Goal: Task Accomplishment & Management: Complete application form

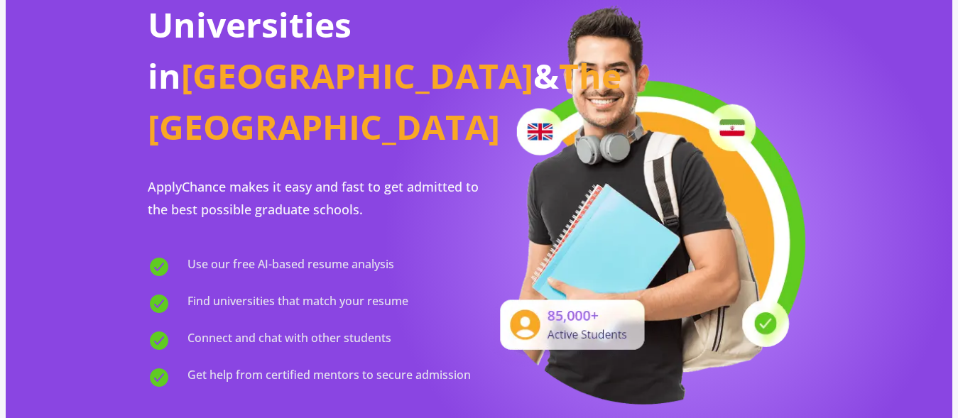
scroll to position [72, 0]
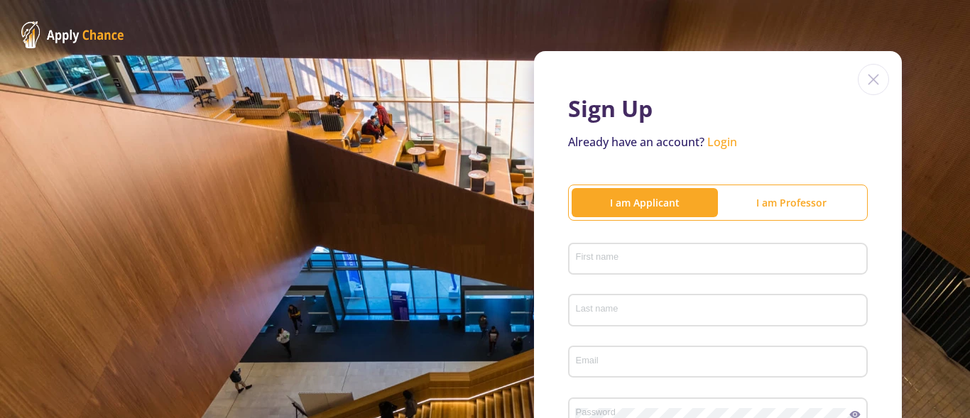
click at [664, 263] on input "First name" at bounding box center [720, 259] width 290 height 13
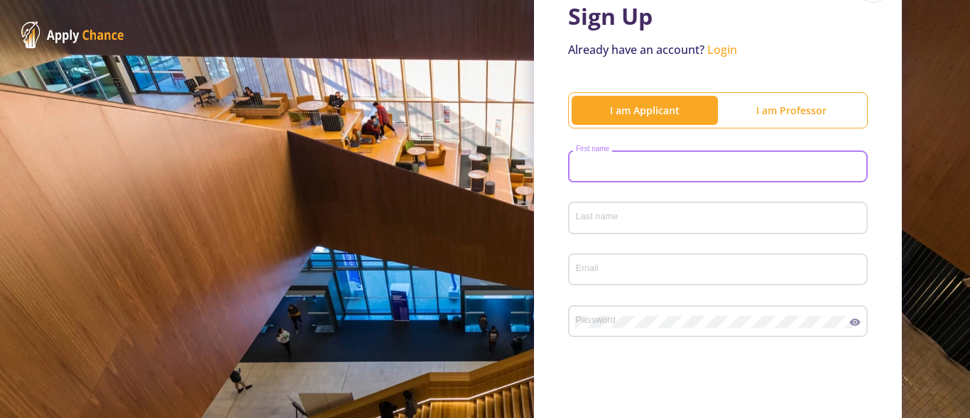
scroll to position [94, 0]
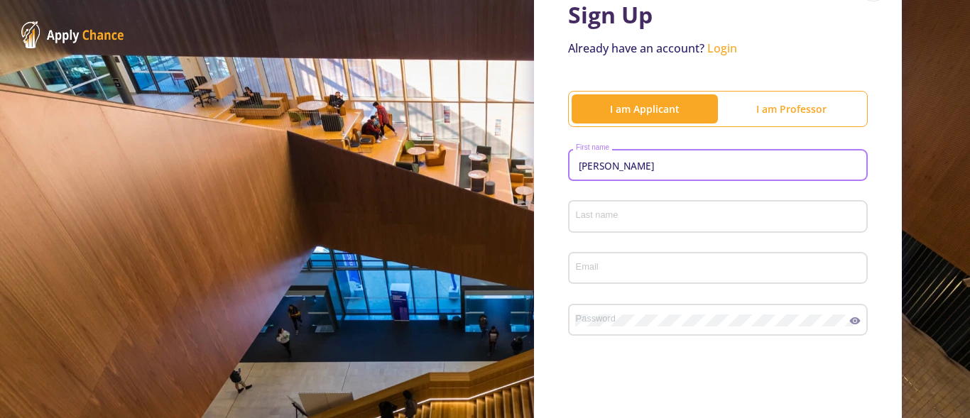
type input "javad"
click at [764, 224] on div "Last name" at bounding box center [718, 213] width 286 height 37
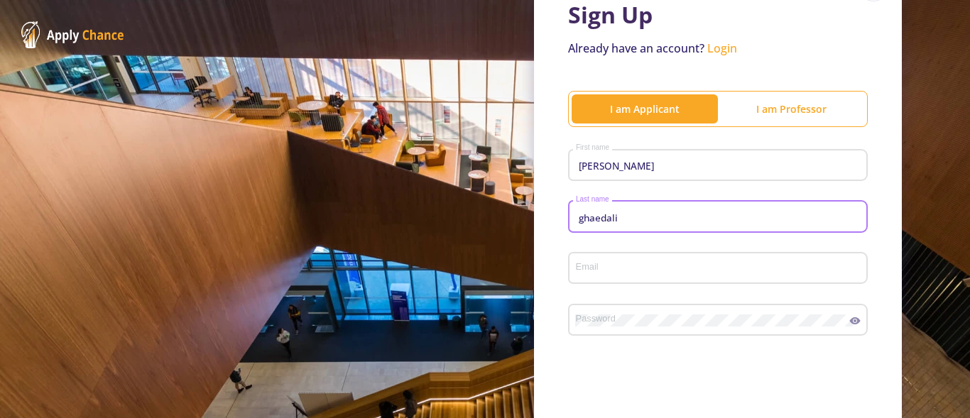
type input "ghaedali"
drag, startPoint x: 645, startPoint y: 239, endPoint x: 643, endPoint y: 261, distance: 21.3
click at [646, 244] on div "ghaedali Last name" at bounding box center [718, 220] width 300 height 47
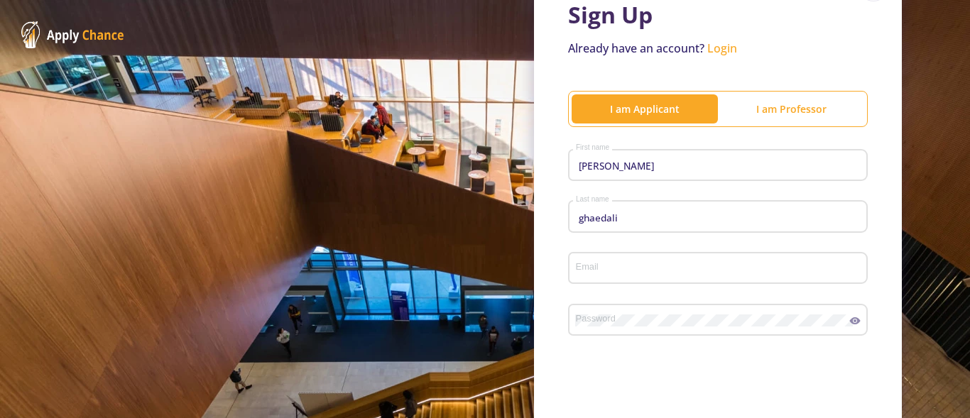
click at [643, 261] on div "Email" at bounding box center [718, 265] width 286 height 37
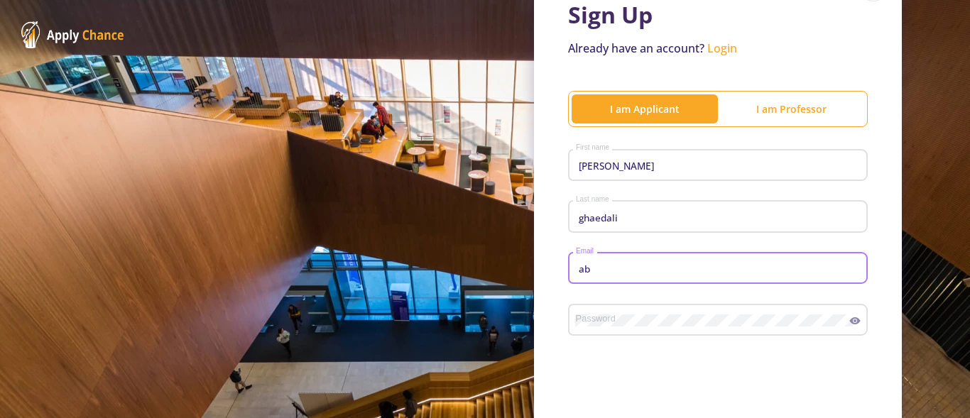
type input "a"
type input "j"
type input "k"
click at [590, 266] on input "[PERSON_NAME] ghaedali" at bounding box center [720, 269] width 290 height 13
click at [654, 260] on div "javad.ghaedali Email" at bounding box center [718, 265] width 286 height 37
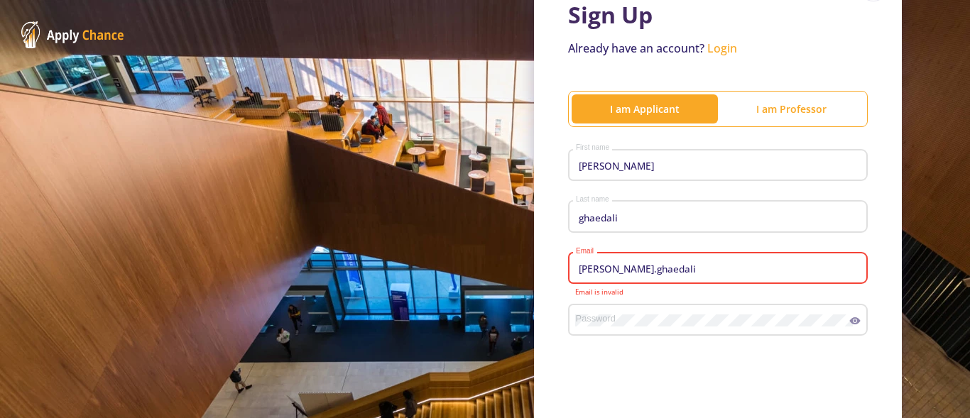
click at [685, 263] on div "javad.ghaedali Email" at bounding box center [718, 265] width 286 height 37
click at [645, 268] on input "javad.ghaedali" at bounding box center [720, 269] width 290 height 13
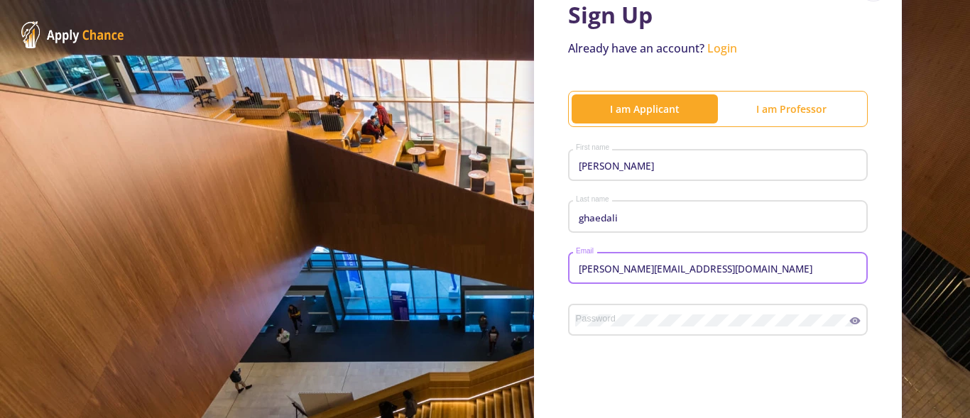
type input "javad.ghaedali@gmail.com"
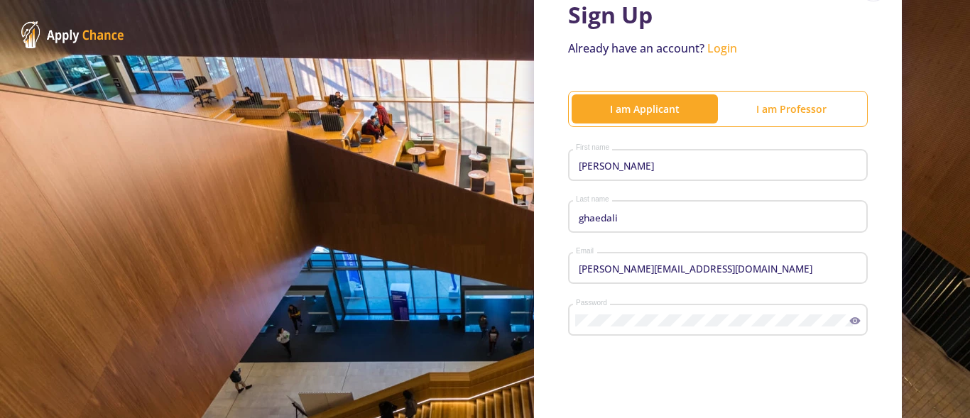
click at [849, 323] on icon at bounding box center [854, 320] width 11 height 11
click at [623, 312] on div "Password" at bounding box center [712, 317] width 275 height 37
click at [782, 356] on form "javad First name ghaedali Last name javad.ghaedali@gmail.com Email Password Upp…" at bounding box center [718, 330] width 300 height 372
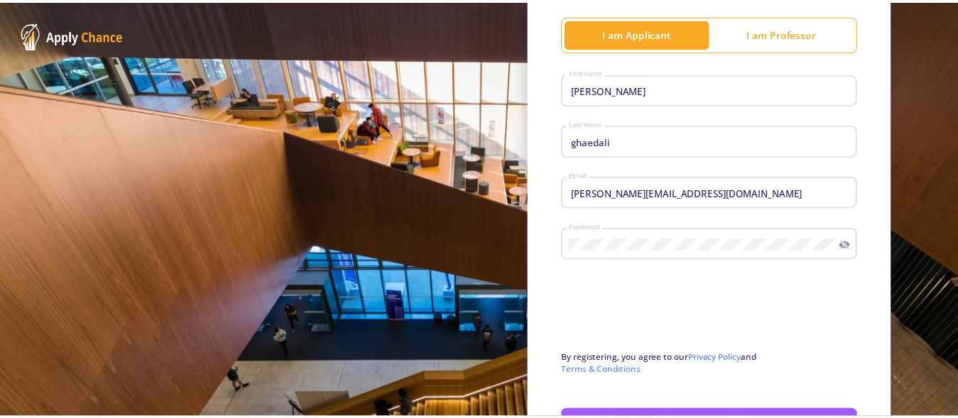
scroll to position [277, 0]
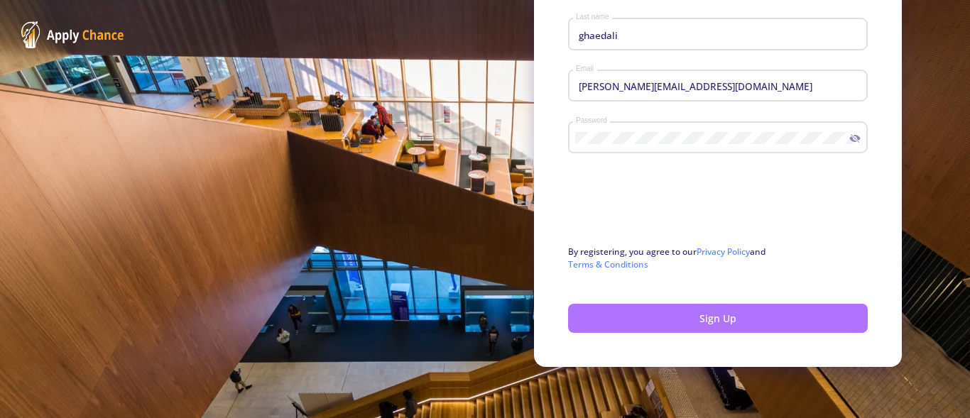
click at [680, 305] on button "Sign Up" at bounding box center [718, 318] width 300 height 29
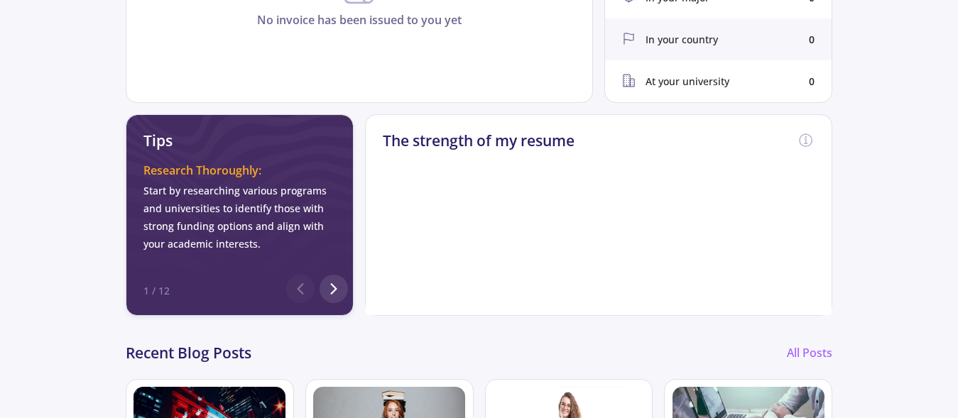
scroll to position [724, 0]
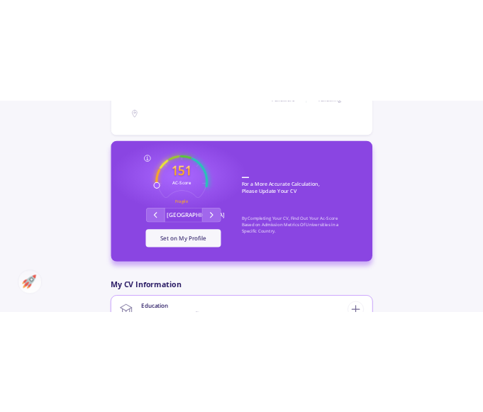
scroll to position [507, 0]
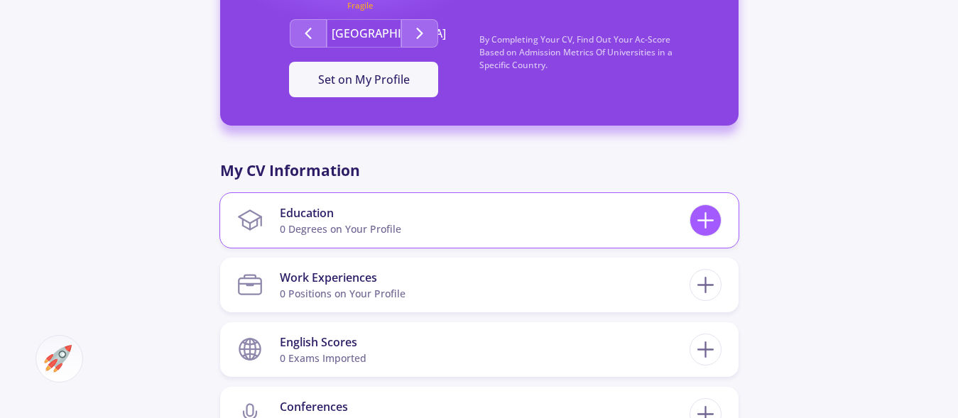
click at [703, 221] on line at bounding box center [705, 221] width 15 height 0
checkbox input "false"
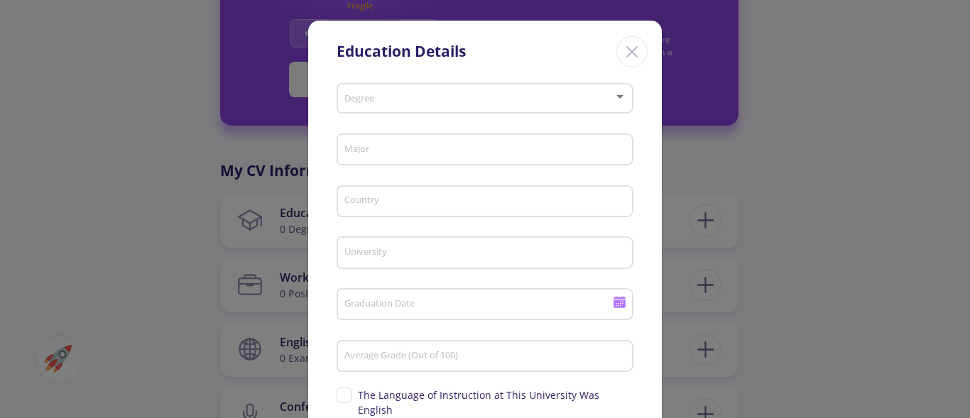
click at [596, 95] on span at bounding box center [480, 99] width 267 height 10
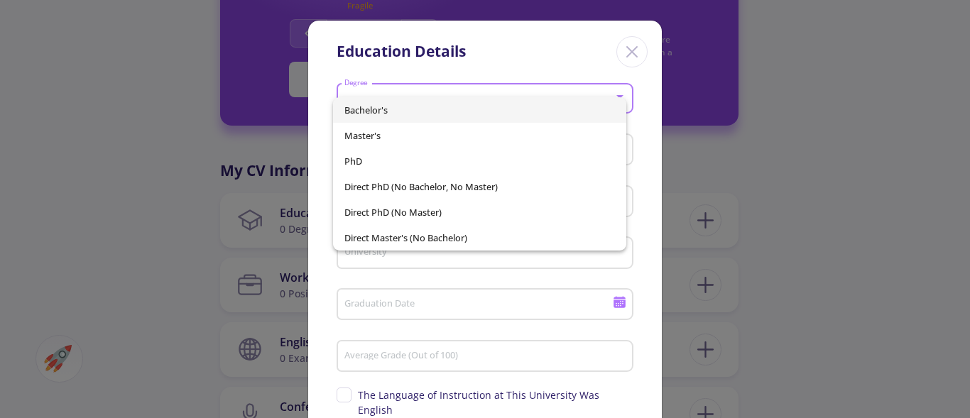
click at [408, 119] on span "Bachelor's" at bounding box center [479, 110] width 270 height 26
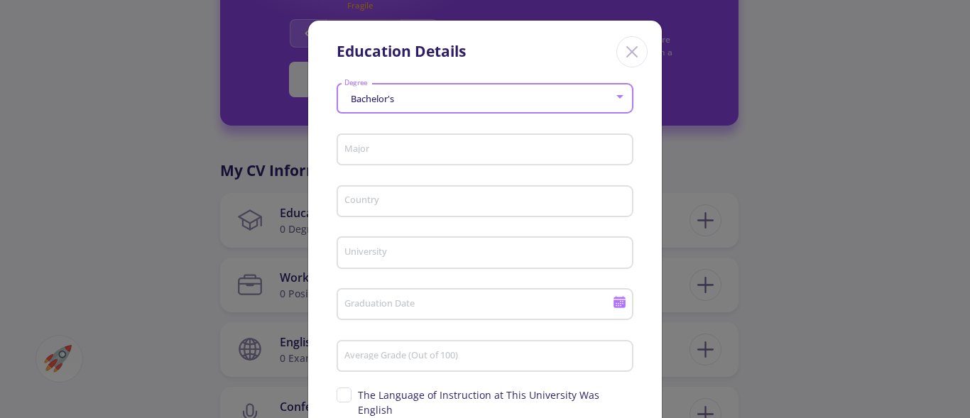
click at [391, 159] on div "Major" at bounding box center [485, 146] width 283 height 37
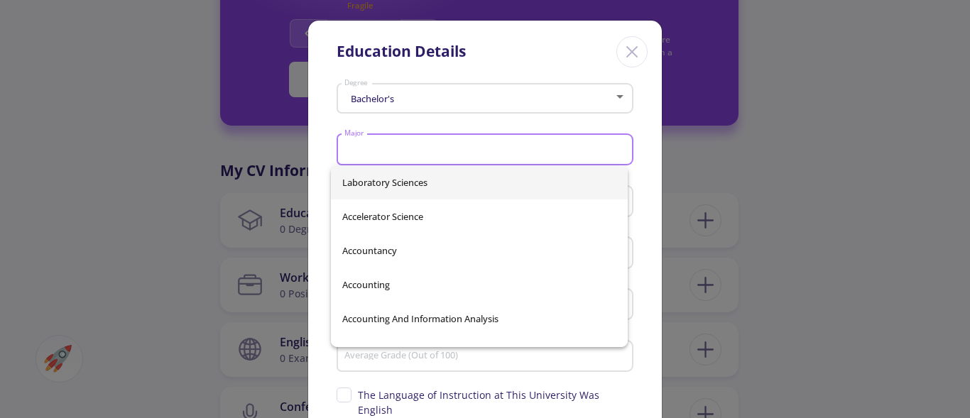
click at [398, 152] on input "Major" at bounding box center [487, 150] width 287 height 13
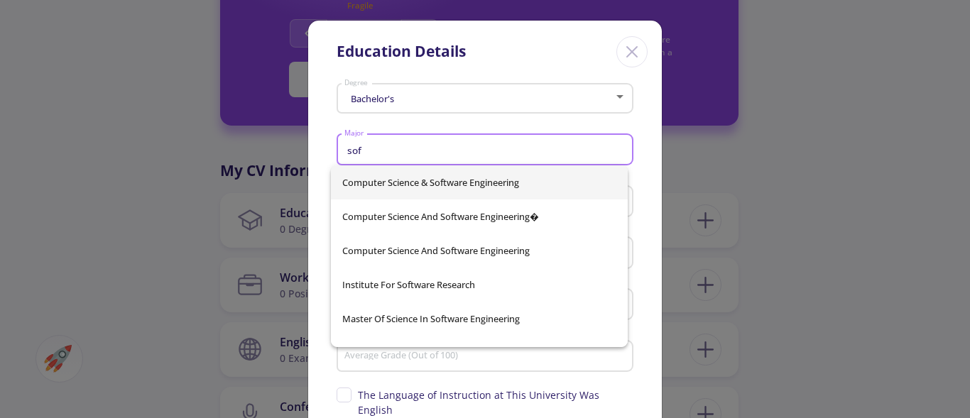
click at [428, 180] on span "Computer Science & Software Engineering" at bounding box center [479, 182] width 274 height 34
type input "Computer Science & Software Engineering"
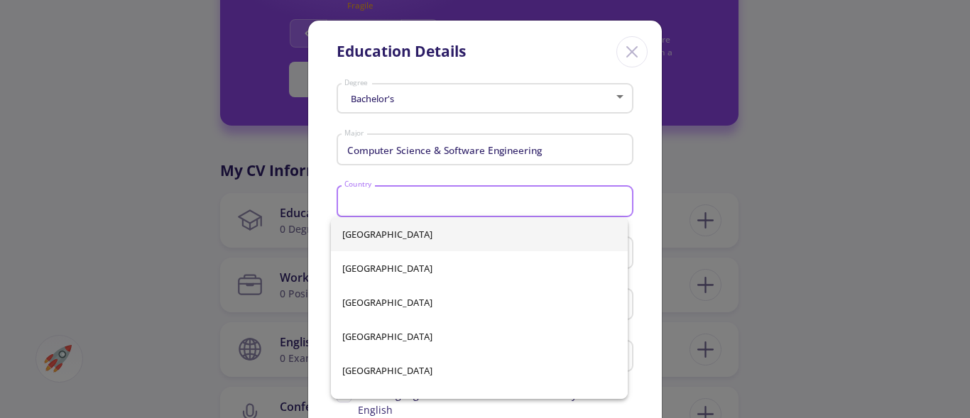
click at [422, 204] on input "Country" at bounding box center [487, 202] width 287 height 13
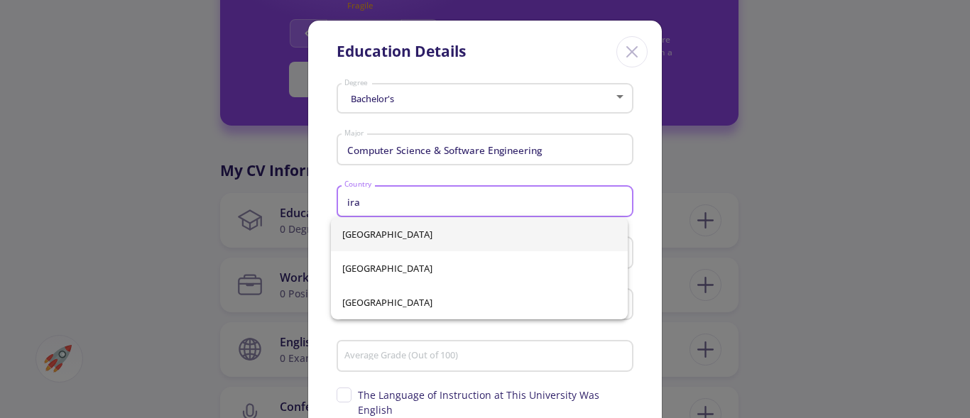
click at [372, 234] on span "[GEOGRAPHIC_DATA]" at bounding box center [479, 234] width 274 height 34
type input "[GEOGRAPHIC_DATA]"
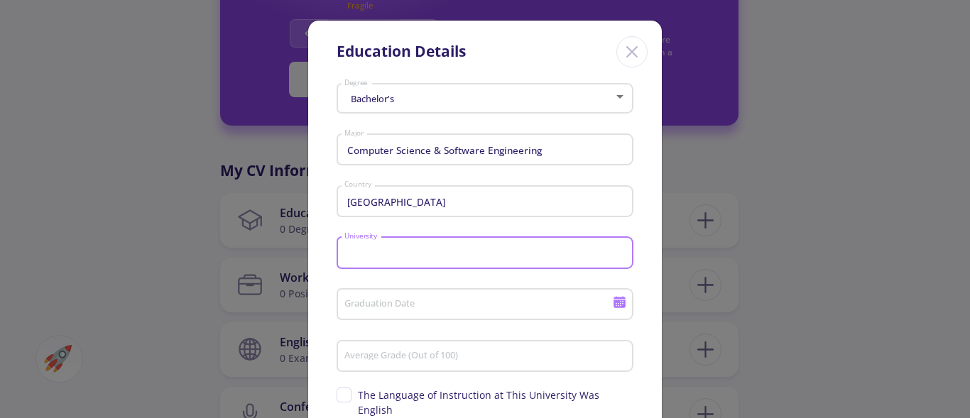
click at [402, 253] on input "University" at bounding box center [487, 253] width 287 height 13
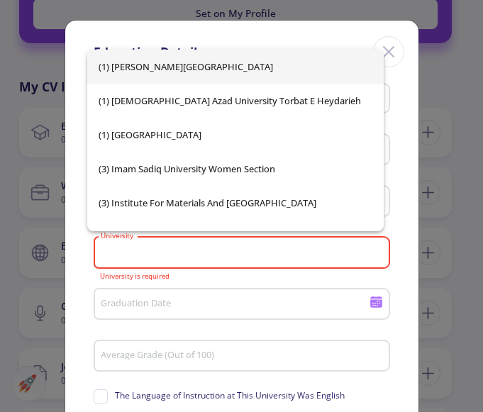
click at [224, 253] on input "University" at bounding box center [243, 253] width 287 height 13
paste input "[DEMOGRAPHIC_DATA][GEOGRAPHIC_DATA] Karaj Branch [DEMOGRAPHIC_DATA][GEOGRAPHIC_…"
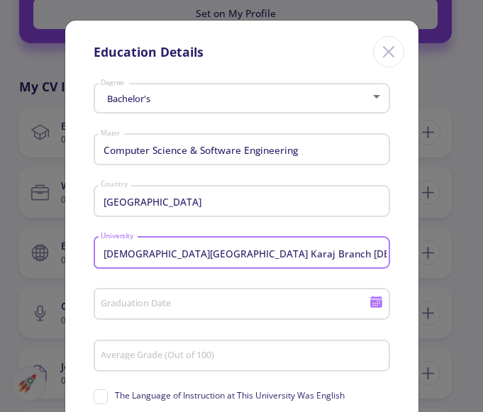
scroll to position [0, 55]
drag, startPoint x: 211, startPoint y: 251, endPoint x: 488, endPoint y: 285, distance: 279.7
click at [387, 260] on input "[DEMOGRAPHIC_DATA][GEOGRAPHIC_DATA] Karaj Branch [DEMOGRAPHIC_DATA][GEOGRAPHIC_…" at bounding box center [243, 253] width 287 height 13
drag, startPoint x: 275, startPoint y: 256, endPoint x: -172, endPoint y: 255, distance: 447.2
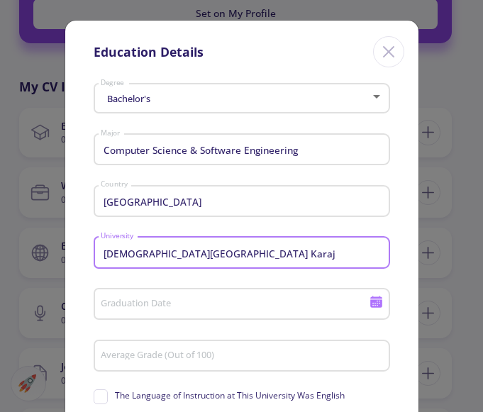
click at [100, 255] on input "[DEMOGRAPHIC_DATA][GEOGRAPHIC_DATA] Karaj" at bounding box center [243, 253] width 287 height 13
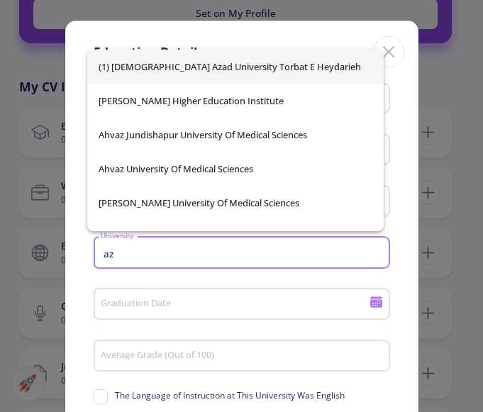
type input "a"
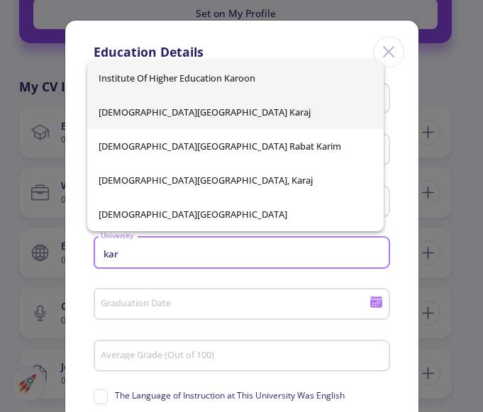
click at [187, 109] on span "[DEMOGRAPHIC_DATA][GEOGRAPHIC_DATA] Karaj" at bounding box center [236, 112] width 274 height 34
type input "[DEMOGRAPHIC_DATA][GEOGRAPHIC_DATA] Karaj"
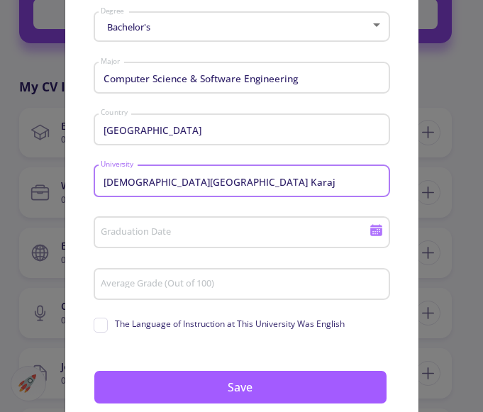
scroll to position [148, 0]
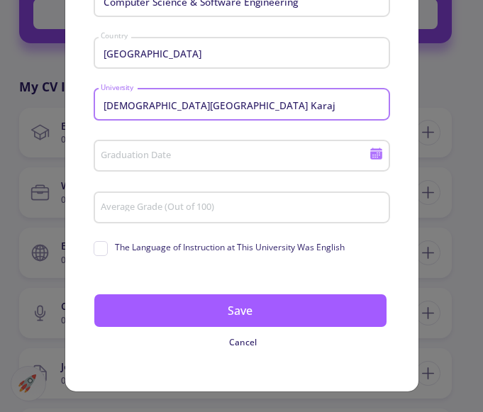
click at [194, 150] on input "Graduation Date" at bounding box center [236, 156] width 273 height 13
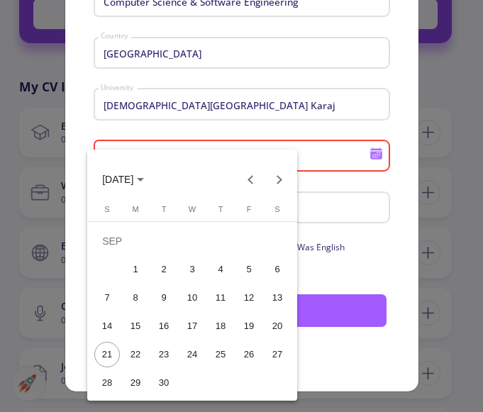
scroll to position [0, 0]
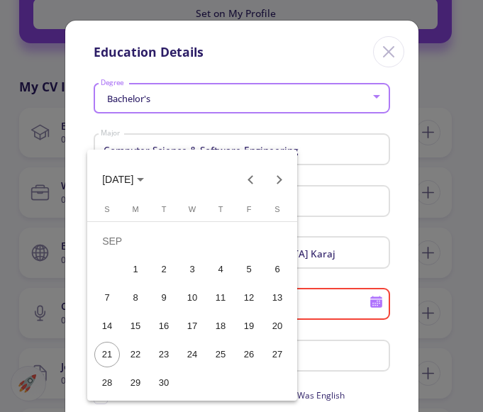
click at [416, 212] on div at bounding box center [241, 206] width 483 height 412
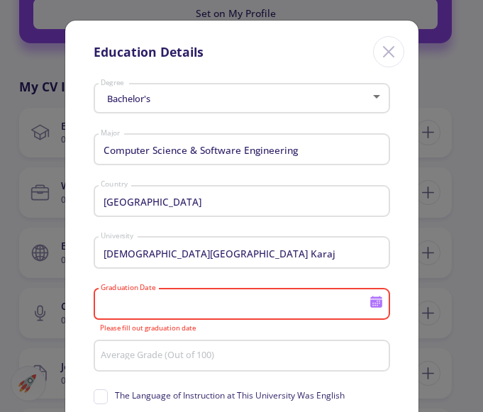
click at [301, 190] on div "Iran Country" at bounding box center [241, 198] width 283 height 37
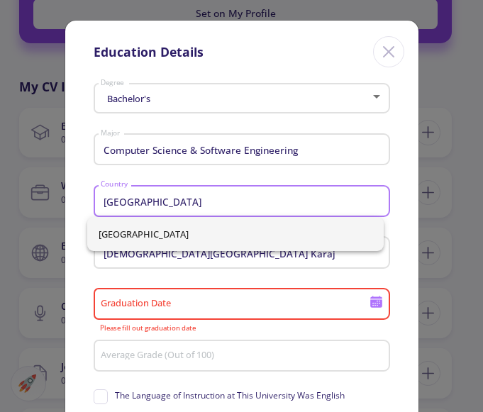
click at [301, 189] on div "Iran Country" at bounding box center [241, 198] width 283 height 37
click at [330, 282] on mat-form-field "[DEMOGRAPHIC_DATA][GEOGRAPHIC_DATA] [GEOGRAPHIC_DATA]" at bounding box center [242, 257] width 297 height 52
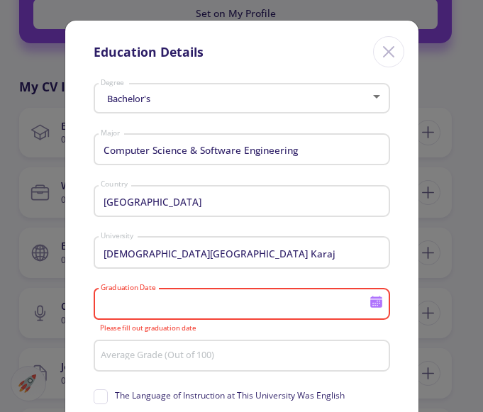
click at [363, 304] on input "Graduation Date" at bounding box center [236, 305] width 273 height 13
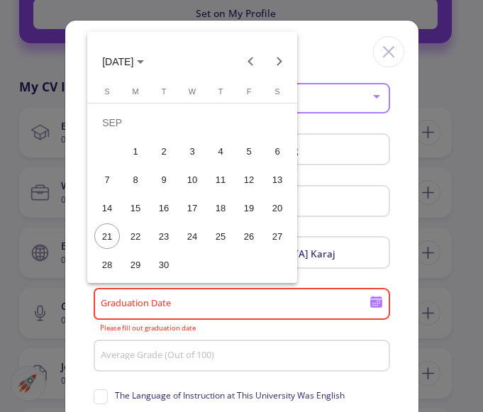
click at [133, 67] on span "[DATE]" at bounding box center [117, 61] width 31 height 11
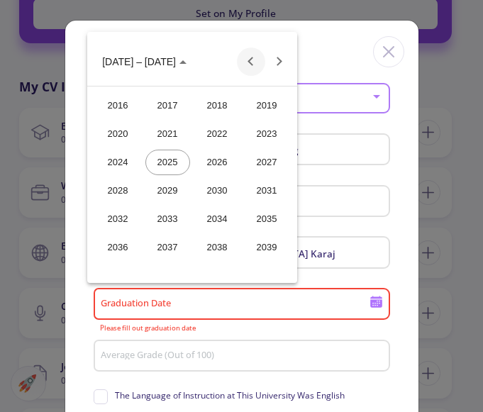
click at [252, 59] on button "Previous 24 years" at bounding box center [251, 62] width 28 height 28
click at [131, 248] on div "2012" at bounding box center [118, 248] width 45 height 26
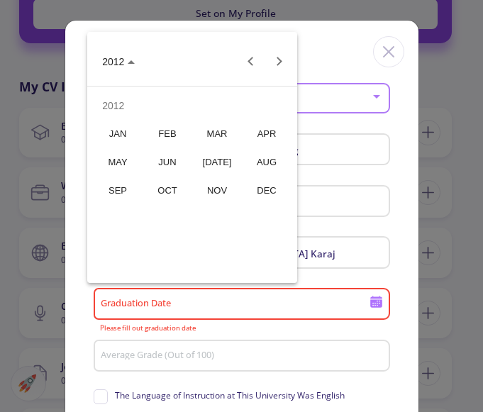
click at [119, 193] on div "SEP" at bounding box center [118, 191] width 45 height 26
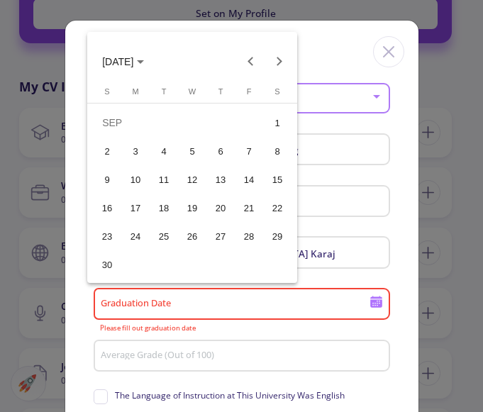
click at [275, 121] on div "1" at bounding box center [278, 123] width 26 height 26
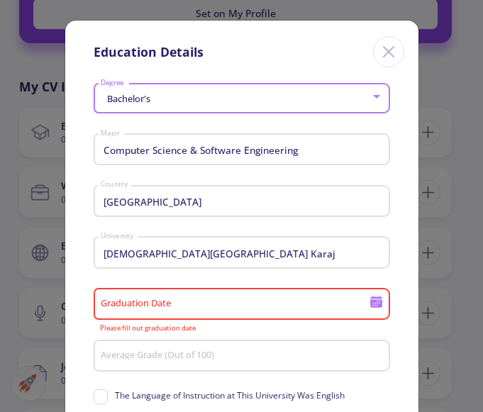
type input "[DATE]"
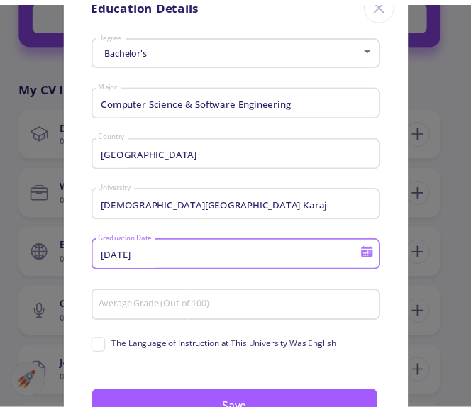
scroll to position [94, 0]
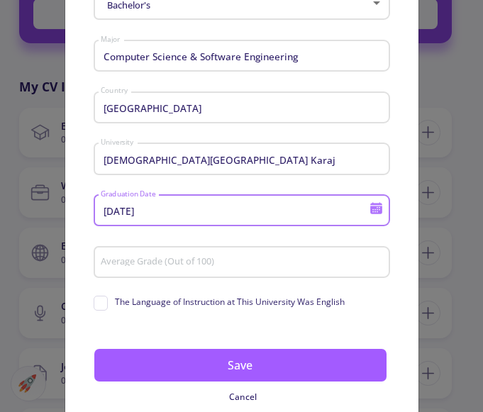
click at [167, 267] on input "Average Grade (Out of 100)" at bounding box center [243, 263] width 287 height 13
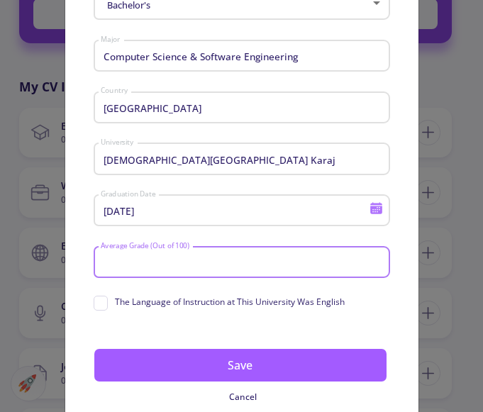
click at [127, 259] on input "Average Grade (Out of 100)" at bounding box center [243, 263] width 287 height 13
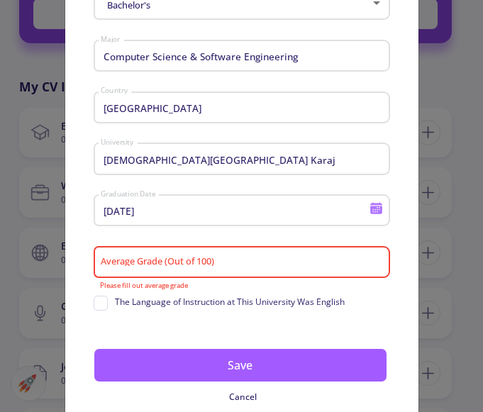
click at [373, 316] on div "Bachelor's Degree Computer Science & Software Engineering Major [GEOGRAPHIC_DAT…" at bounding box center [241, 215] width 353 height 462
click at [203, 251] on div "Average Grade (Out of 100)" at bounding box center [241, 259] width 283 height 37
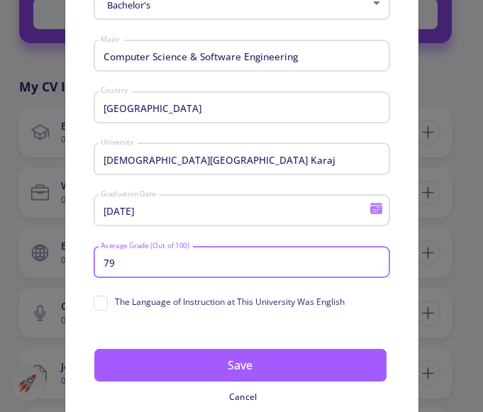
type input "79"
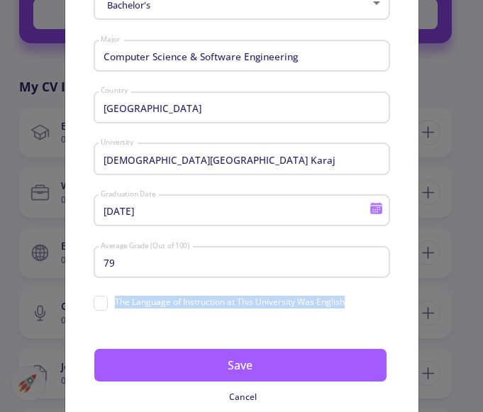
drag, startPoint x: 324, startPoint y: 303, endPoint x: 102, endPoint y: 295, distance: 222.3
click at [102, 295] on div "The Language of Instruction at This University Was English" at bounding box center [242, 303] width 297 height 22
copy span "The Language of Instruction at This University Was English"
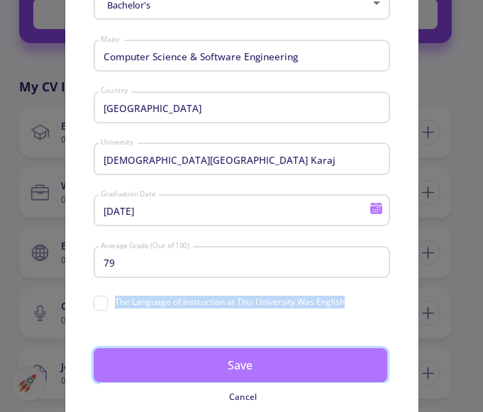
click at [238, 368] on button "Save" at bounding box center [241, 366] width 294 height 34
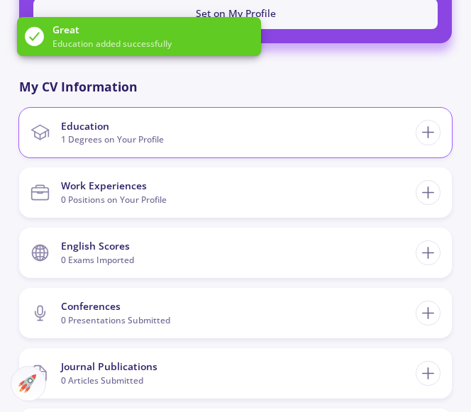
click at [380, 121] on section "Education 1 Degrees on Your Profile" at bounding box center [224, 133] width 386 height 39
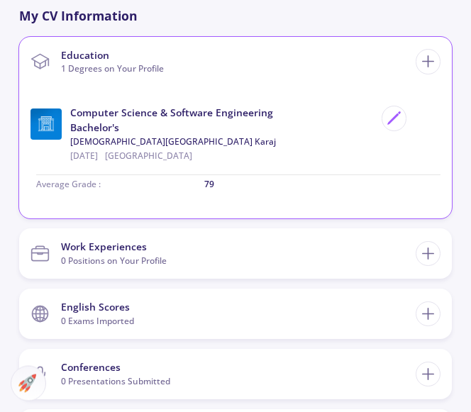
scroll to position [579, 0]
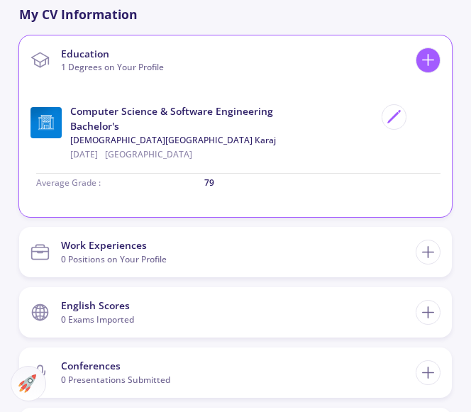
click at [429, 66] on icon at bounding box center [428, 59] width 19 height 19
checkbox input "false"
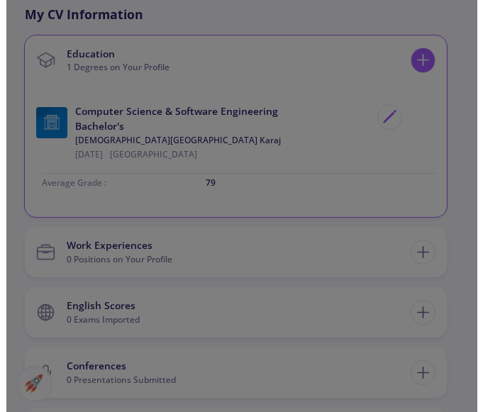
scroll to position [567, 0]
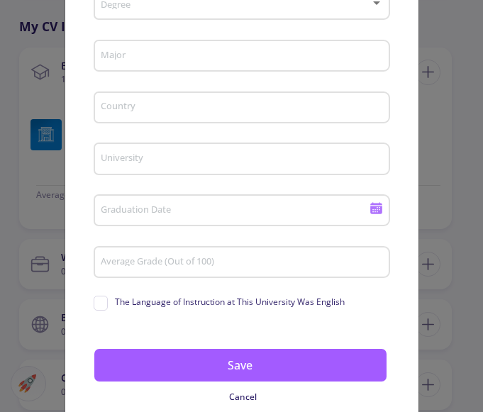
click at [296, 20] on div "Degree" at bounding box center [241, 1] width 283 height 35
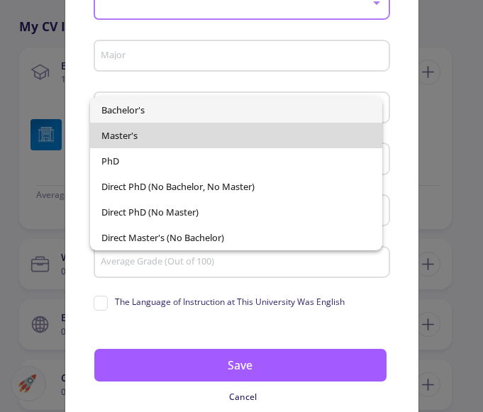
click at [175, 145] on span "Master's" at bounding box center [237, 136] width 270 height 26
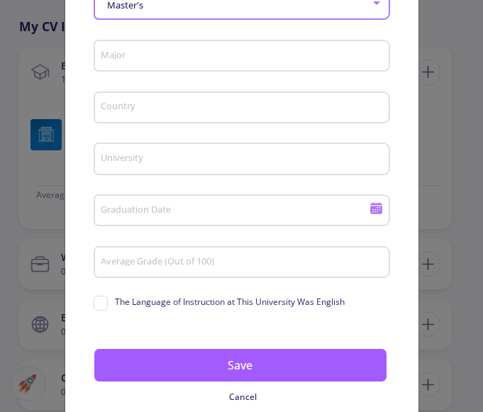
click at [212, 63] on input "Major" at bounding box center [243, 56] width 287 height 13
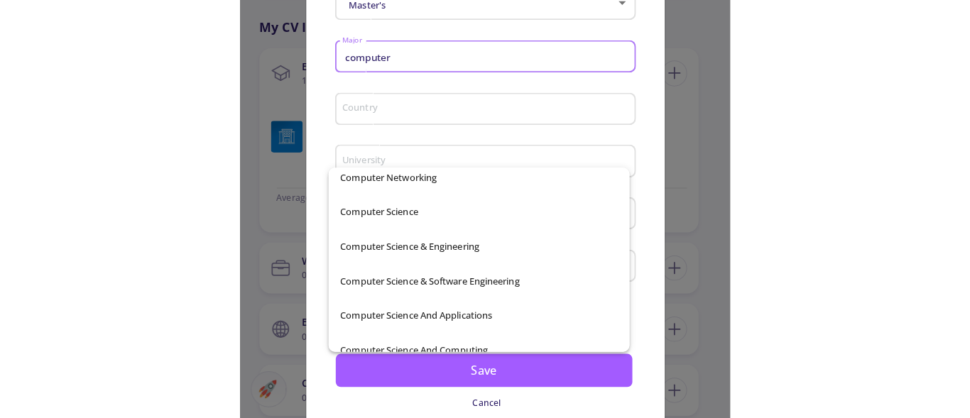
scroll to position [281, 0]
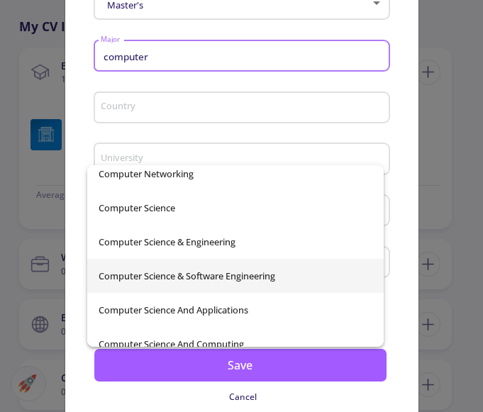
click at [226, 281] on span "Computer Science & Software Engineering" at bounding box center [236, 276] width 274 height 34
type input "Computer Science & Software Engineering"
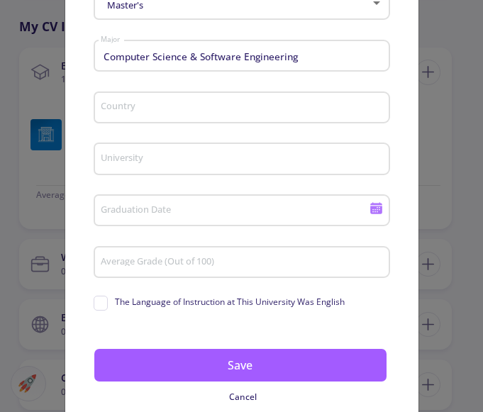
click at [162, 124] on div "Country" at bounding box center [241, 105] width 283 height 37
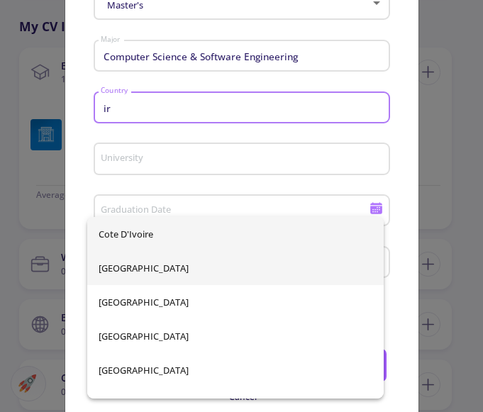
click at [141, 274] on span "[GEOGRAPHIC_DATA]" at bounding box center [236, 268] width 274 height 34
type input "[GEOGRAPHIC_DATA]"
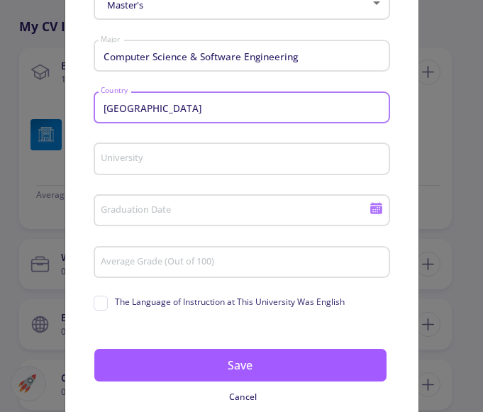
click at [161, 166] on input "University" at bounding box center [243, 159] width 287 height 13
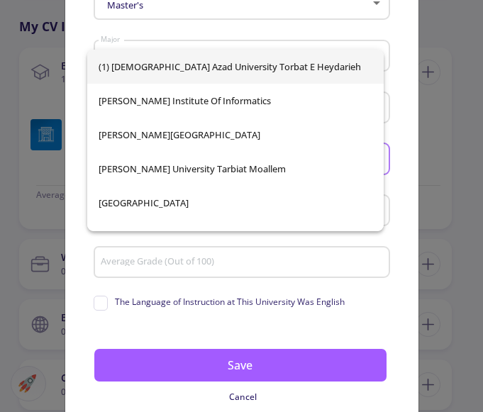
type input "a"
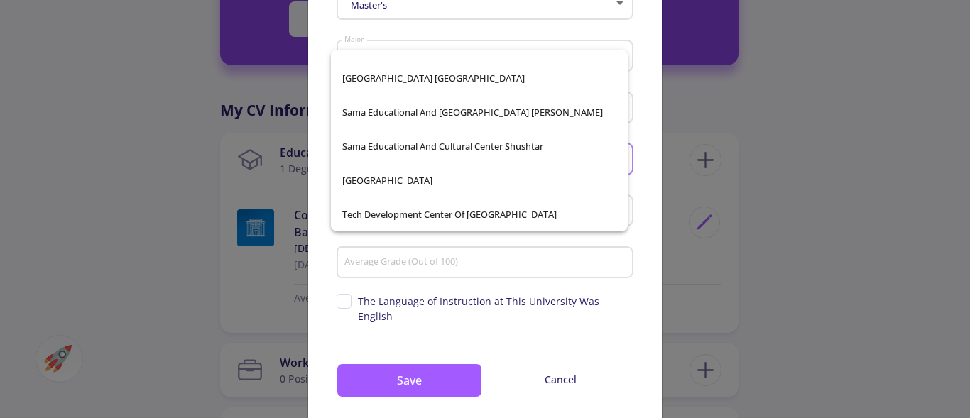
scroll to position [0, 0]
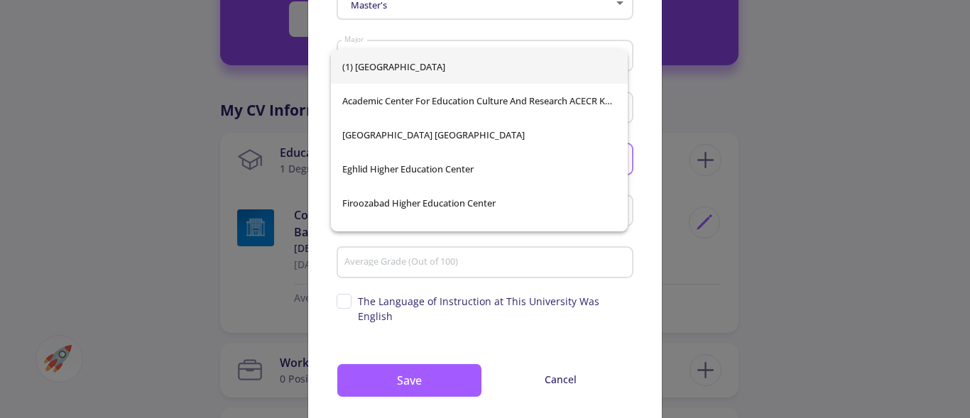
drag, startPoint x: 398, startPoint y: 253, endPoint x: 222, endPoint y: 253, distance: 176.0
click at [344, 166] on input "center" at bounding box center [487, 159] width 287 height 13
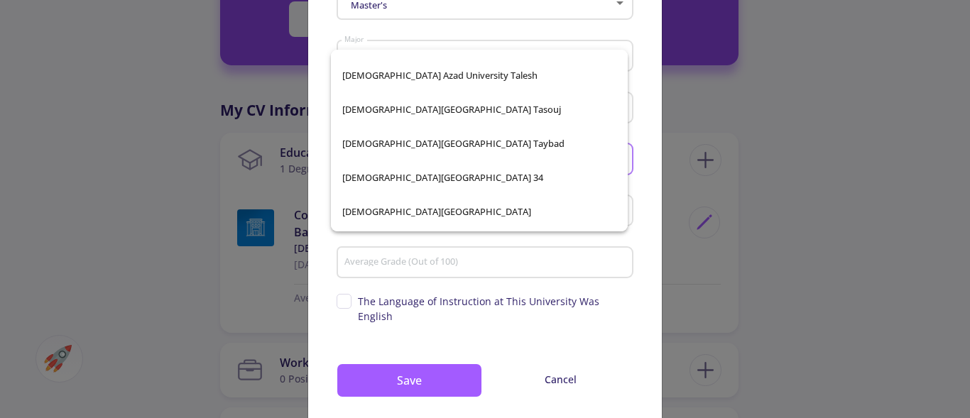
scroll to position [7871, 0]
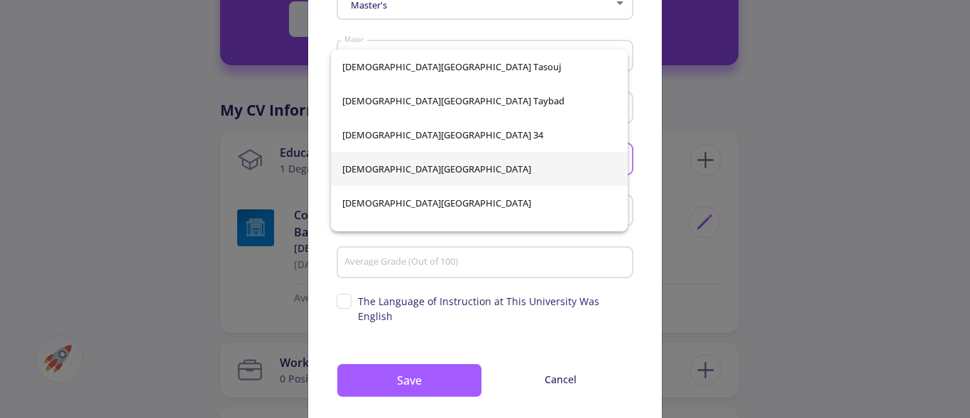
click at [493, 170] on span "[DEMOGRAPHIC_DATA][GEOGRAPHIC_DATA]" at bounding box center [479, 169] width 274 height 34
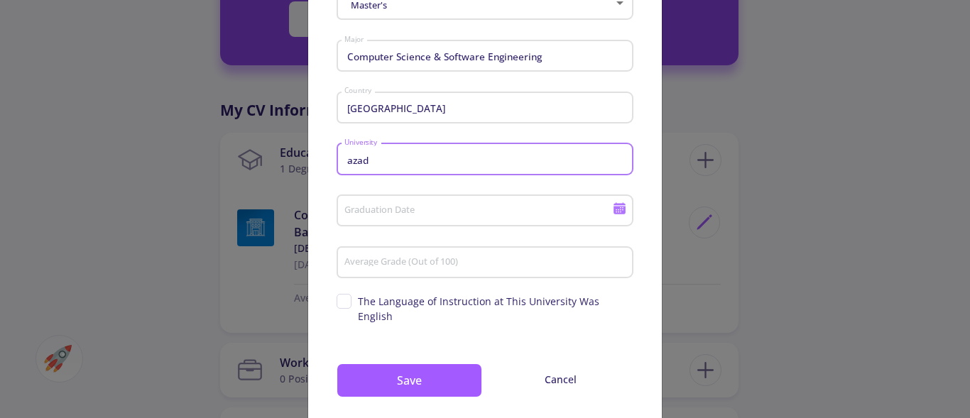
type input "[DEMOGRAPHIC_DATA][GEOGRAPHIC_DATA]"
click at [490, 218] on input "Graduation Date" at bounding box center [480, 211] width 273 height 13
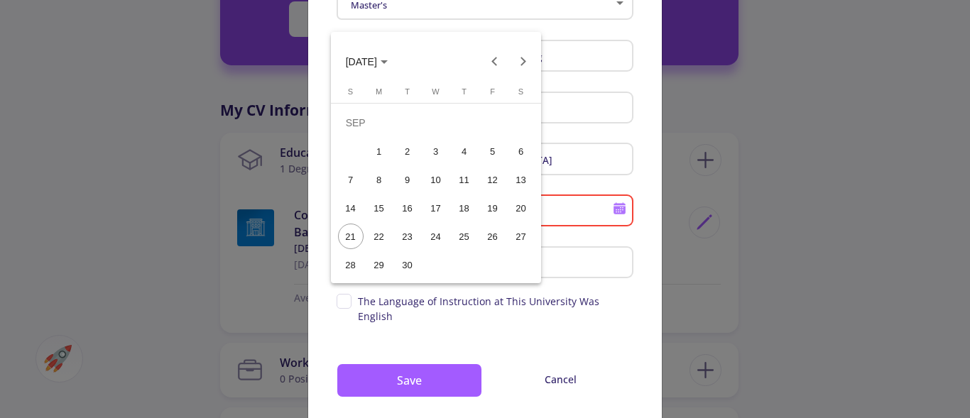
click at [811, 236] on div at bounding box center [485, 209] width 970 height 418
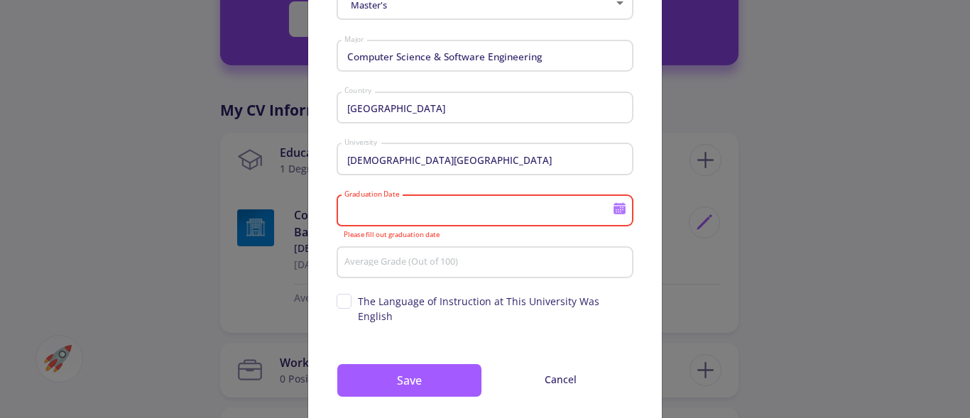
click at [459, 278] on div "Average Grade (Out of 100)" at bounding box center [485, 259] width 283 height 37
type input "71"
click at [737, 216] on div "Education Details Master's Degree Computer Science & Software Engineering Major…" at bounding box center [485, 209] width 970 height 418
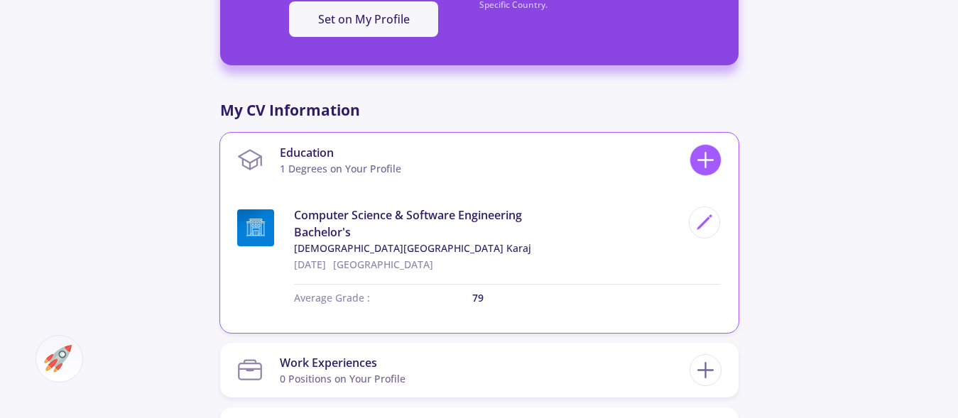
click at [693, 162] on icon at bounding box center [705, 160] width 26 height 26
checkbox input "false"
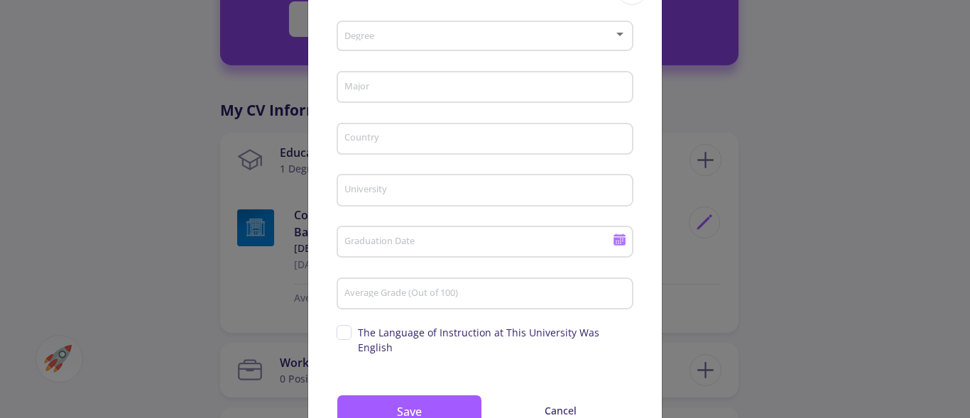
scroll to position [94, 0]
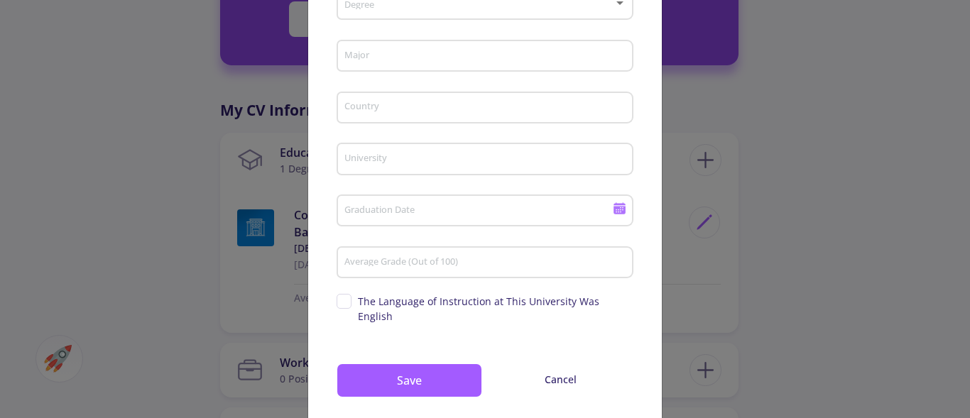
click at [481, 231] on div "Graduation Date" at bounding box center [484, 215] width 297 height 47
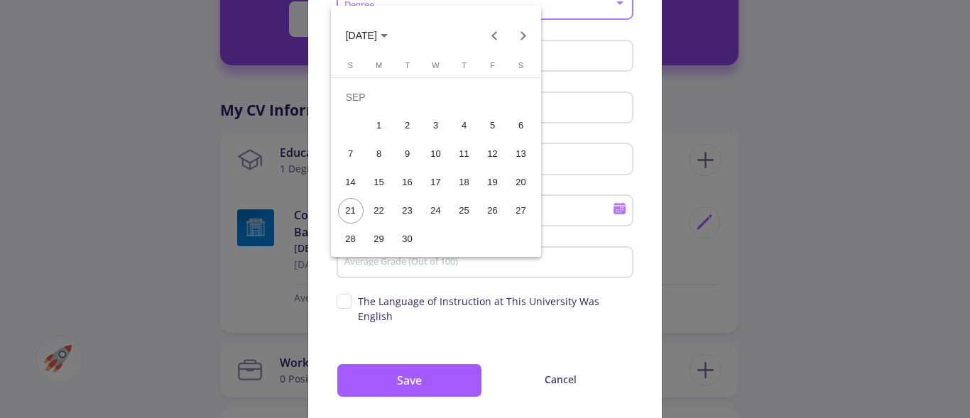
click at [487, 213] on div "26" at bounding box center [493, 211] width 26 height 26
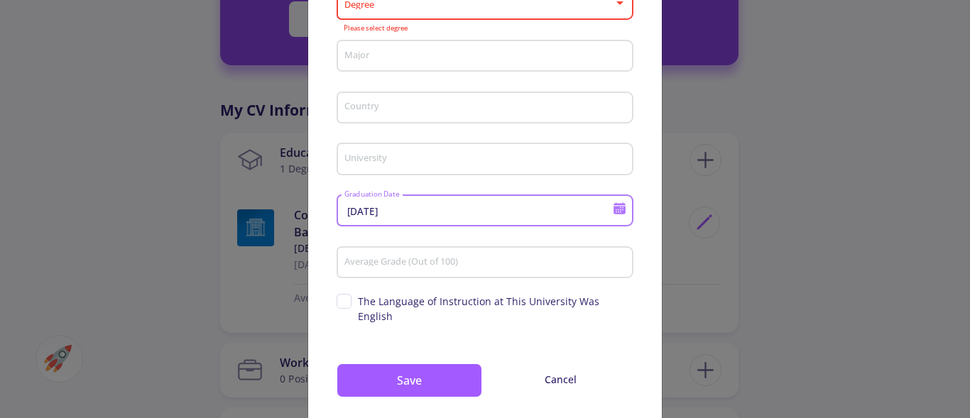
drag, startPoint x: 405, startPoint y: 209, endPoint x: 372, endPoint y: 203, distance: 34.0
click at [372, 205] on input "[DATE]" at bounding box center [480, 211] width 273 height 13
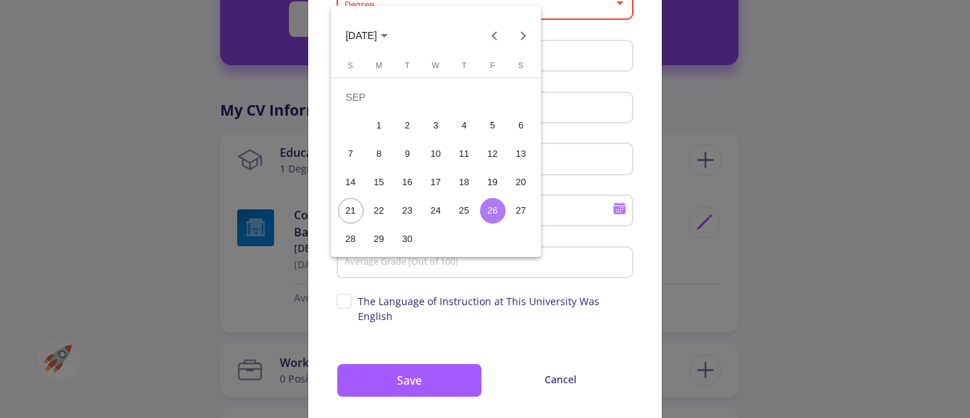
click at [379, 201] on tbody "[DATE] 2 3 4 5 6 7 8 9 10 11 12 13 14 15 16 17 18 19 20 21 22 23 24 25 26 27 28…" at bounding box center [435, 168] width 199 height 170
click at [592, 294] on div at bounding box center [485, 209] width 970 height 418
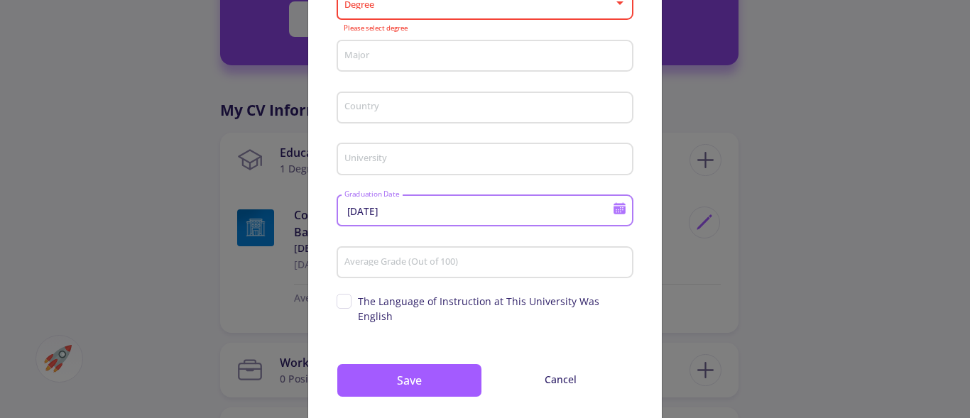
click at [613, 207] on icon at bounding box center [619, 211] width 12 height 8
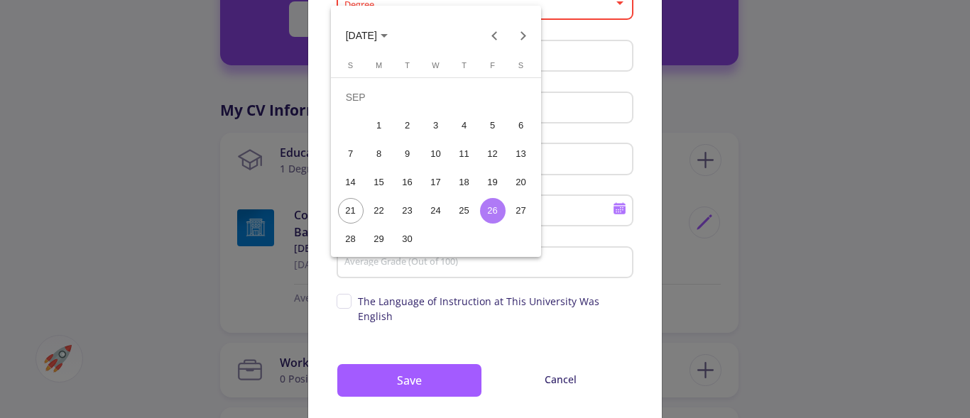
click at [376, 38] on span "[DATE]" at bounding box center [361, 36] width 31 height 11
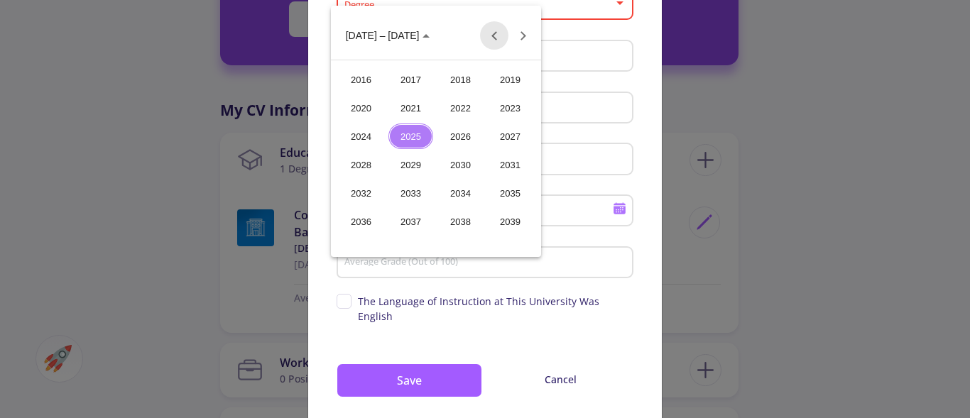
click at [490, 37] on button "Previous 24 years" at bounding box center [494, 35] width 28 height 28
click at [508, 232] on div "2015" at bounding box center [510, 222] width 45 height 26
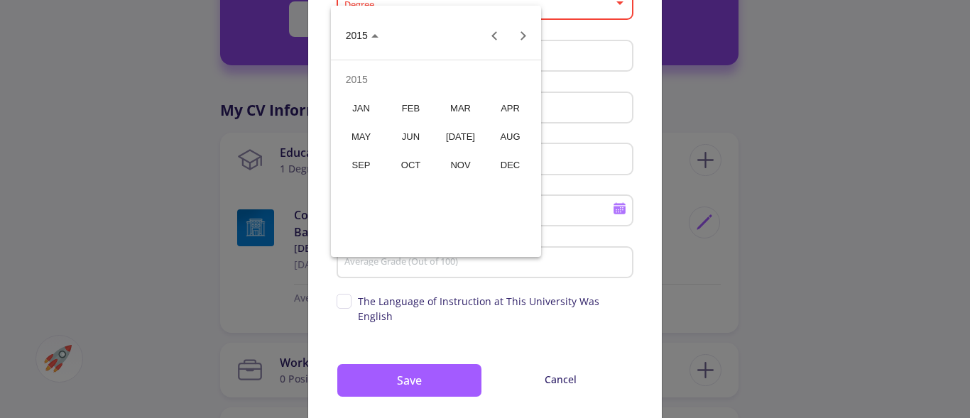
click at [371, 160] on div "SEP" at bounding box center [361, 165] width 45 height 26
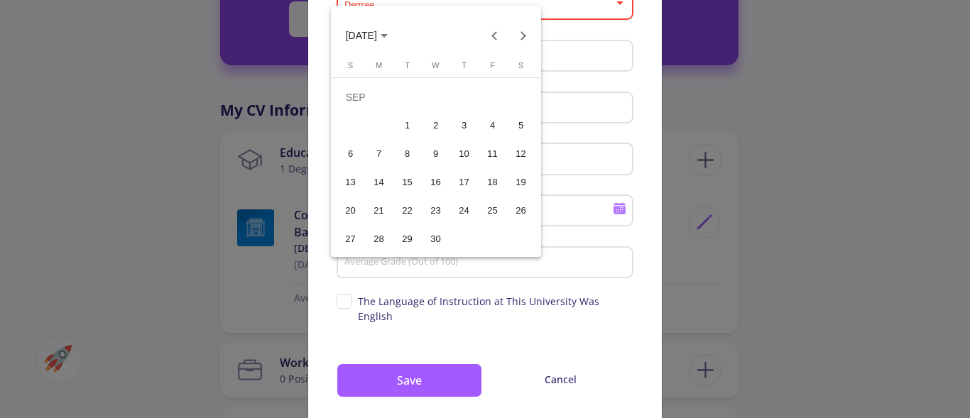
click at [380, 205] on div "21" at bounding box center [379, 211] width 26 height 26
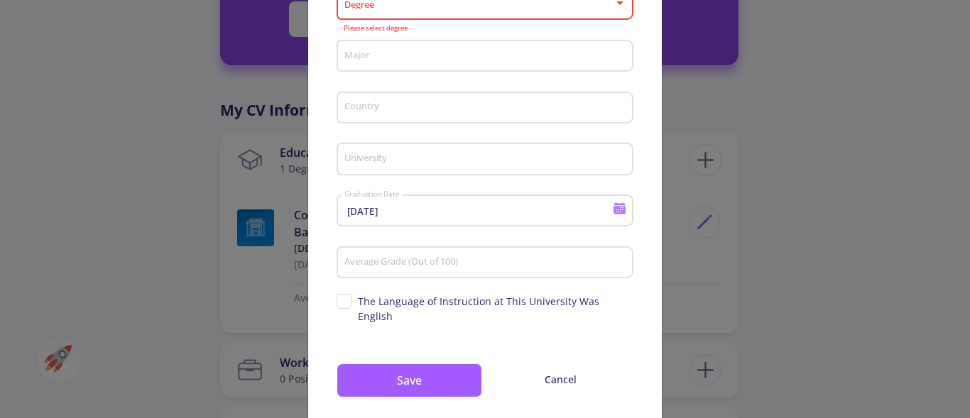
type input "[DATE]"
click at [390, 255] on div "Average Grade (Out of 100)" at bounding box center [485, 259] width 283 height 37
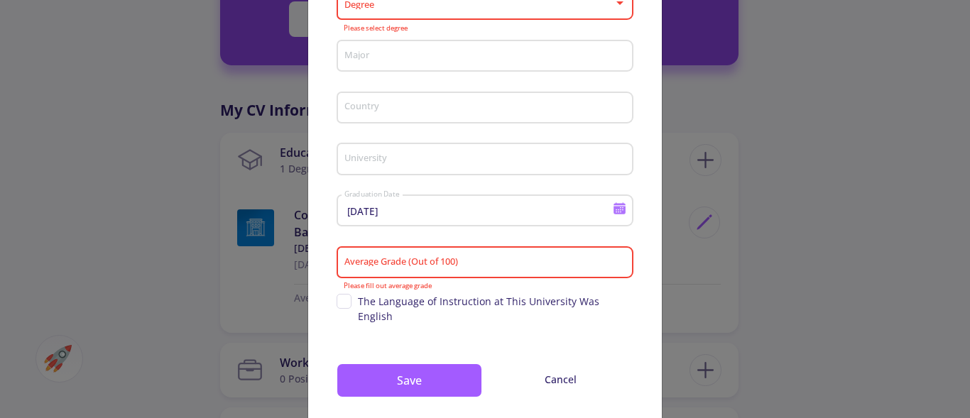
click at [545, 263] on input "Average Grade (Out of 100)" at bounding box center [487, 263] width 287 height 13
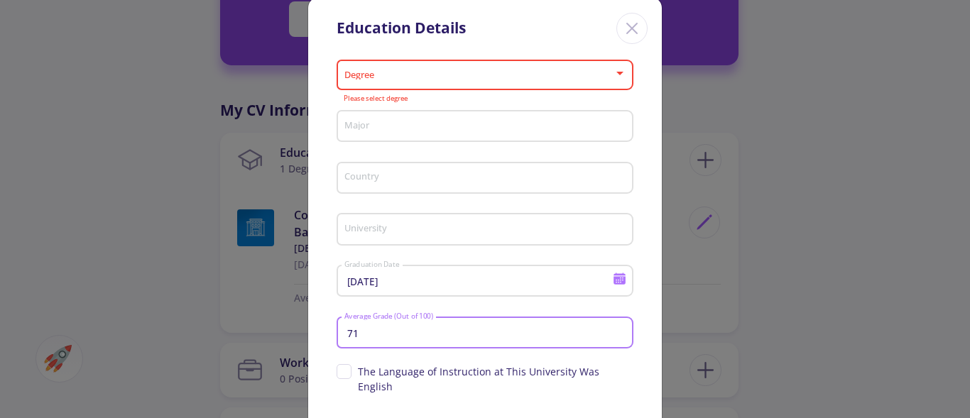
scroll to position [0, 0]
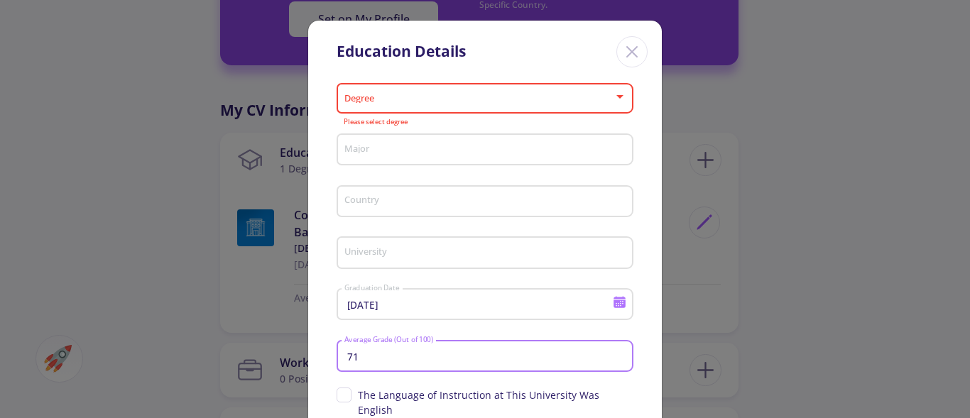
type input "71"
click at [453, 94] on div "Degree" at bounding box center [485, 95] width 283 height 35
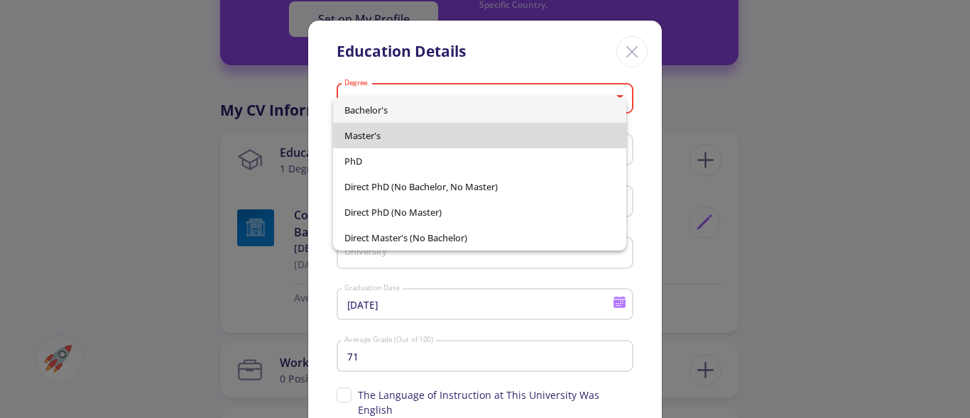
click at [406, 133] on span "Master's" at bounding box center [479, 136] width 270 height 26
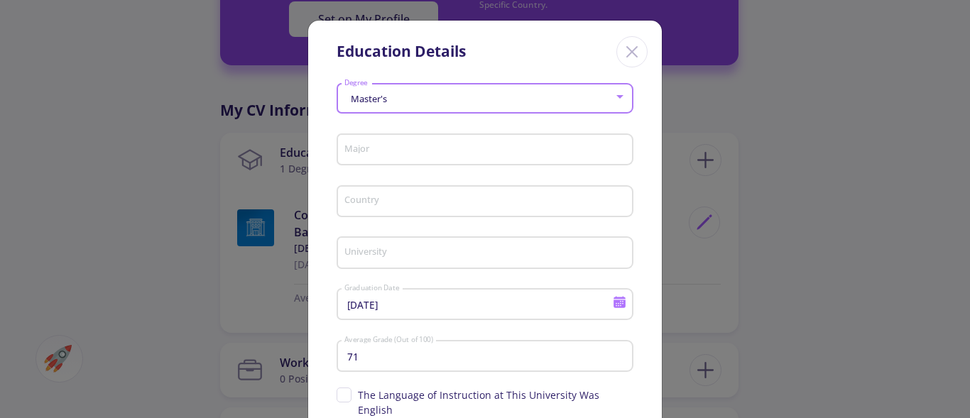
click at [424, 143] on div "Major" at bounding box center [485, 146] width 283 height 37
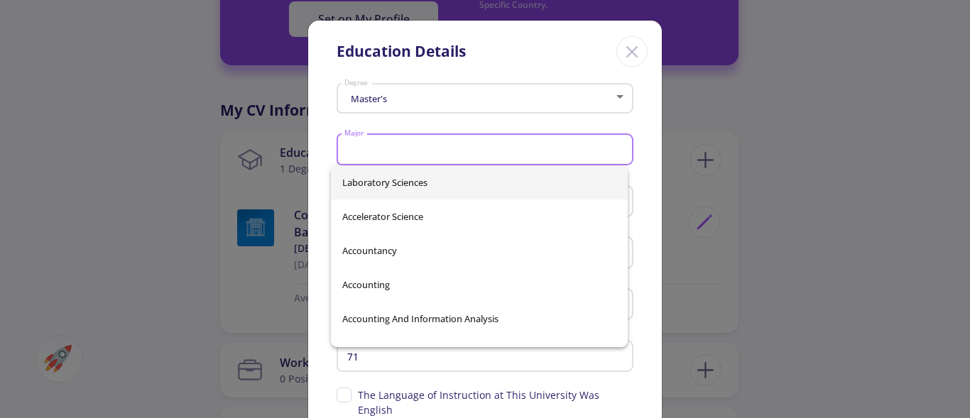
click at [430, 157] on div "Major" at bounding box center [485, 146] width 283 height 37
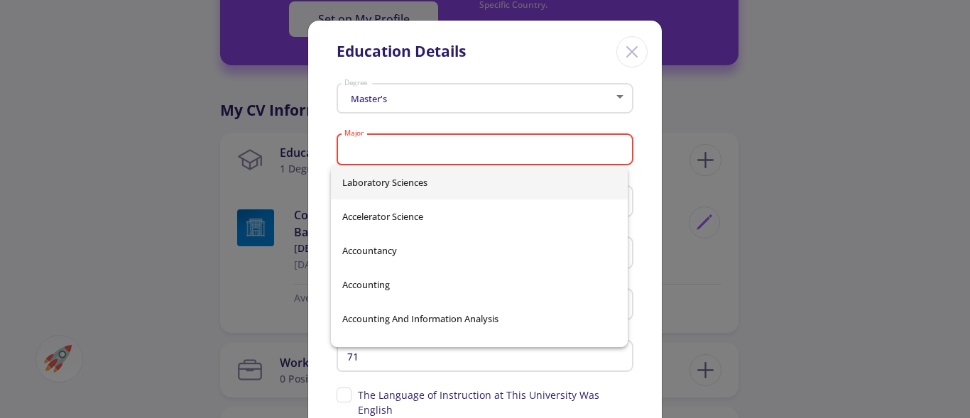
click at [430, 155] on input "Major" at bounding box center [487, 150] width 287 height 13
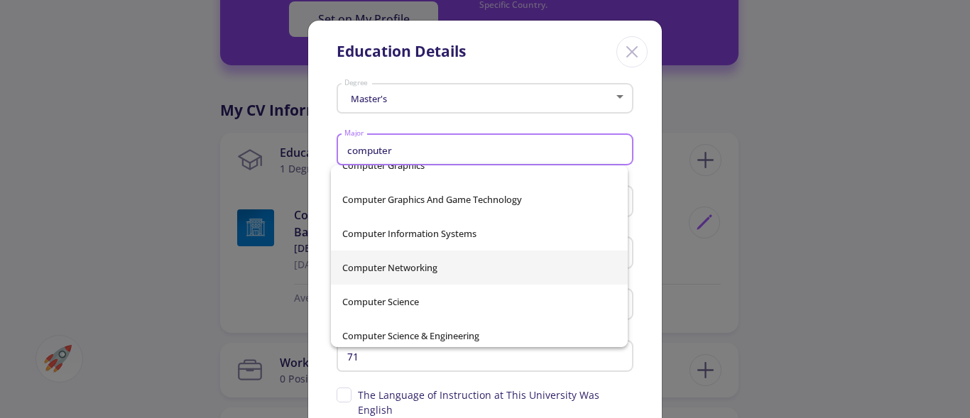
scroll to position [281, 0]
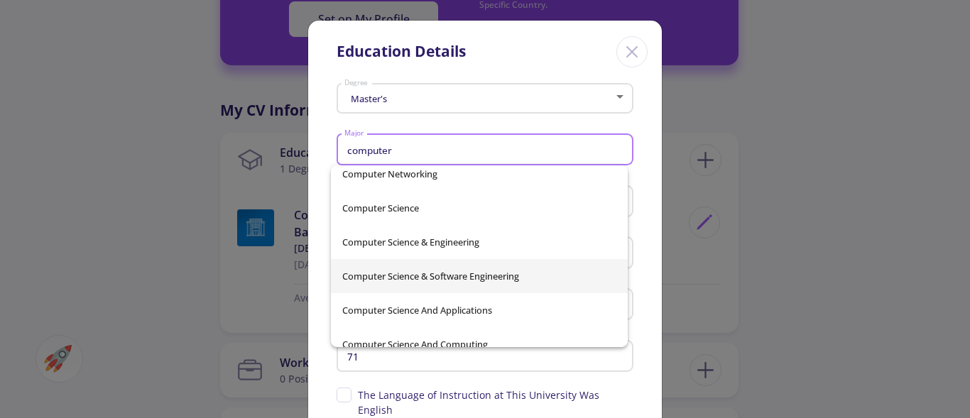
click at [483, 275] on span "Computer Science & Software Engineering" at bounding box center [479, 276] width 274 height 34
type input "Computer Science & Software Engineering"
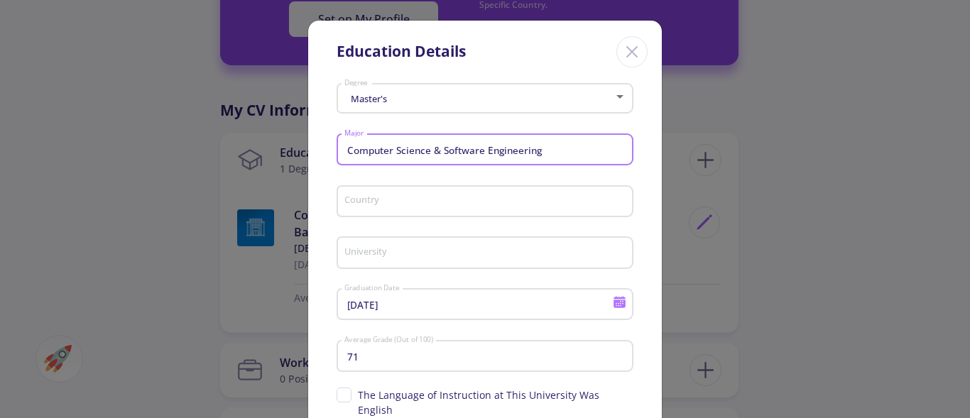
click at [404, 205] on input "Country" at bounding box center [487, 202] width 287 height 13
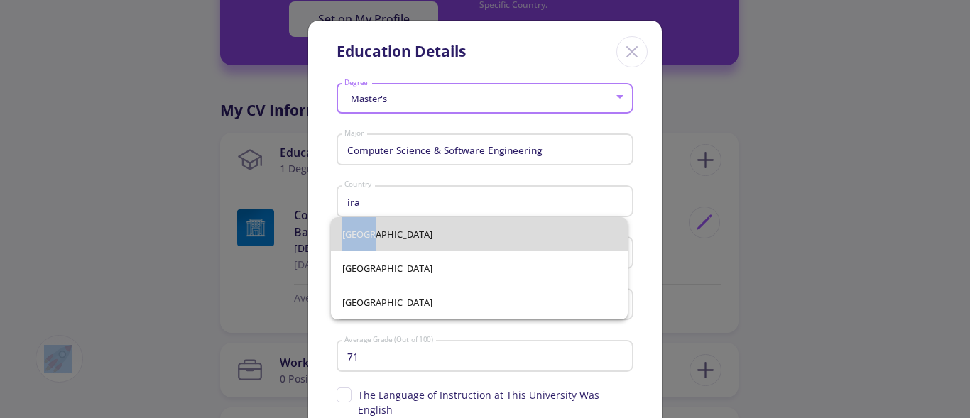
click at [366, 243] on span "[GEOGRAPHIC_DATA]" at bounding box center [479, 234] width 274 height 34
type input "[GEOGRAPHIC_DATA]"
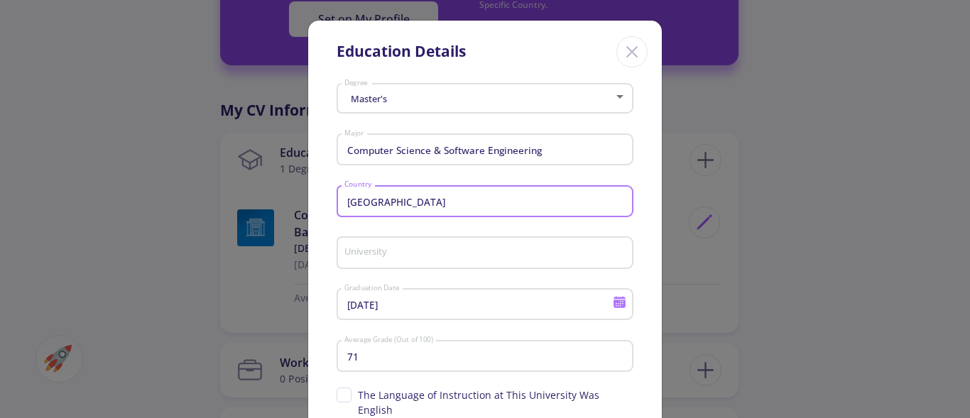
click at [402, 248] on input "University" at bounding box center [487, 253] width 287 height 13
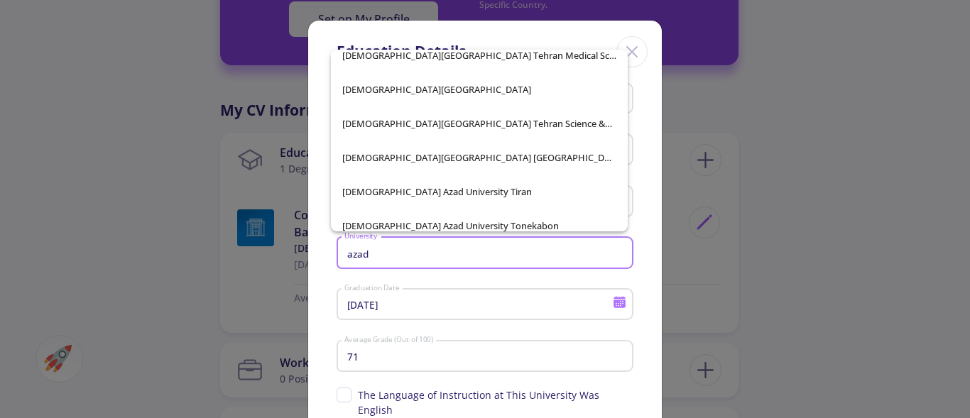
scroll to position [7865, 0]
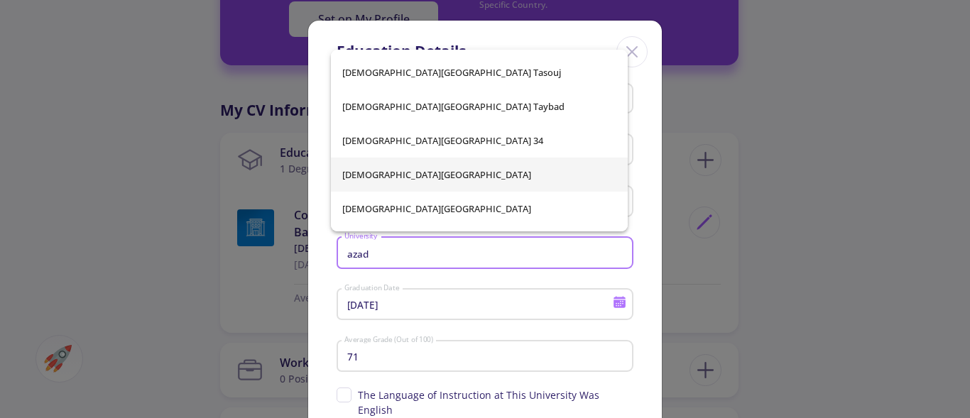
click at [444, 169] on span "[DEMOGRAPHIC_DATA][GEOGRAPHIC_DATA]" at bounding box center [479, 175] width 274 height 34
type input "[DEMOGRAPHIC_DATA][GEOGRAPHIC_DATA]"
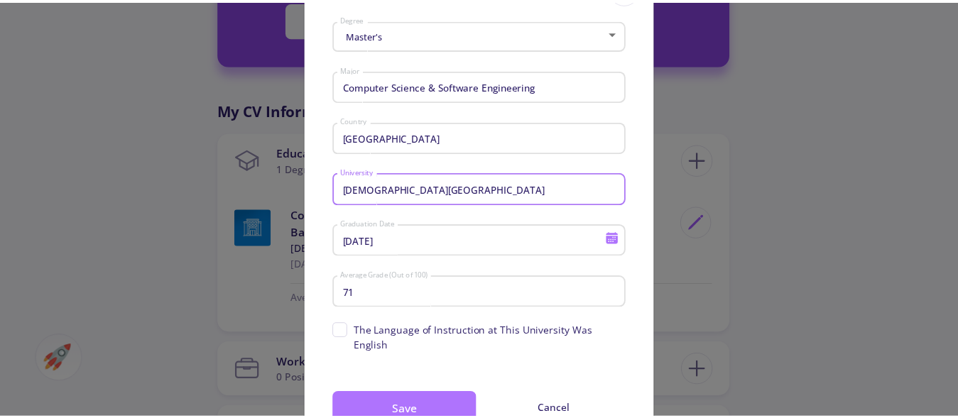
scroll to position [113, 0]
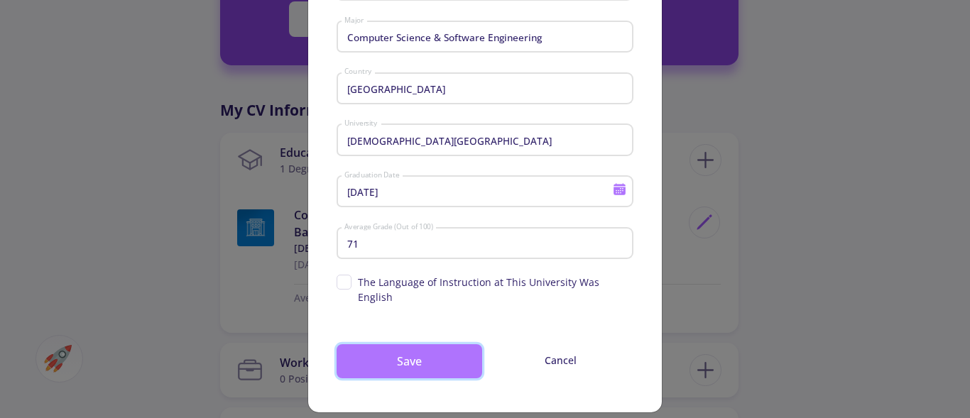
click at [422, 344] on button "Save" at bounding box center [409, 361] width 146 height 34
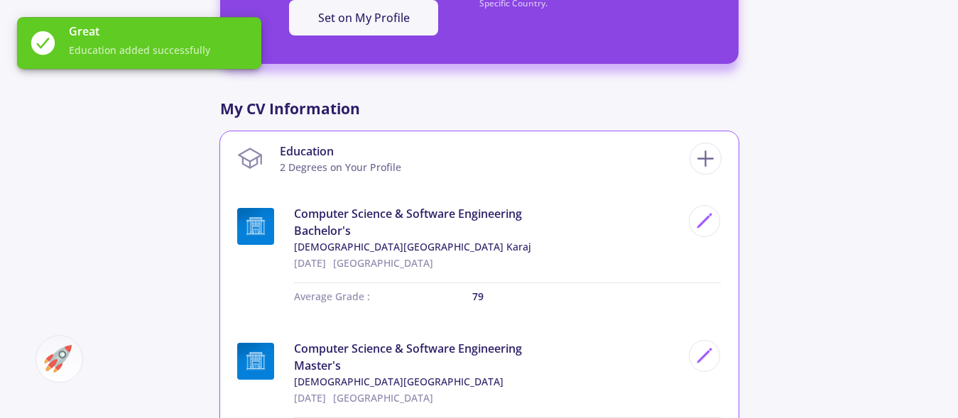
scroll to position [567, 0]
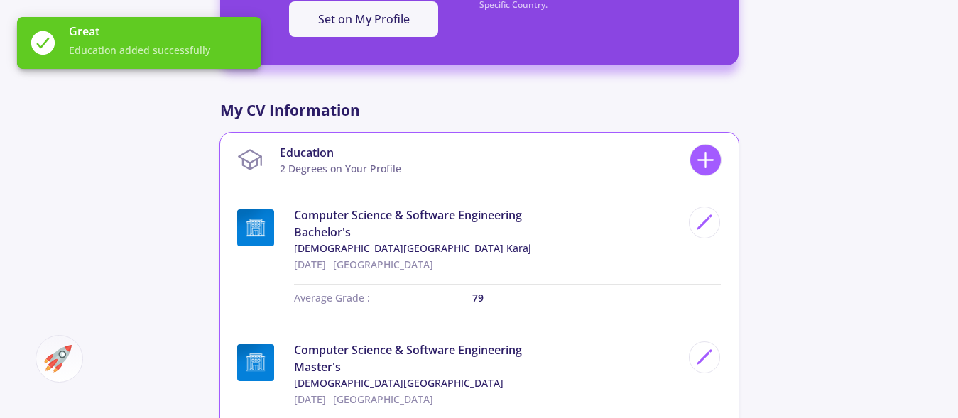
click at [701, 159] on icon at bounding box center [705, 160] width 26 height 26
checkbox input "false"
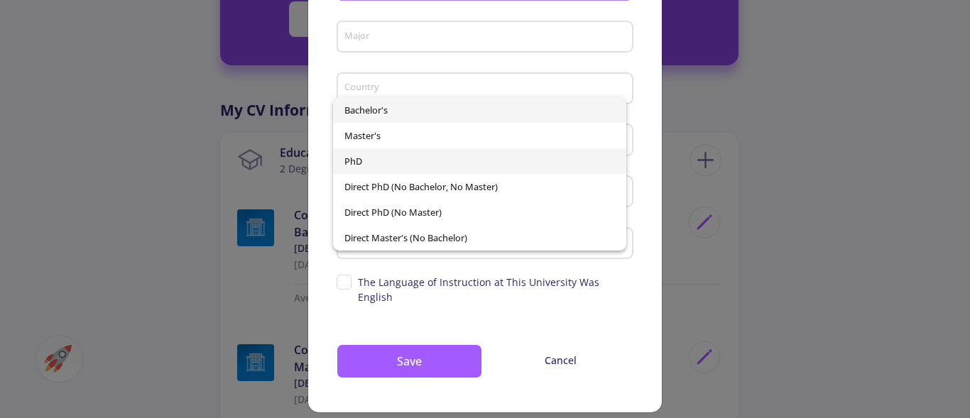
click at [351, 155] on span "PhD" at bounding box center [479, 161] width 270 height 26
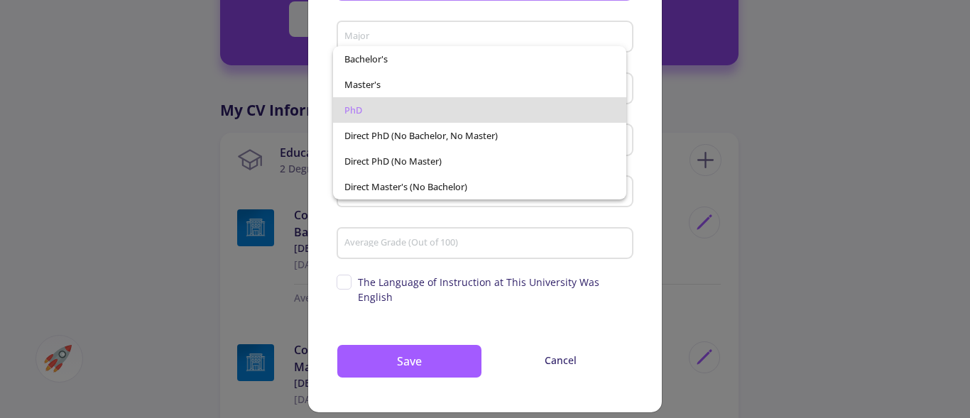
click at [641, 156] on div at bounding box center [485, 209] width 970 height 418
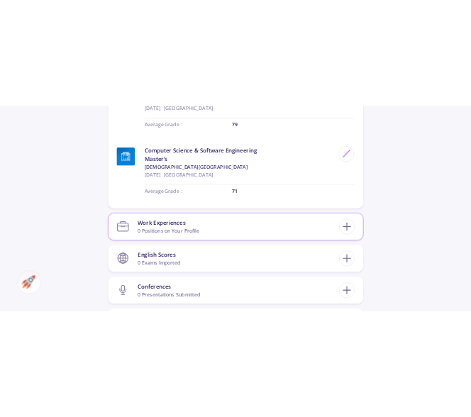
scroll to position [857, 0]
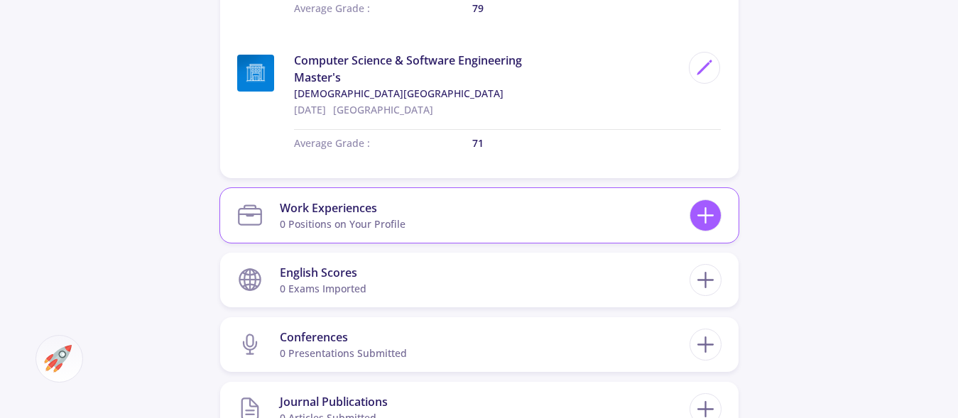
click at [696, 207] on icon at bounding box center [705, 215] width 26 height 26
checkbox input "false"
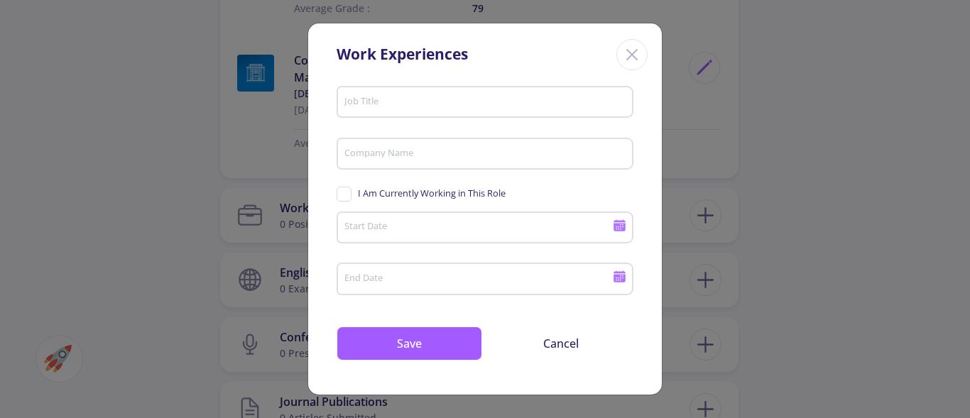
click at [434, 105] on input "Job Title" at bounding box center [487, 103] width 287 height 13
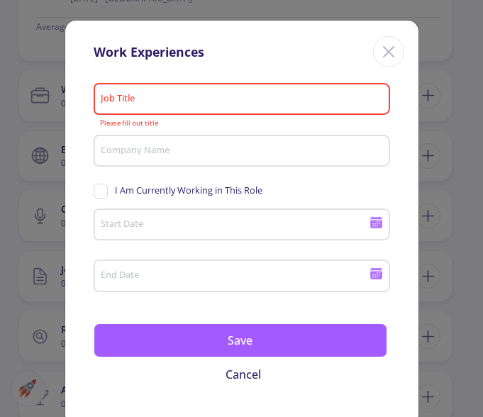
click at [152, 99] on input "Job Title" at bounding box center [243, 100] width 287 height 13
paste input "Software Analyst"
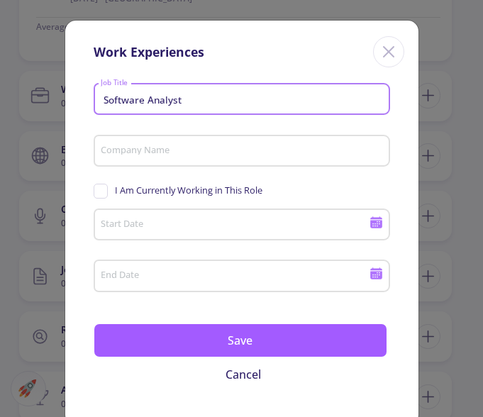
type input "Software Analyst"
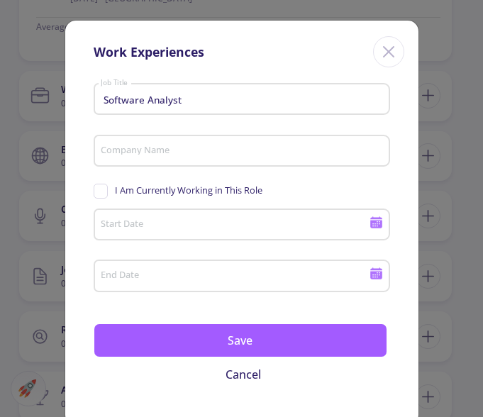
click at [182, 156] on input "Company Name" at bounding box center [243, 152] width 287 height 13
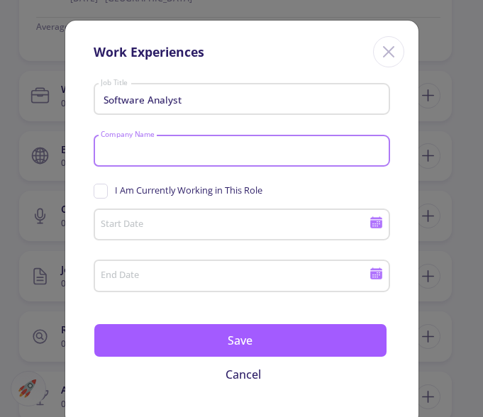
paste input "Software AnalystSoftware"
type input "Software AnalystSoftware"
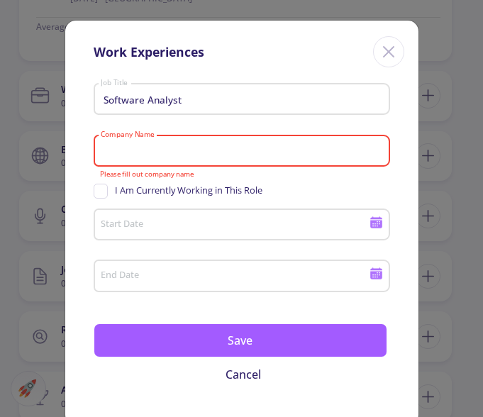
click at [168, 153] on input "Company Name" at bounding box center [243, 152] width 287 height 13
paste input "Knowledge Technology Era"
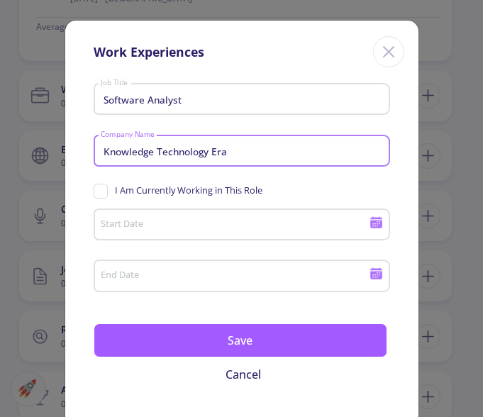
type input "Knowledge Technology Era"
click at [136, 221] on input "Start Date" at bounding box center [236, 225] width 273 height 13
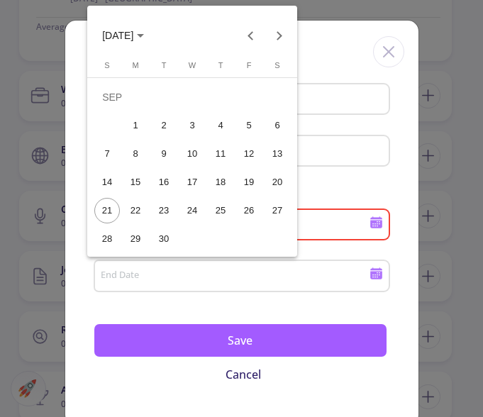
click at [144, 31] on span "[DATE]" at bounding box center [123, 34] width 42 height 11
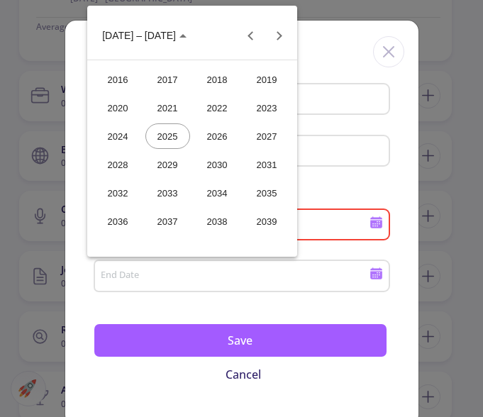
click at [238, 41] on div "[DATE] – [DATE]" at bounding box center [192, 35] width 203 height 28
click at [247, 37] on button "Previous 24 years" at bounding box center [251, 35] width 28 height 28
click at [118, 216] on div "2012" at bounding box center [118, 222] width 45 height 26
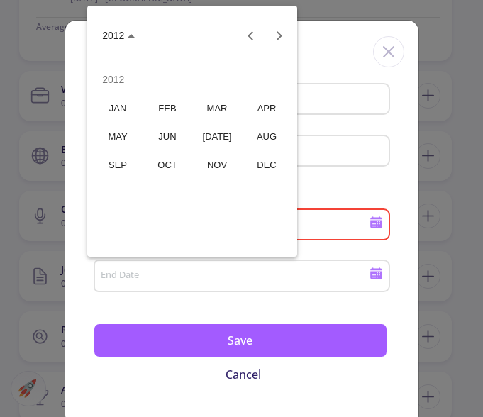
click at [264, 116] on div "APR" at bounding box center [267, 108] width 45 height 26
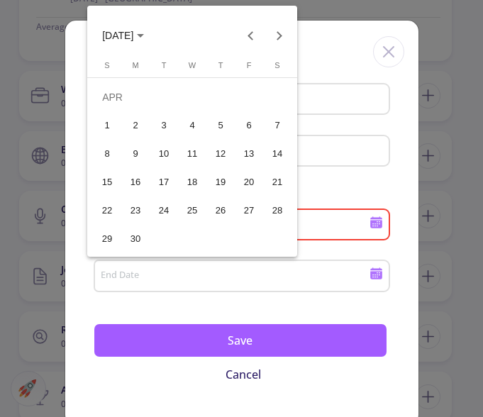
click at [106, 129] on div "1" at bounding box center [107, 126] width 26 height 26
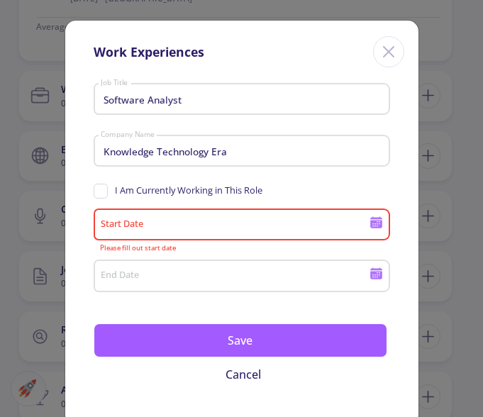
type input "[DATE]"
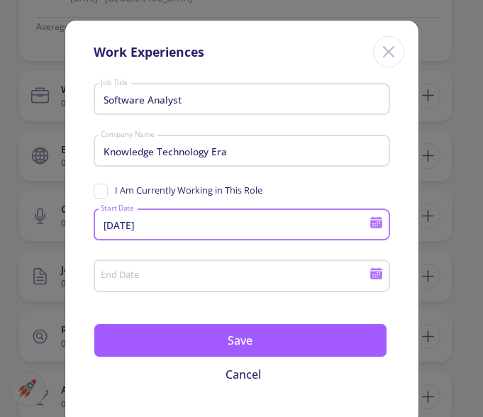
click at [260, 275] on input "End Date" at bounding box center [236, 276] width 273 height 13
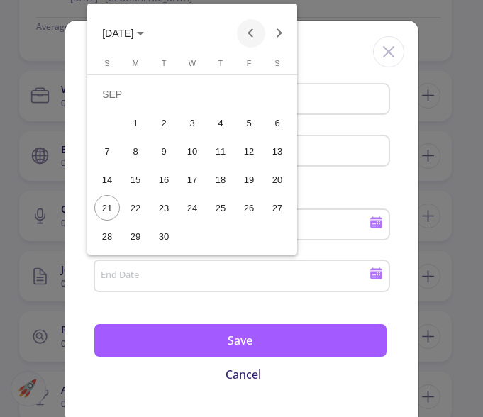
click at [253, 33] on button "Previous month" at bounding box center [251, 33] width 28 height 28
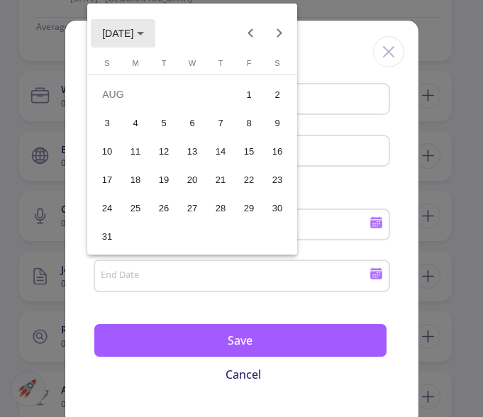
click at [144, 32] on span "[DATE]" at bounding box center [123, 32] width 42 height 11
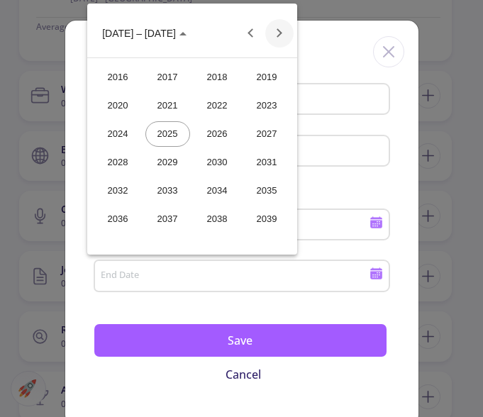
click at [285, 24] on button "Next 24 years" at bounding box center [279, 33] width 28 height 28
click at [258, 37] on button "Previous 24 years" at bounding box center [251, 33] width 28 height 28
click at [253, 29] on button "Previous 24 years" at bounding box center [251, 33] width 28 height 28
click at [173, 222] on div "2013" at bounding box center [168, 220] width 45 height 26
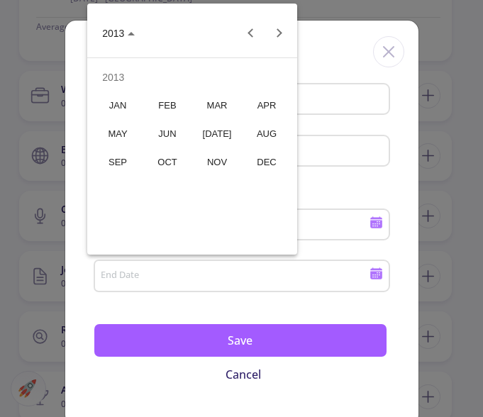
click at [116, 131] on div "MAY" at bounding box center [118, 134] width 45 height 26
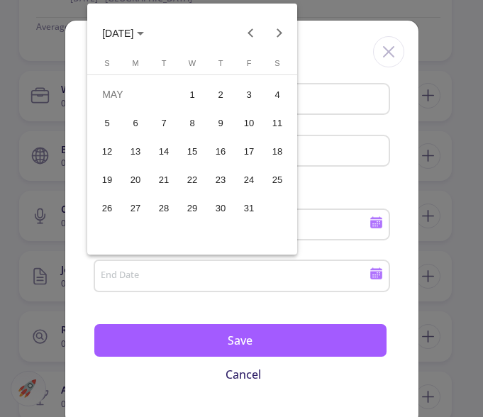
click at [193, 93] on div "1" at bounding box center [193, 95] width 26 height 26
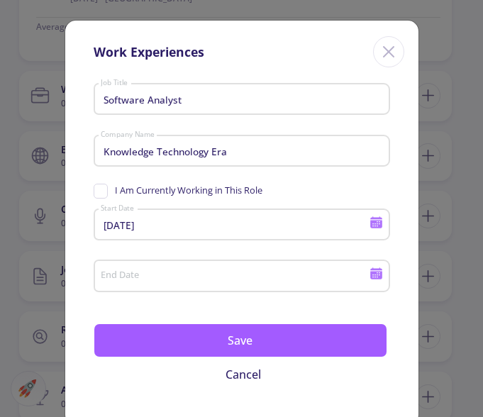
type input "[DATE]"
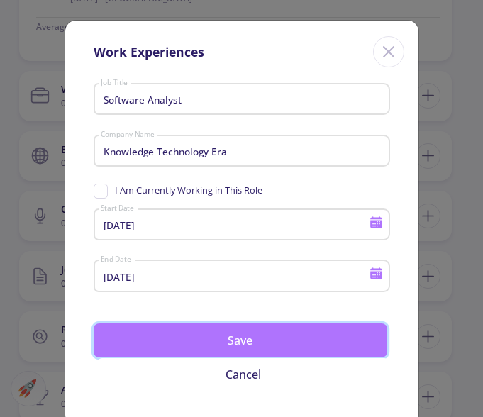
click at [191, 339] on button "Save" at bounding box center [241, 341] width 294 height 34
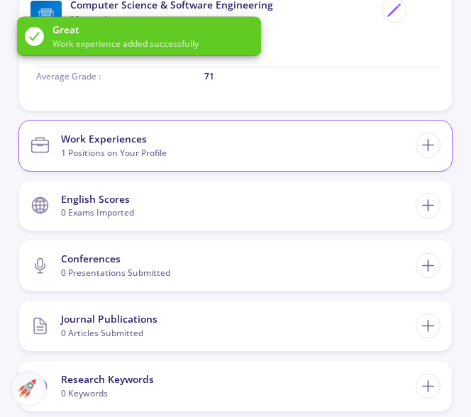
scroll to position [784, 0]
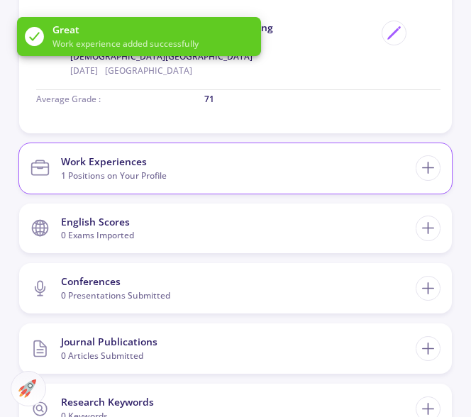
click at [364, 170] on section "Work Experiences 1 Positions on Your Profile" at bounding box center [224, 168] width 386 height 39
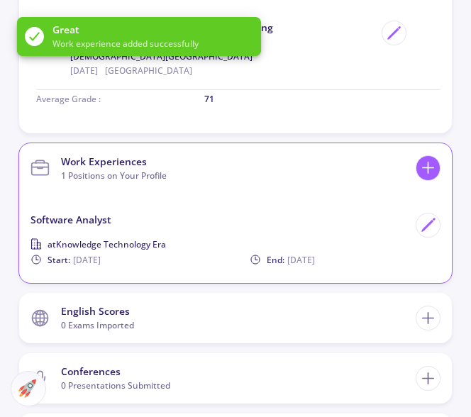
click at [424, 167] on icon at bounding box center [428, 167] width 19 height 19
checkbox input "false"
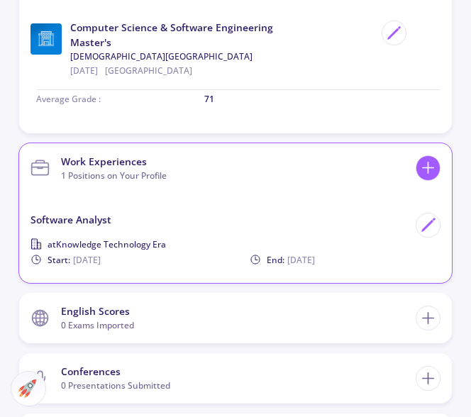
scroll to position [772, 0]
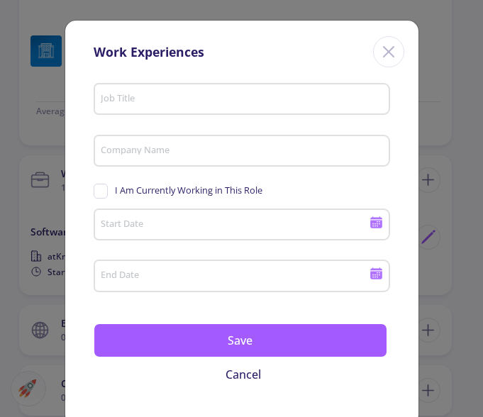
click at [144, 104] on input "Job Title" at bounding box center [243, 100] width 287 height 13
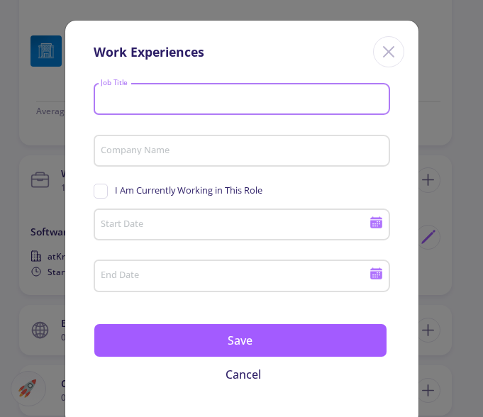
paste input "Senior Software Analyst"
type input "Senior Software Analyst"
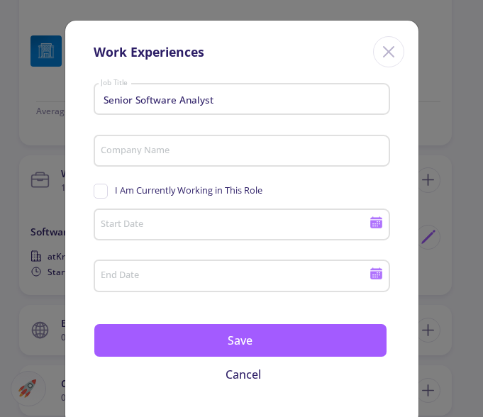
click at [183, 143] on div "Company Name" at bounding box center [241, 148] width 283 height 37
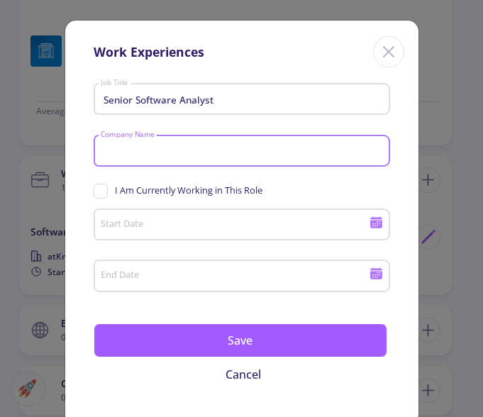
paste input "Rayan Bourse Co."
type input "Rayan Bourse Co."
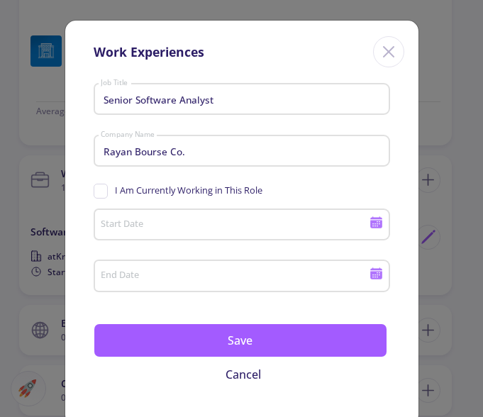
click at [378, 227] on div "Start Date" at bounding box center [242, 222] width 297 height 37
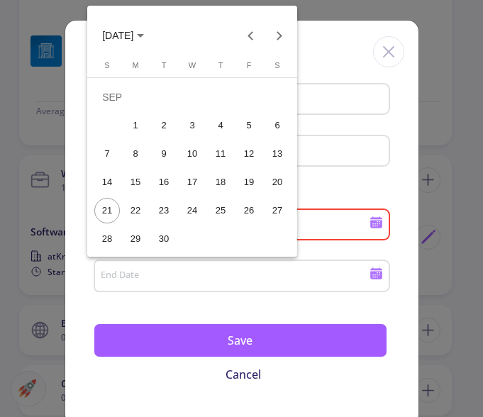
click at [373, 227] on div at bounding box center [241, 208] width 483 height 417
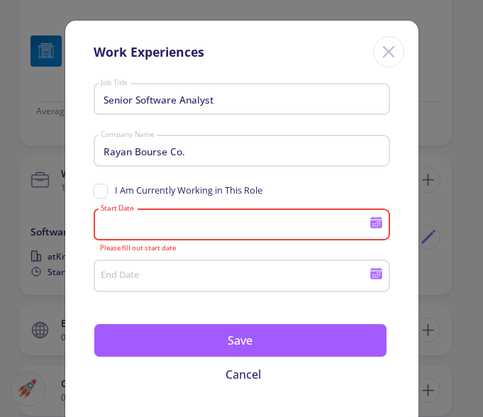
click at [371, 226] on icon at bounding box center [377, 224] width 12 height 8
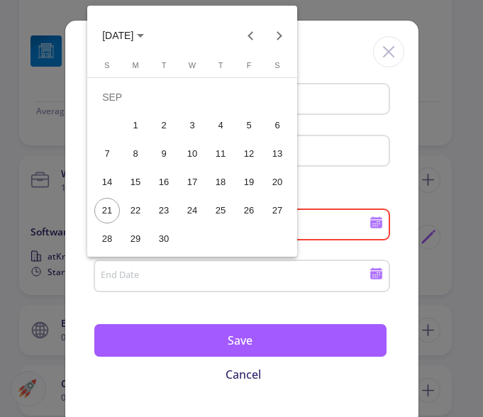
click at [133, 38] on span "[DATE]" at bounding box center [117, 36] width 31 height 11
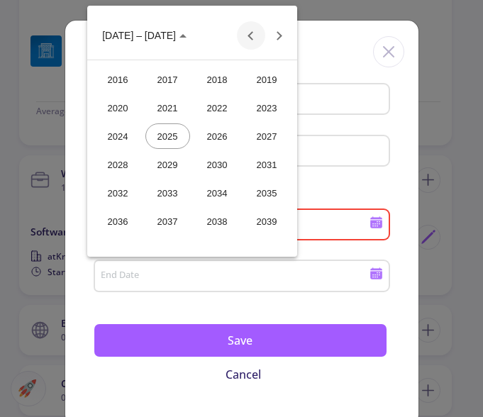
click at [244, 40] on button "Previous 24 years" at bounding box center [251, 35] width 28 height 28
click at [172, 221] on div "2013" at bounding box center [168, 222] width 45 height 26
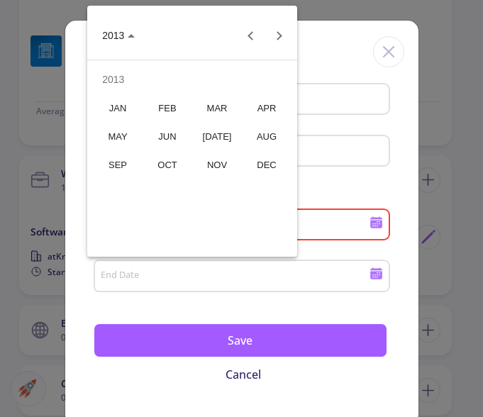
click at [207, 140] on div "[DATE]" at bounding box center [217, 137] width 45 height 26
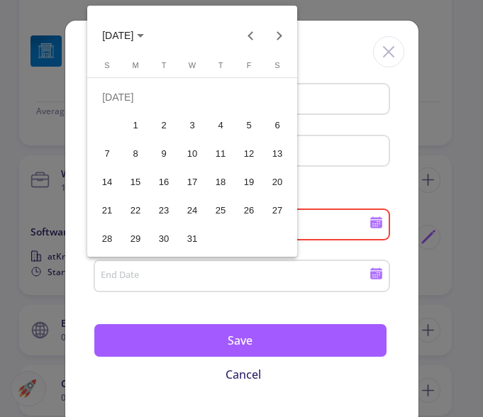
click at [128, 131] on div "1" at bounding box center [136, 126] width 26 height 26
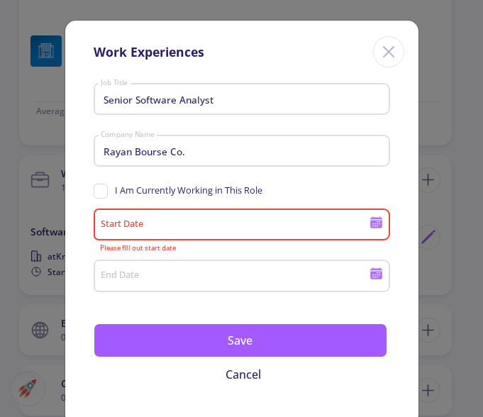
type input "[DATE]"
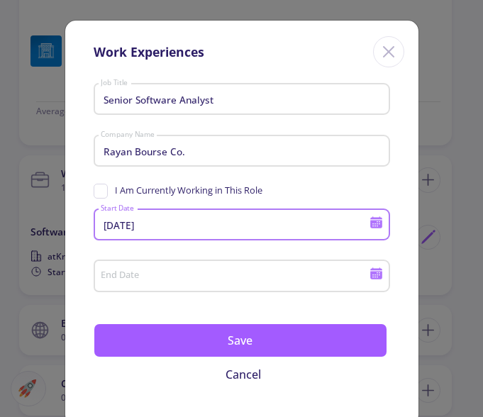
click at [371, 275] on icon at bounding box center [377, 276] width 12 height 8
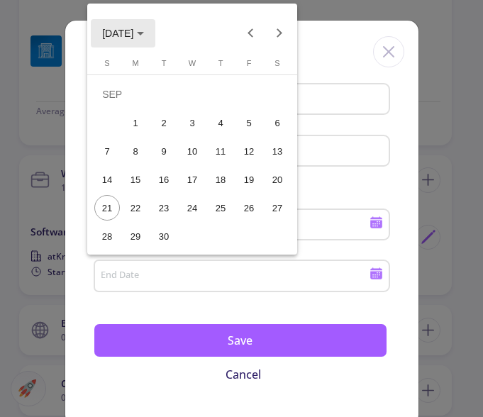
click at [155, 35] on button "[DATE]" at bounding box center [123, 33] width 65 height 28
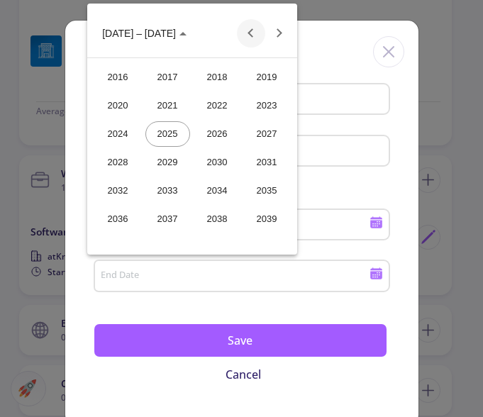
click at [253, 30] on button "Previous 24 years" at bounding box center [251, 33] width 28 height 28
click at [280, 31] on button "Next 24 years" at bounding box center [279, 33] width 28 height 28
click at [279, 32] on button "Next 24 years" at bounding box center [279, 33] width 28 height 28
click at [112, 75] on div "2016" at bounding box center [118, 78] width 45 height 26
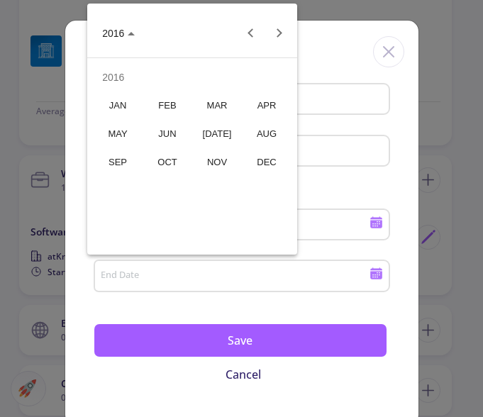
click at [160, 134] on div "JUN" at bounding box center [168, 134] width 45 height 26
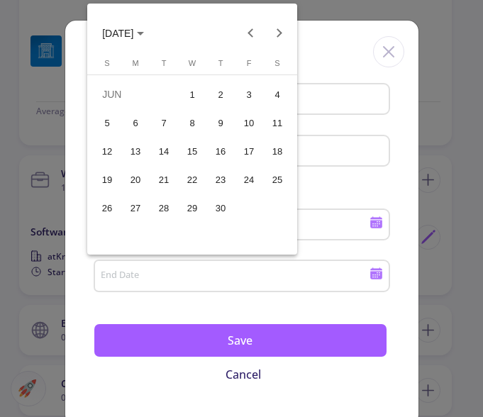
click at [218, 197] on div "30" at bounding box center [221, 208] width 26 height 26
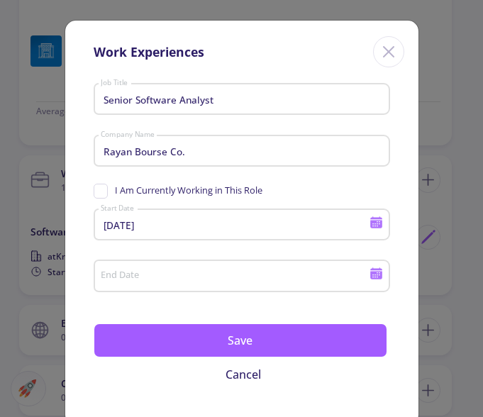
type input "[DATE]"
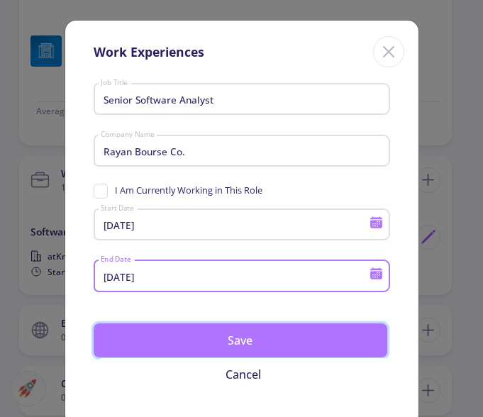
click at [236, 349] on button "Save" at bounding box center [241, 341] width 294 height 34
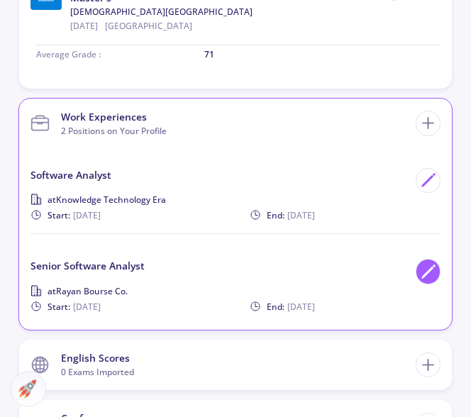
scroll to position [845, 0]
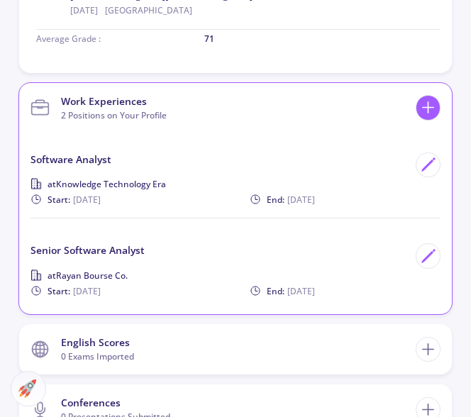
click at [432, 103] on icon at bounding box center [428, 107] width 19 height 19
checkbox input "false"
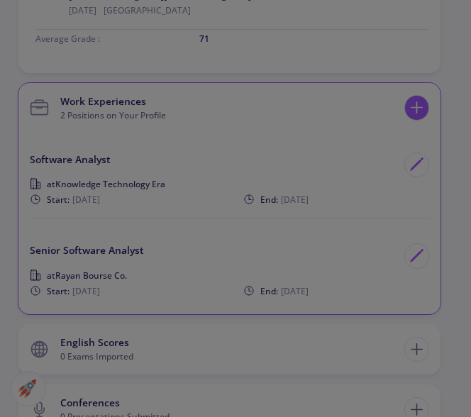
scroll to position [833, 0]
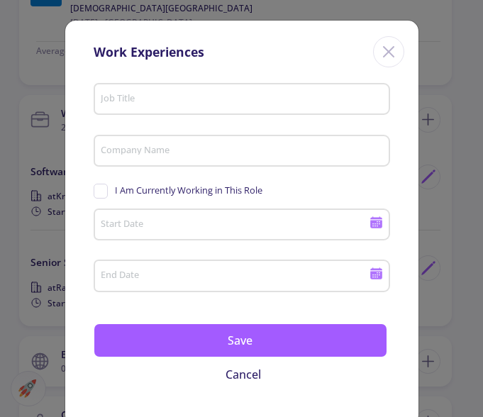
click at [172, 103] on input "Job Title" at bounding box center [243, 100] width 287 height 13
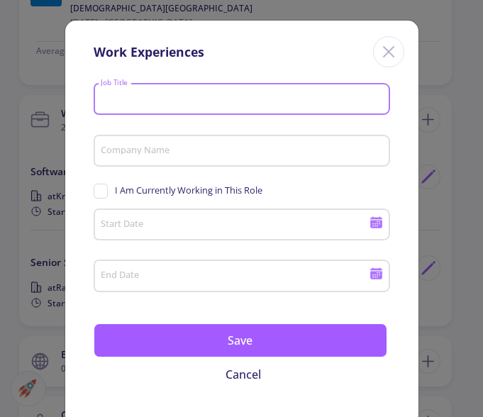
paste input "Senior Software Analyst"
type input "Senior Software Analyst"
click at [141, 144] on div "Company Name" at bounding box center [241, 148] width 283 height 37
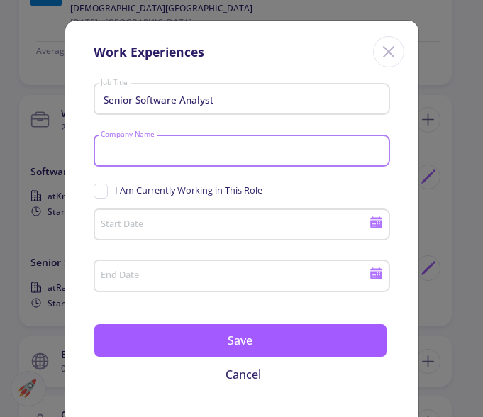
paste input "Soshyant Co"
type input "Soshyant Co"
click at [371, 222] on icon at bounding box center [377, 224] width 12 height 8
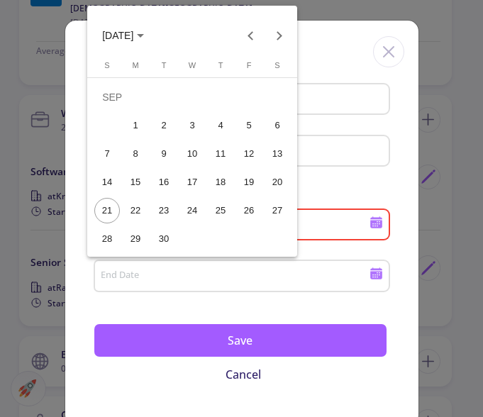
click at [133, 39] on span "[DATE]" at bounding box center [117, 36] width 31 height 11
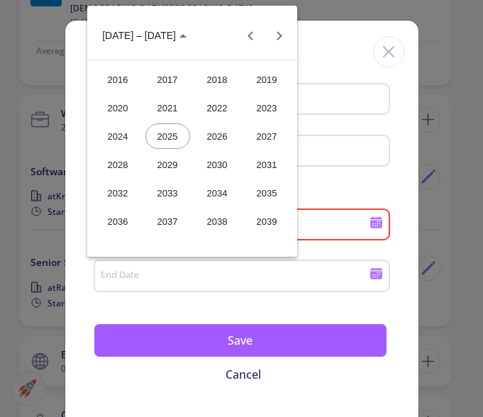
click at [134, 75] on div "2016" at bounding box center [118, 80] width 45 height 26
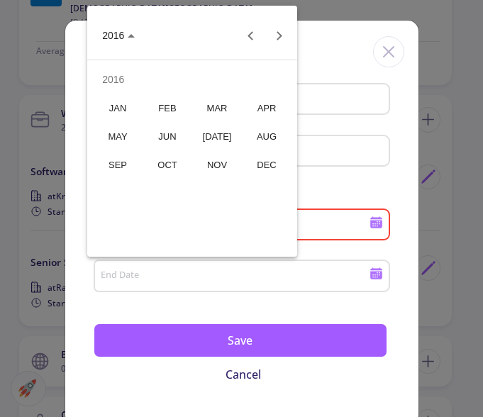
click at [212, 114] on div "MAR" at bounding box center [217, 108] width 45 height 26
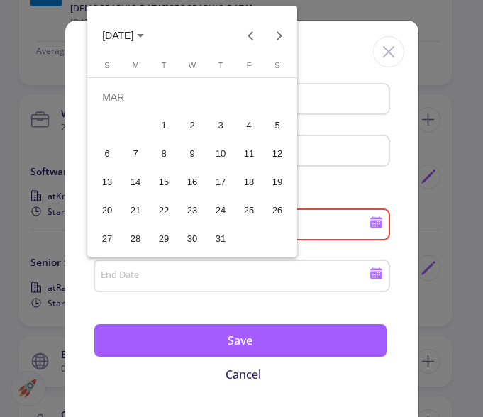
click at [159, 125] on div "1" at bounding box center [164, 126] width 26 height 26
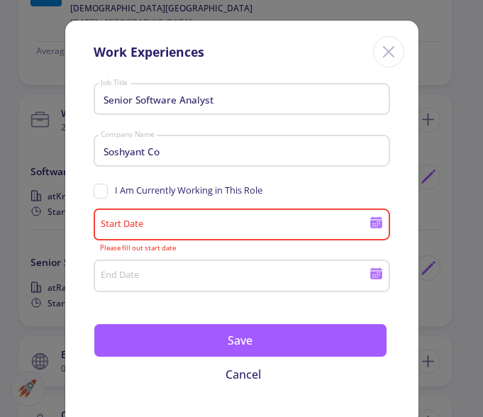
type input "[DATE]"
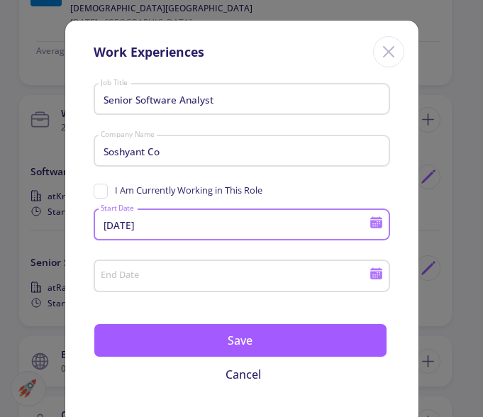
click at [285, 284] on div "End Date" at bounding box center [235, 273] width 270 height 37
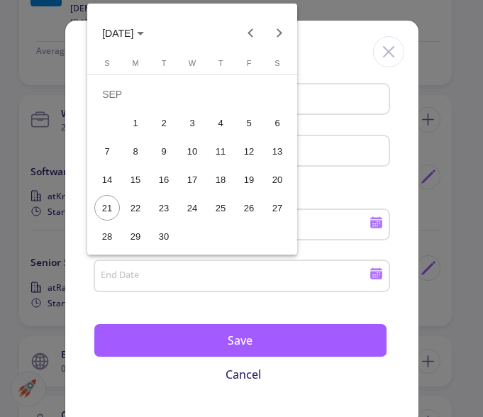
click at [144, 33] on polygon "Choose month and year" at bounding box center [140, 34] width 7 height 4
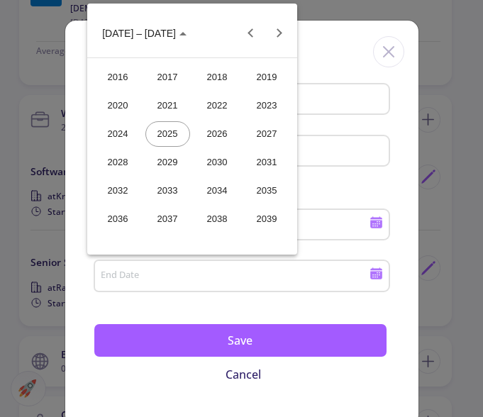
click at [160, 80] on div "2017" at bounding box center [168, 78] width 45 height 26
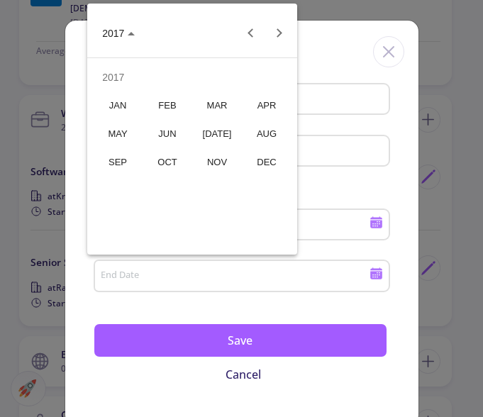
click at [263, 111] on div "APR" at bounding box center [267, 106] width 45 height 26
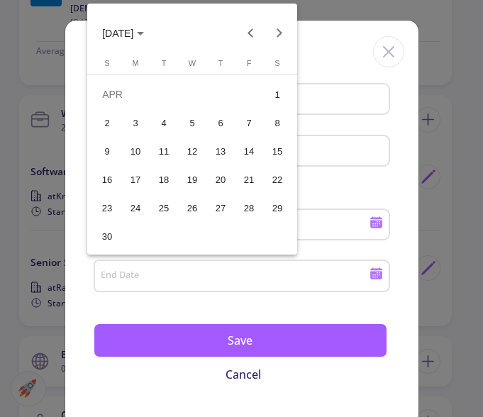
click at [99, 228] on div "30" at bounding box center [107, 237] width 26 height 26
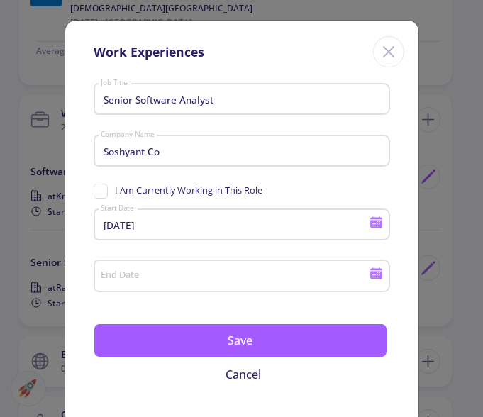
type input "[DATE]"
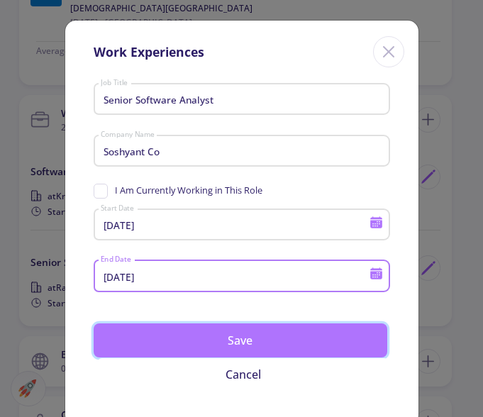
click at [251, 344] on button "Save" at bounding box center [241, 341] width 294 height 34
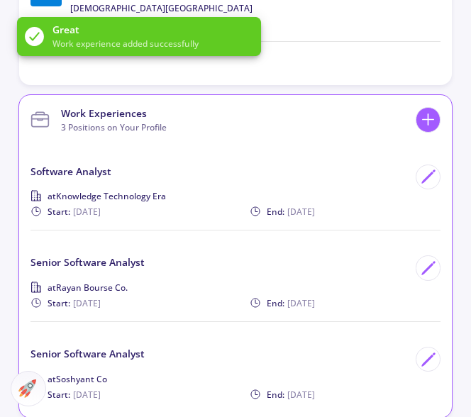
click at [430, 122] on icon at bounding box center [428, 119] width 19 height 19
checkbox input "false"
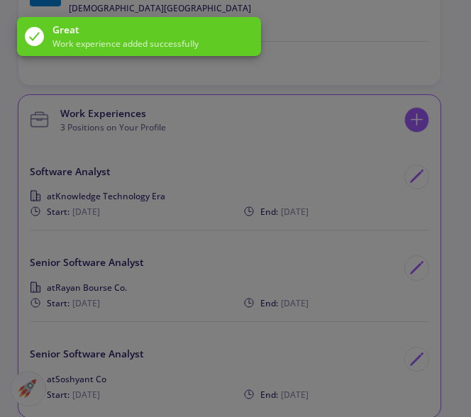
scroll to position [821, 0]
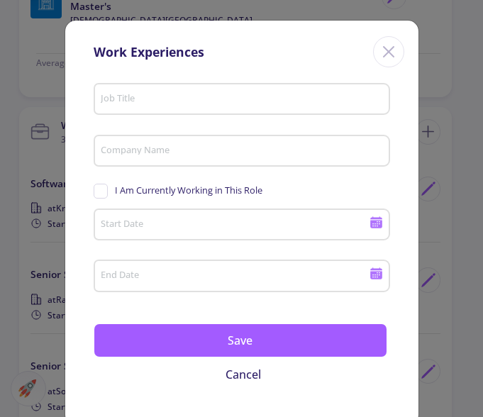
click at [196, 73] on div "Work Experiences" at bounding box center [241, 49] width 353 height 57
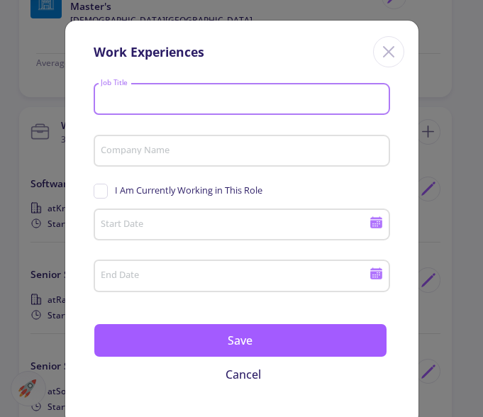
click at [191, 96] on input "Job Title" at bounding box center [243, 100] width 287 height 13
paste input "Teacher"
type input "Teacher"
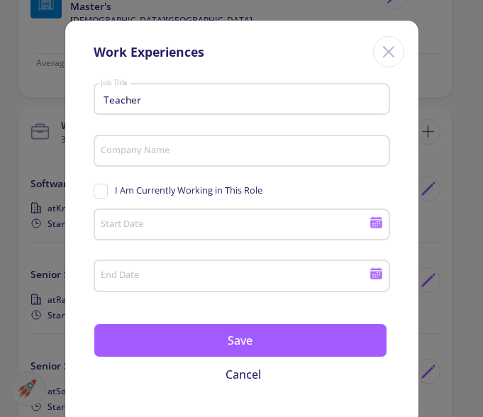
click at [184, 155] on input "Company Name" at bounding box center [243, 152] width 287 height 13
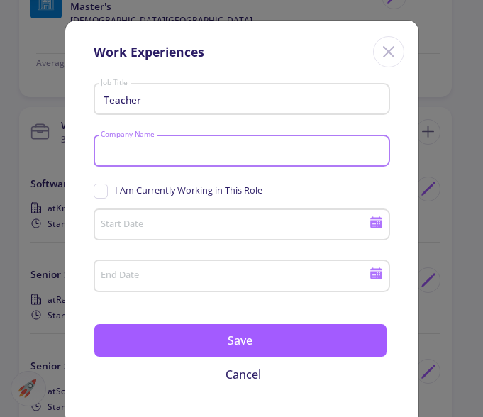
paste input "[DEMOGRAPHIC_DATA][GEOGRAPHIC_DATA],"
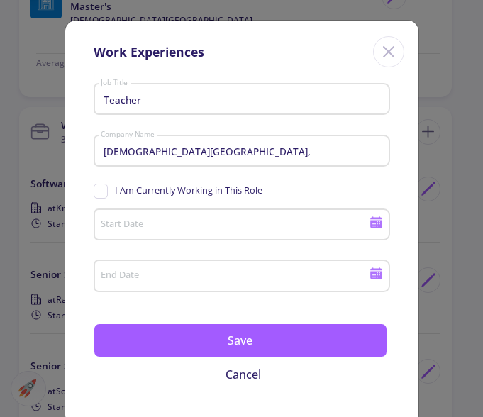
click at [194, 222] on input "Start Date" at bounding box center [236, 225] width 273 height 13
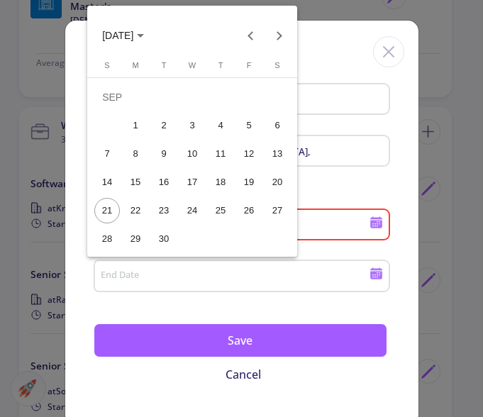
click at [361, 162] on div at bounding box center [241, 208] width 483 height 417
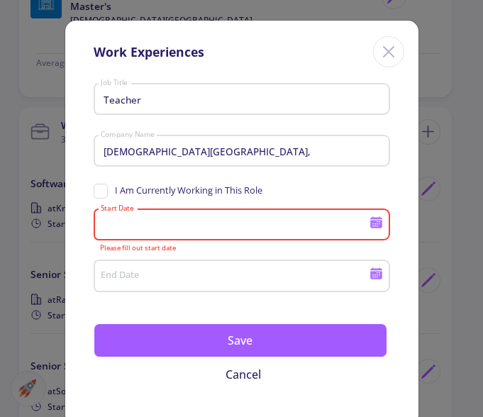
click at [278, 154] on input "[DEMOGRAPHIC_DATA][GEOGRAPHIC_DATA]," at bounding box center [243, 152] width 287 height 13
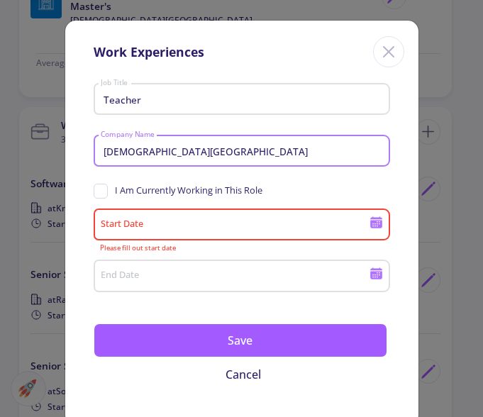
type input "[DEMOGRAPHIC_DATA][GEOGRAPHIC_DATA]"
click at [371, 224] on icon at bounding box center [377, 224] width 12 height 8
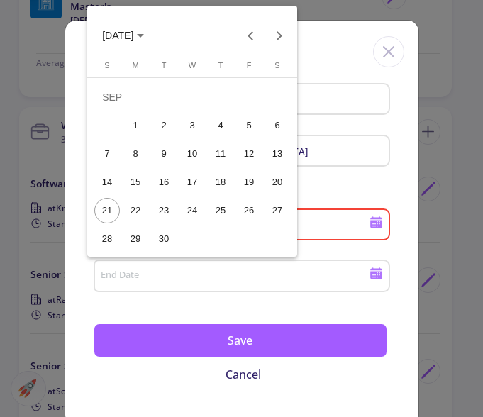
click at [133, 39] on span "[DATE]" at bounding box center [117, 36] width 31 height 11
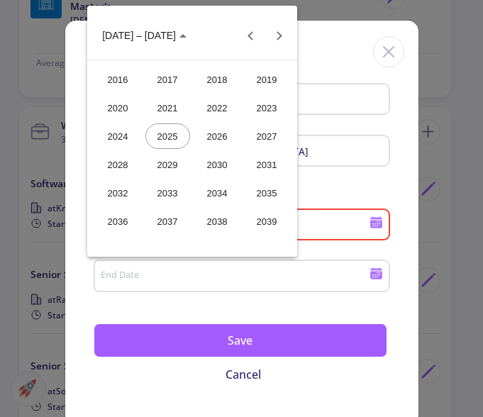
click at [169, 84] on div "2017" at bounding box center [168, 80] width 45 height 26
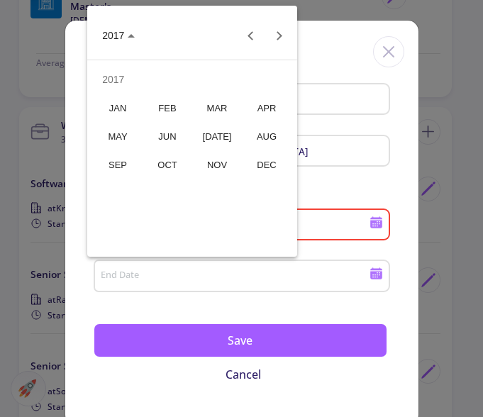
click at [172, 141] on div "JUN" at bounding box center [168, 137] width 45 height 26
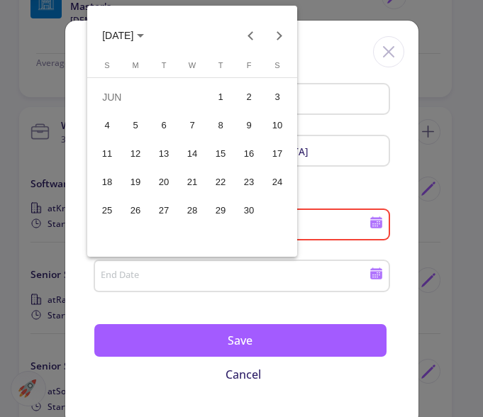
click at [221, 97] on div "1" at bounding box center [221, 97] width 26 height 26
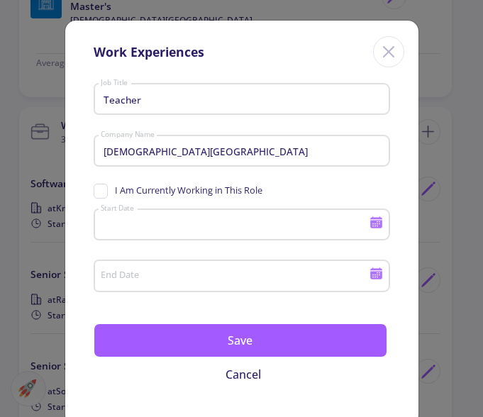
type input "[DATE]"
click at [371, 275] on icon at bounding box center [377, 276] width 12 height 8
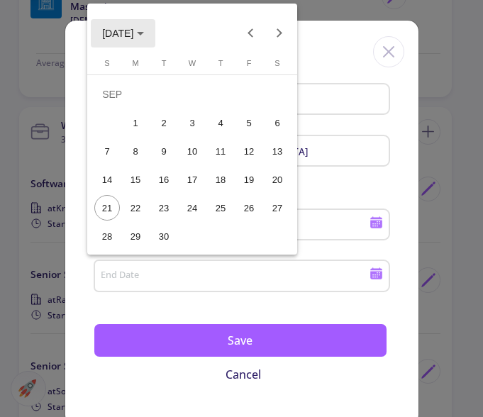
click at [144, 37] on span "[DATE]" at bounding box center [123, 32] width 42 height 11
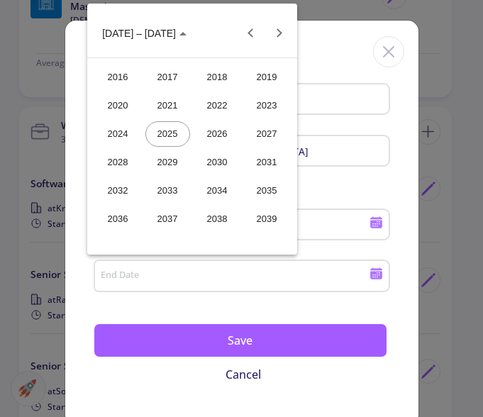
click at [253, 81] on div "2019" at bounding box center [267, 78] width 45 height 26
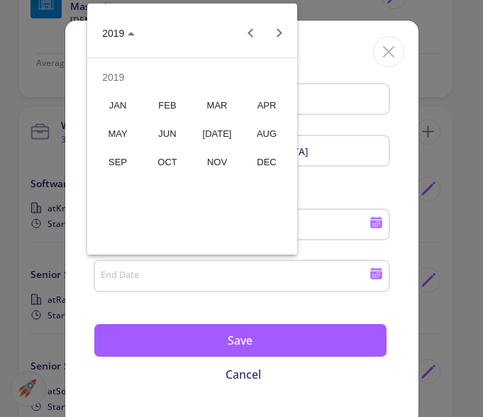
click at [124, 135] on div "MAY" at bounding box center [118, 134] width 45 height 26
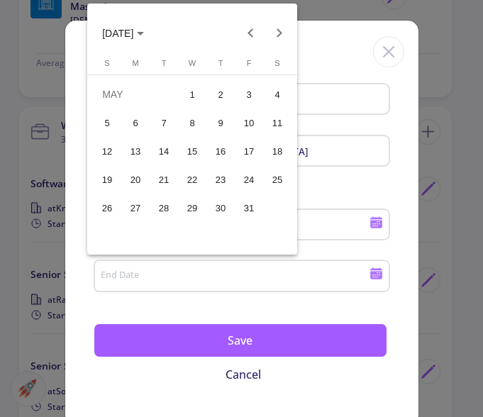
click at [222, 219] on div "30" at bounding box center [221, 208] width 26 height 26
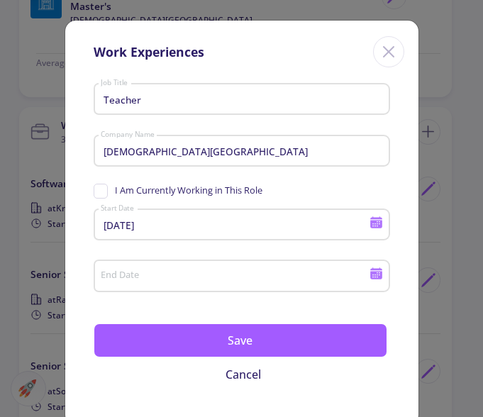
type input "[DATE]"
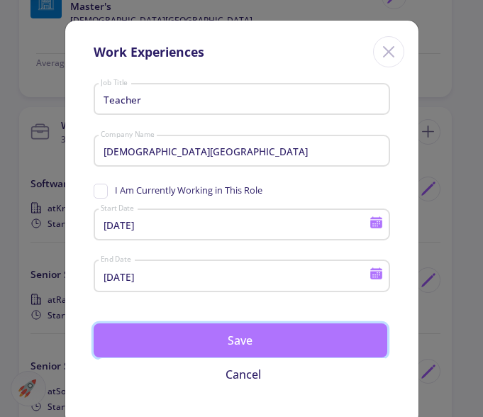
click at [231, 336] on button "Save" at bounding box center [241, 341] width 294 height 34
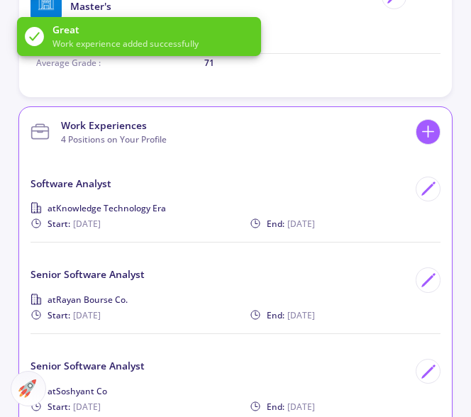
click at [435, 141] on div at bounding box center [428, 131] width 25 height 25
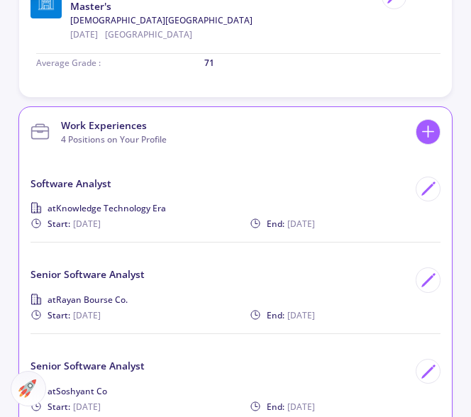
click at [433, 133] on icon at bounding box center [428, 131] width 19 height 19
checkbox input "false"
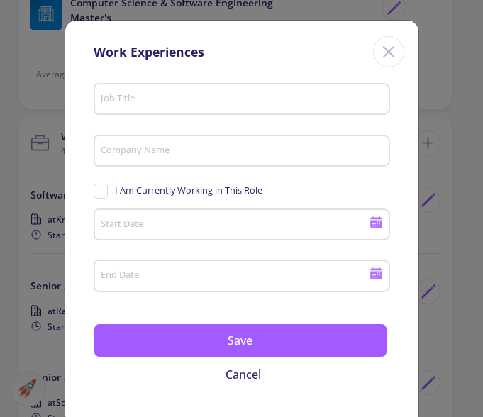
click at [133, 111] on div "Job Title" at bounding box center [241, 96] width 283 height 37
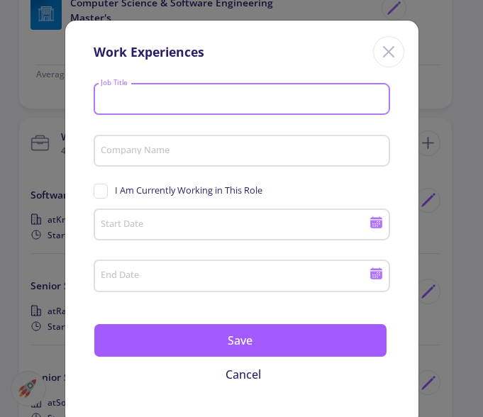
click at [134, 98] on input "Job Title" at bounding box center [243, 100] width 287 height 13
paste input "Software Architecture Co"
drag, startPoint x: 225, startPoint y: 103, endPoint x: 199, endPoint y: 97, distance: 26.2
click at [199, 97] on input "Software Architecture Co" at bounding box center [243, 100] width 287 height 13
type input "Software Architecture"
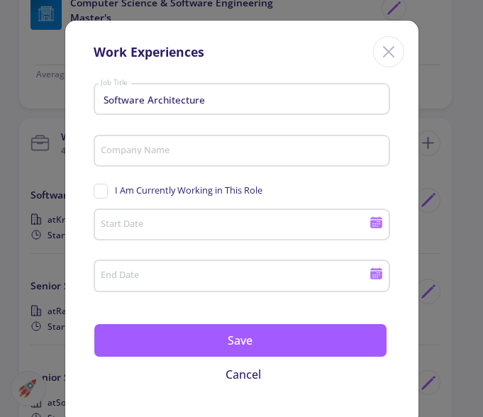
click at [225, 152] on input "Company Name" at bounding box center [243, 152] width 287 height 13
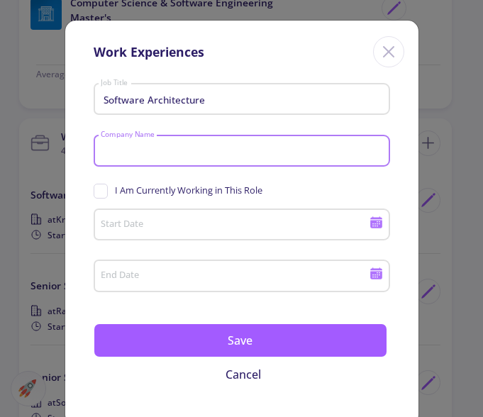
paste input "Central Securities Deposi"
type input "Central Securities Deposi"
click at [371, 224] on icon at bounding box center [377, 224] width 12 height 8
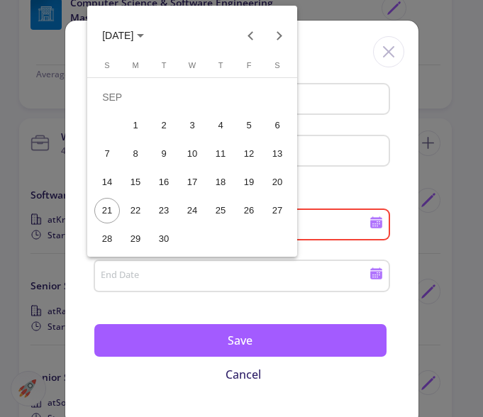
click at [155, 43] on button "[DATE]" at bounding box center [123, 35] width 65 height 28
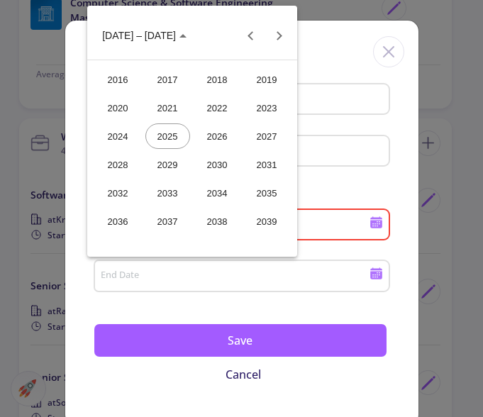
click at [226, 86] on div "2018" at bounding box center [217, 80] width 45 height 26
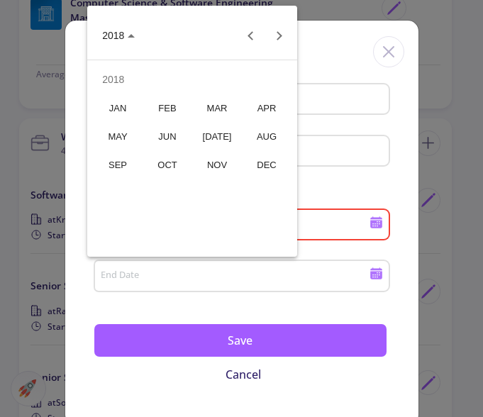
click at [117, 176] on div "SEP" at bounding box center [118, 165] width 45 height 26
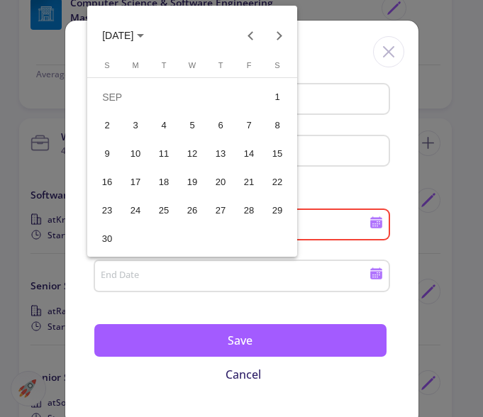
click at [258, 182] on div "21" at bounding box center [249, 183] width 26 height 26
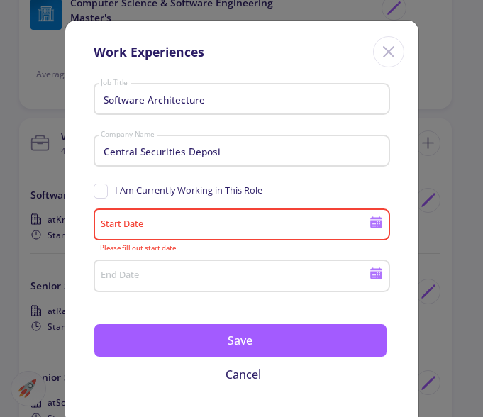
type input "[DATE]"
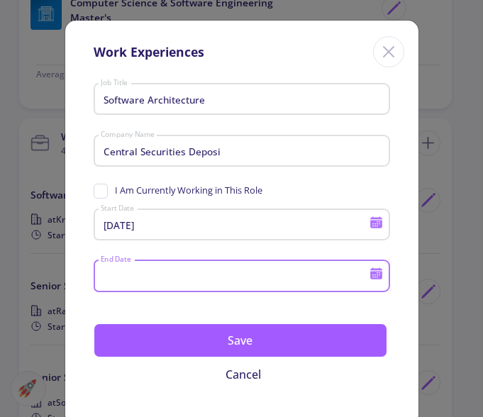
click at [202, 274] on input "End Date" at bounding box center [236, 276] width 273 height 13
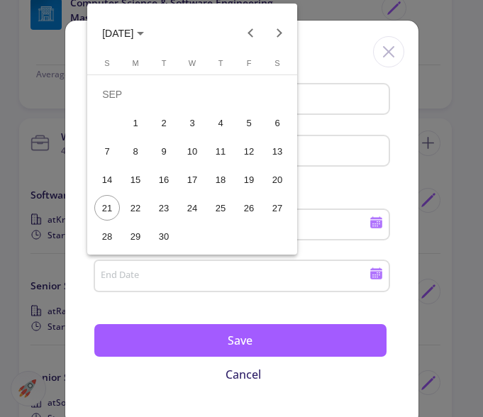
click at [144, 38] on span "[DATE]" at bounding box center [123, 32] width 42 height 11
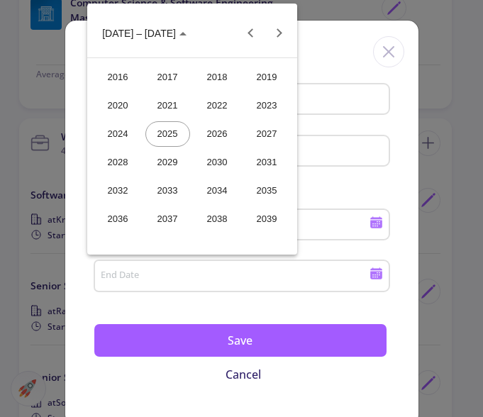
click at [226, 107] on div "2022" at bounding box center [217, 106] width 45 height 26
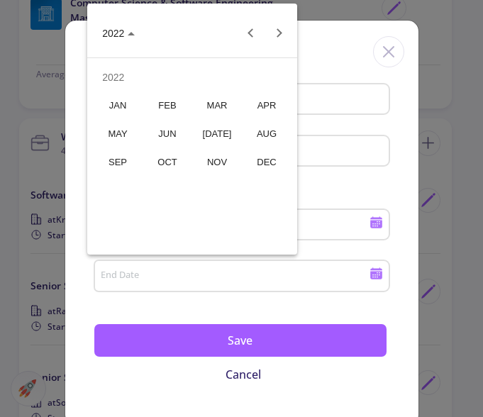
click at [214, 137] on div "[DATE]" at bounding box center [217, 134] width 45 height 26
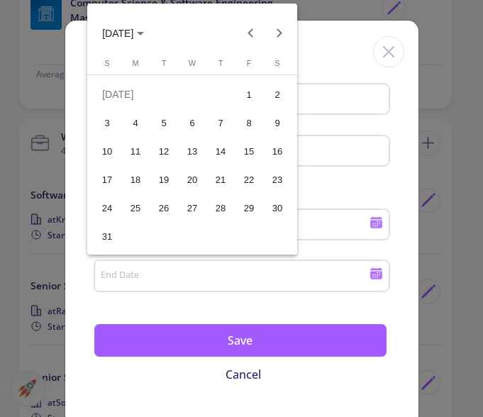
click at [107, 234] on div "31" at bounding box center [107, 237] width 26 height 26
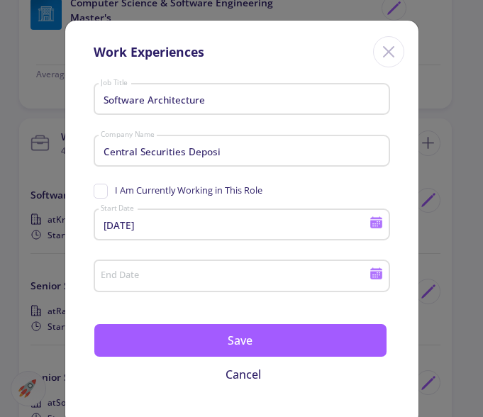
type input "[DATE]"
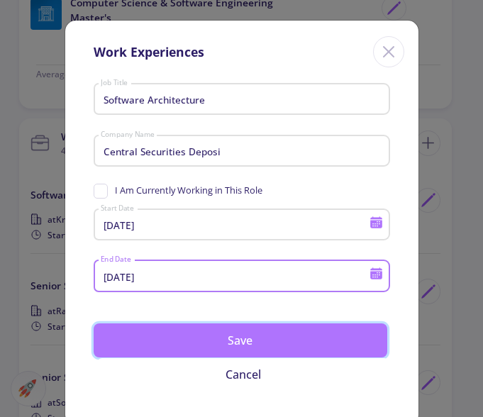
click at [229, 346] on button "Save" at bounding box center [241, 341] width 294 height 34
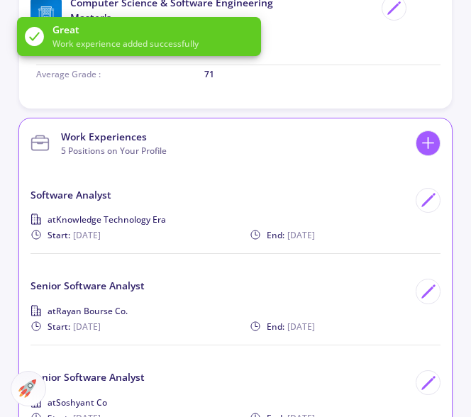
click at [433, 150] on icon at bounding box center [428, 142] width 19 height 19
checkbox input "false"
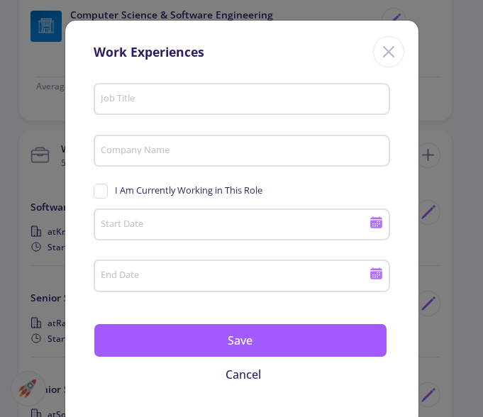
click at [168, 108] on div "Job Title" at bounding box center [241, 96] width 283 height 37
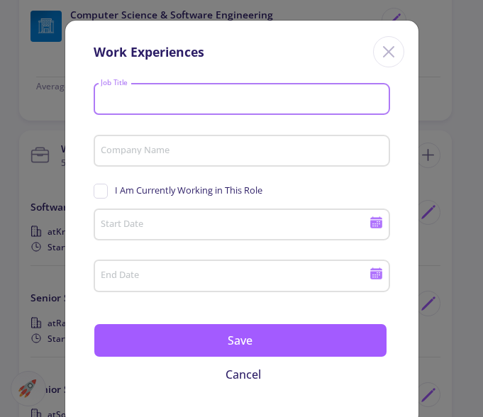
click at [168, 94] on input "Job Title" at bounding box center [243, 100] width 287 height 13
paste input "Bank Melli Iran logo Tec"
type input "Bank Melli Iran logo Tec"
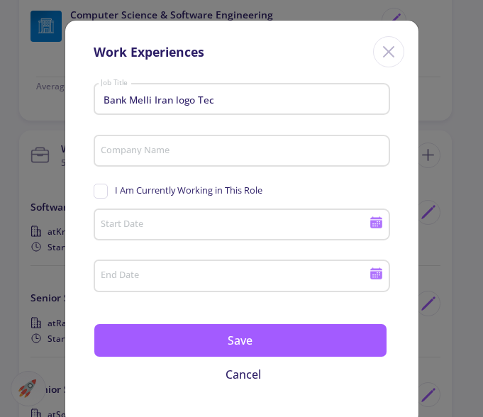
click at [160, 99] on input "Bank Melli Iran logo Tec" at bounding box center [243, 100] width 287 height 13
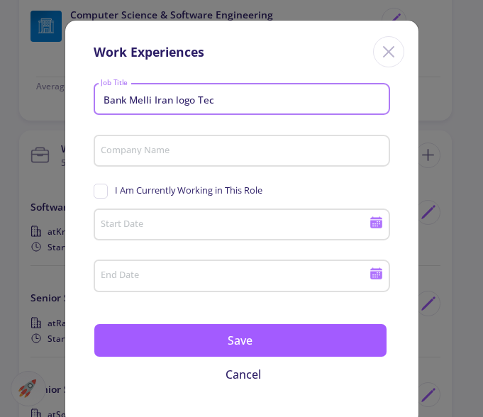
drag, startPoint x: 147, startPoint y: 99, endPoint x: -20, endPoint y: 99, distance: 166.8
click at [100, 99] on input "Bank Melli Iran logo Tec" at bounding box center [243, 100] width 287 height 13
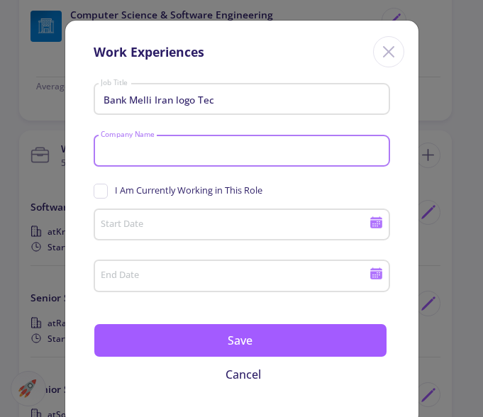
click at [155, 148] on input "Company Name" at bounding box center [243, 152] width 287 height 13
paste input "Bank Melli"
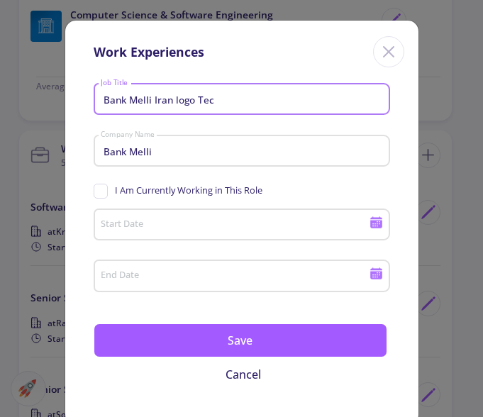
drag, startPoint x: 253, startPoint y: 99, endPoint x: -136, endPoint y: 81, distance: 388.7
click at [100, 94] on input "Bank Melli Iran logo Tec" at bounding box center [243, 100] width 287 height 13
click at [161, 89] on div "Bank Melli Iran logo Tec Job Title" at bounding box center [241, 96] width 283 height 37
click at [166, 99] on input "Bank Melli Iran logo Tec" at bounding box center [243, 100] width 287 height 13
drag, startPoint x: 166, startPoint y: 99, endPoint x: 43, endPoint y: 105, distance: 123.6
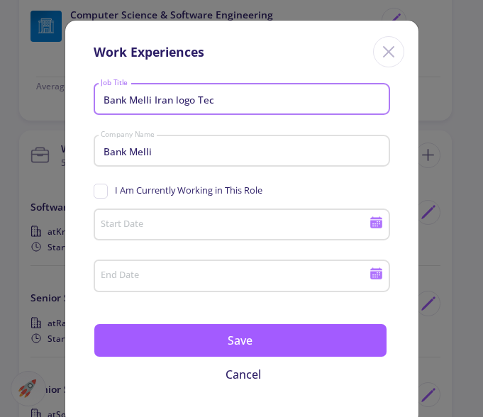
click at [100, 105] on input "Bank Melli Iran logo Tec" at bounding box center [243, 100] width 287 height 13
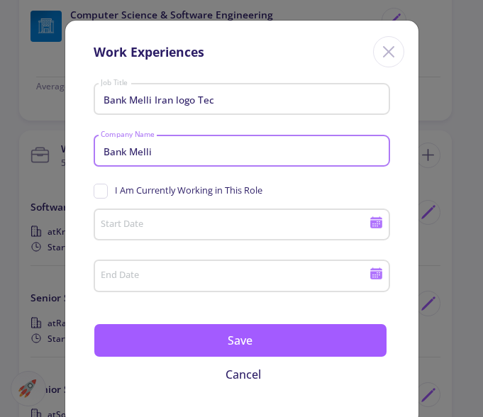
drag, startPoint x: 169, startPoint y: 152, endPoint x: -88, endPoint y: 135, distance: 257.5
click at [100, 146] on input "Bank Melli" at bounding box center [243, 152] width 287 height 13
paste input "[GEOGRAPHIC_DATA]"
type input "Bank Melli [GEOGRAPHIC_DATA]"
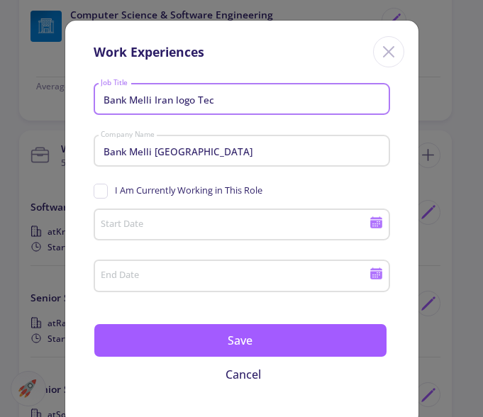
drag, startPoint x: 223, startPoint y: 101, endPoint x: -15, endPoint y: 104, distance: 237.8
click at [100, 104] on input "Bank Melli Iran logo Tec" at bounding box center [243, 100] width 287 height 13
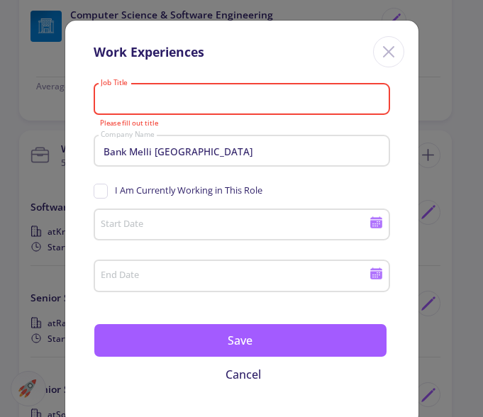
click at [189, 104] on input "Job Title" at bounding box center [243, 100] width 287 height 13
paste input "Bank Melli Iran logo Tec"
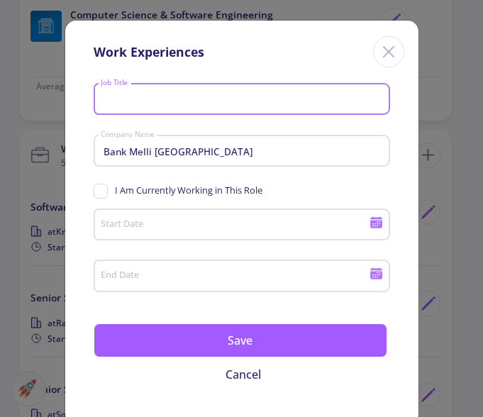
type input "Bank Melli Iran logo Tec"
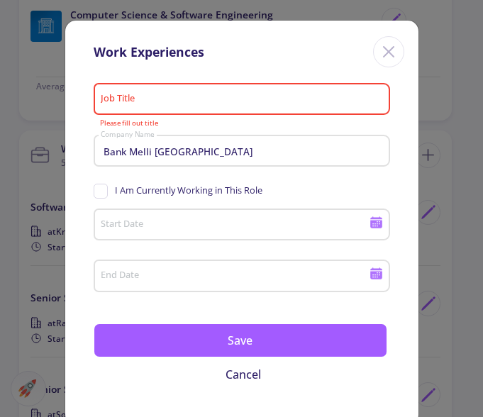
click at [212, 102] on input "Job Title" at bounding box center [243, 100] width 287 height 13
paste input "Technical Consultant"
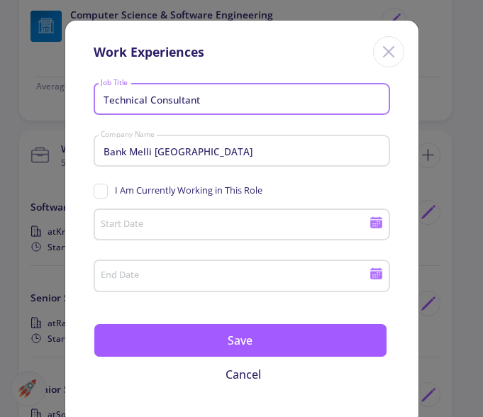
type input "Technical Consultant"
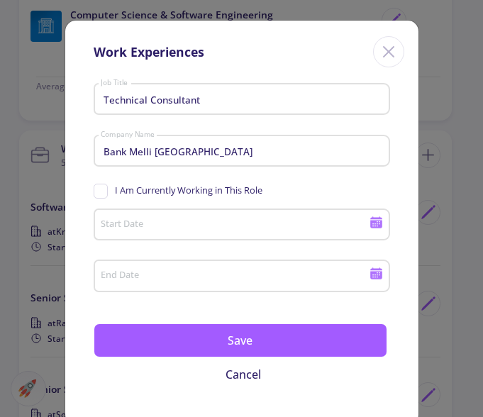
click at [183, 234] on div "Start Date" at bounding box center [235, 222] width 270 height 37
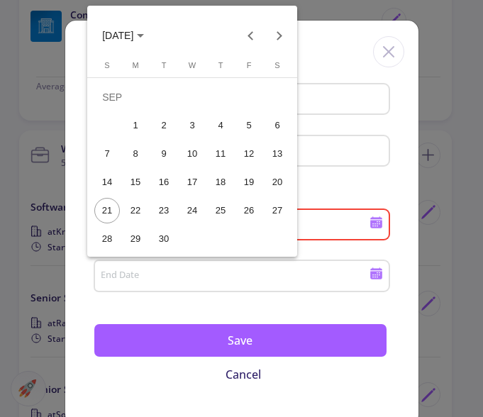
click at [155, 41] on button "[DATE]" at bounding box center [123, 35] width 65 height 28
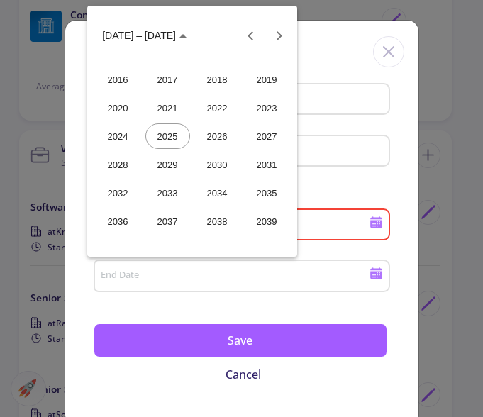
click at [216, 111] on div "2022" at bounding box center [217, 108] width 45 height 26
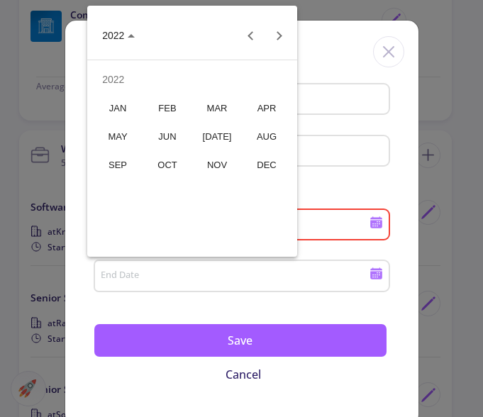
click at [178, 140] on div "JUN" at bounding box center [168, 137] width 45 height 26
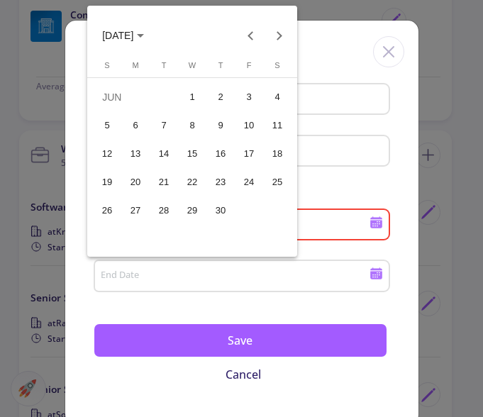
click at [197, 109] on div "1" at bounding box center [193, 97] width 26 height 26
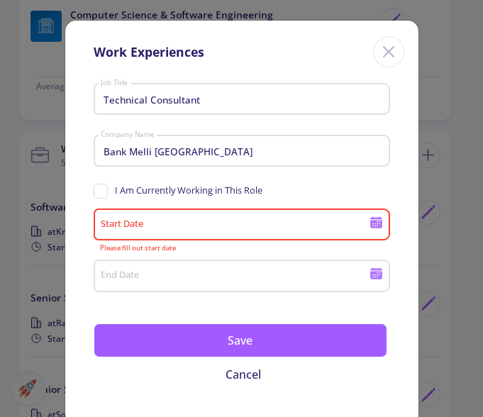
type input "[DATE]"
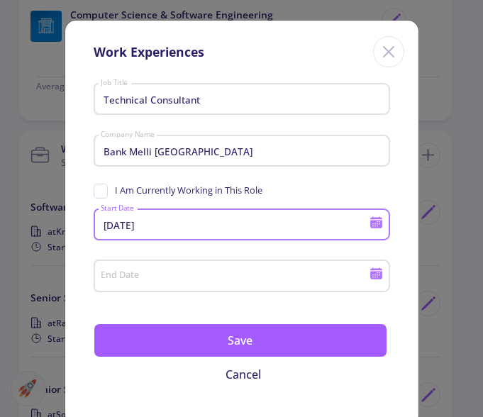
click at [204, 265] on div "End Date" at bounding box center [235, 273] width 270 height 37
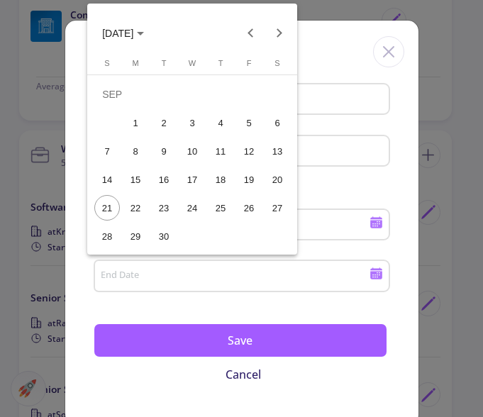
click at [133, 37] on span "[DATE]" at bounding box center [117, 33] width 31 height 11
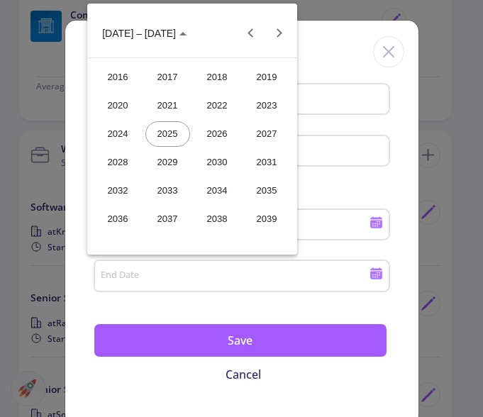
click at [274, 108] on div "2023" at bounding box center [267, 106] width 45 height 26
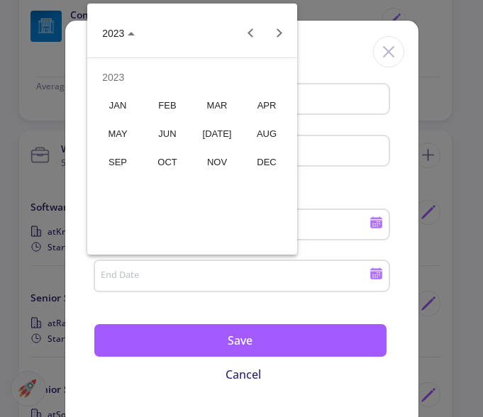
click at [210, 138] on div "[DATE]" at bounding box center [217, 134] width 45 height 26
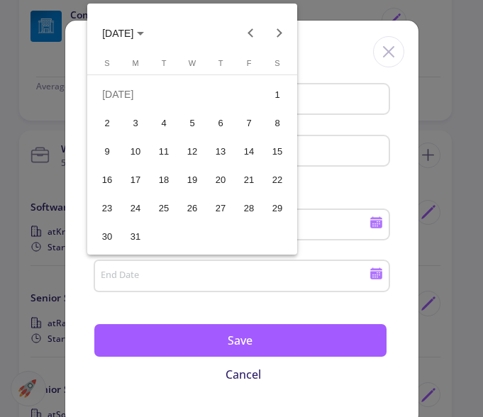
click at [280, 102] on div "1" at bounding box center [278, 95] width 26 height 26
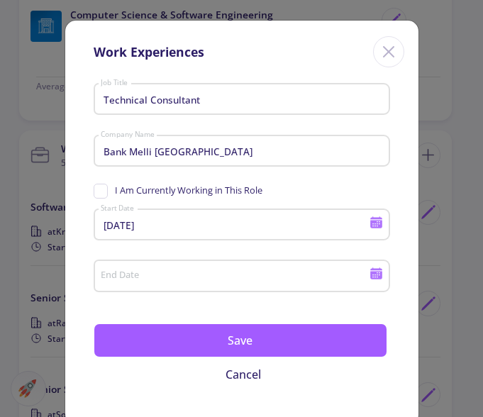
type input "[DATE]"
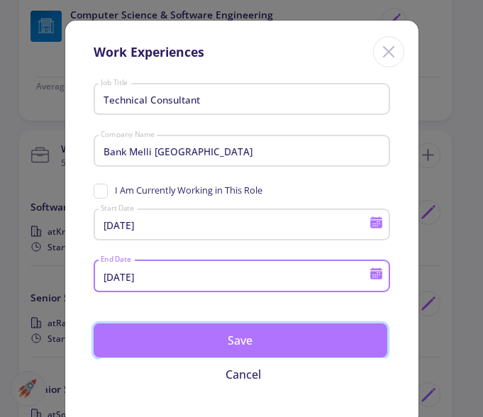
click at [221, 339] on button "Save" at bounding box center [241, 341] width 294 height 34
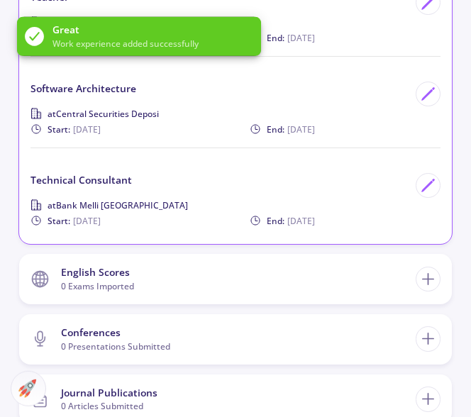
scroll to position [1376, 0]
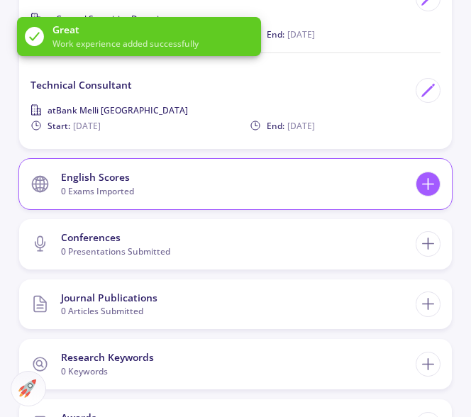
click at [433, 186] on icon at bounding box center [428, 184] width 19 height 19
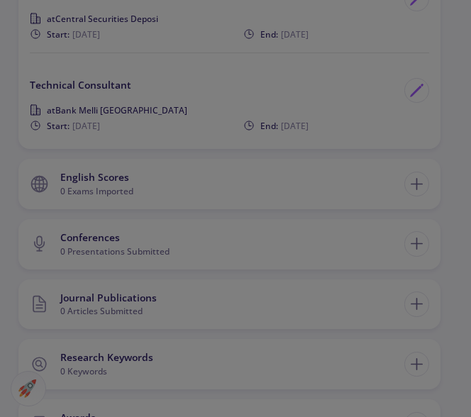
scroll to position [1364, 0]
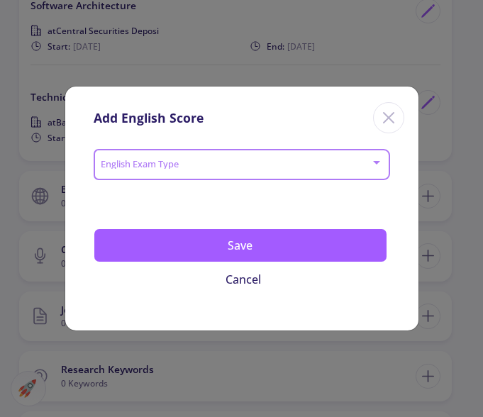
click at [353, 167] on span at bounding box center [237, 165] width 267 height 10
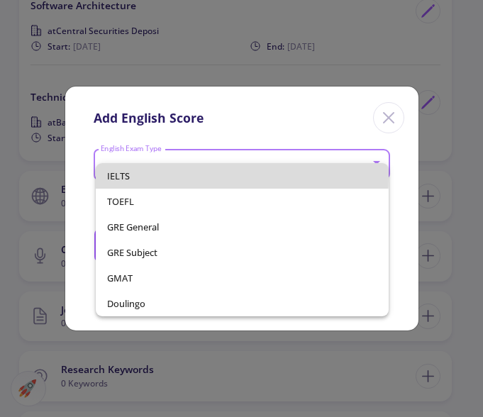
click at [116, 175] on span "IELTS" at bounding box center [242, 176] width 270 height 26
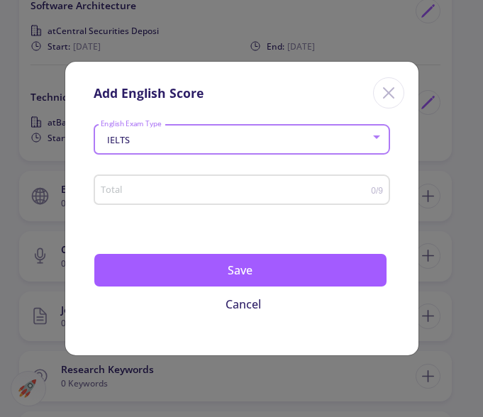
click at [146, 193] on input "Total" at bounding box center [235, 190] width 271 height 11
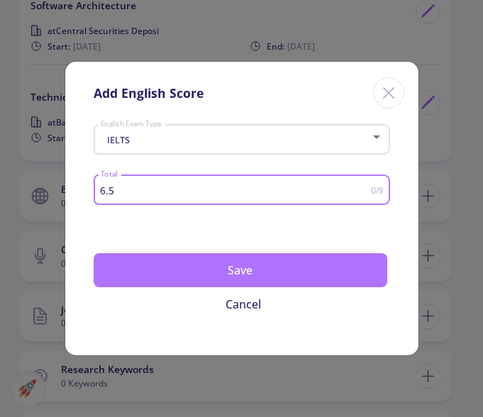
type input "6.5"
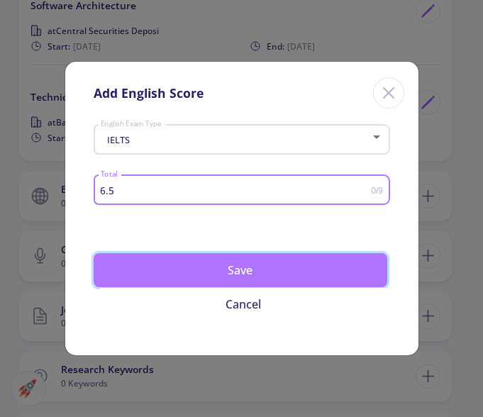
click at [257, 275] on button "Save" at bounding box center [241, 270] width 294 height 34
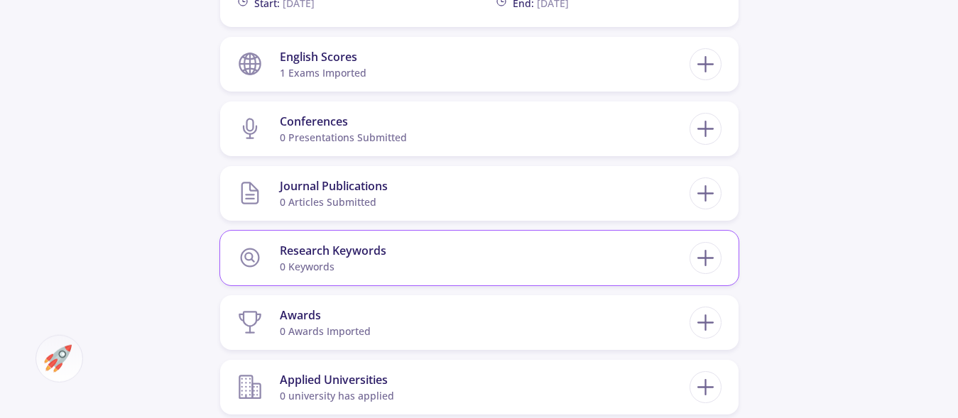
scroll to position [1726, 0]
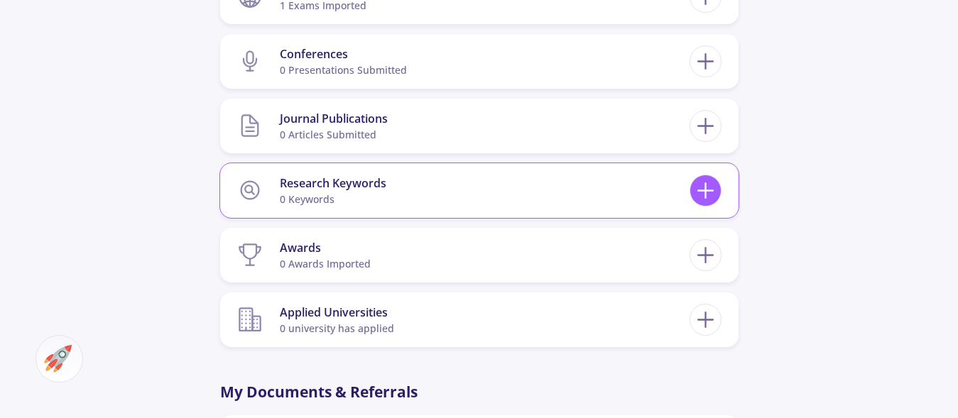
click at [718, 194] on div at bounding box center [705, 191] width 32 height 32
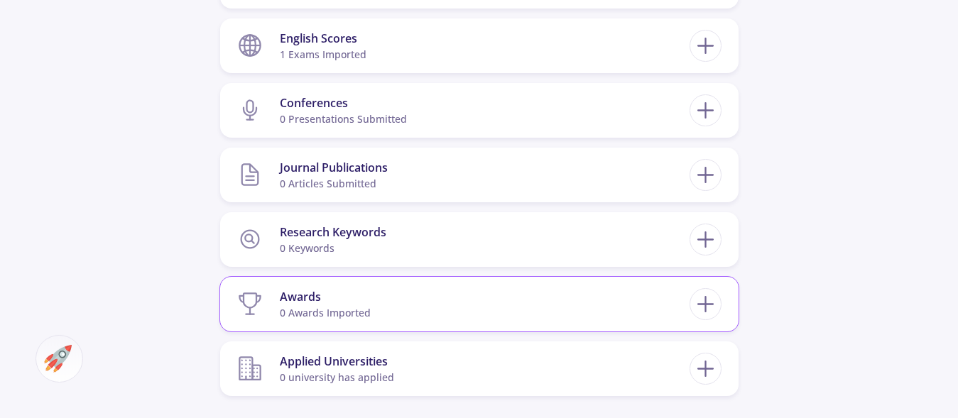
scroll to position [1654, 0]
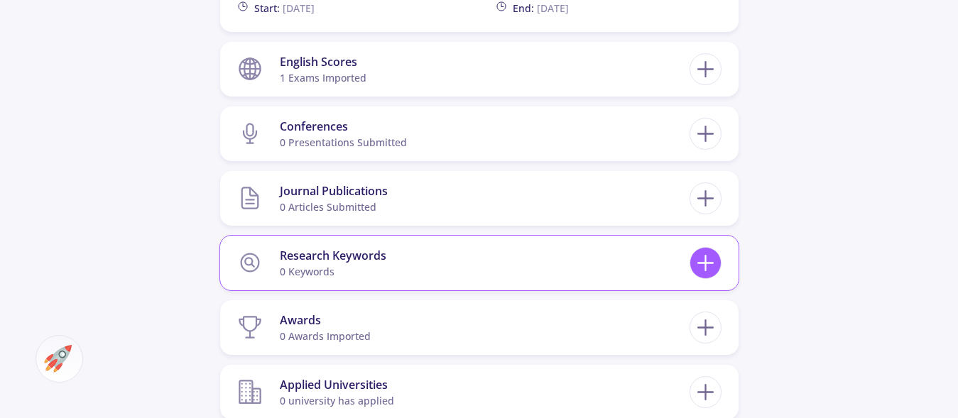
click at [705, 267] on line at bounding box center [705, 263] width 0 height 15
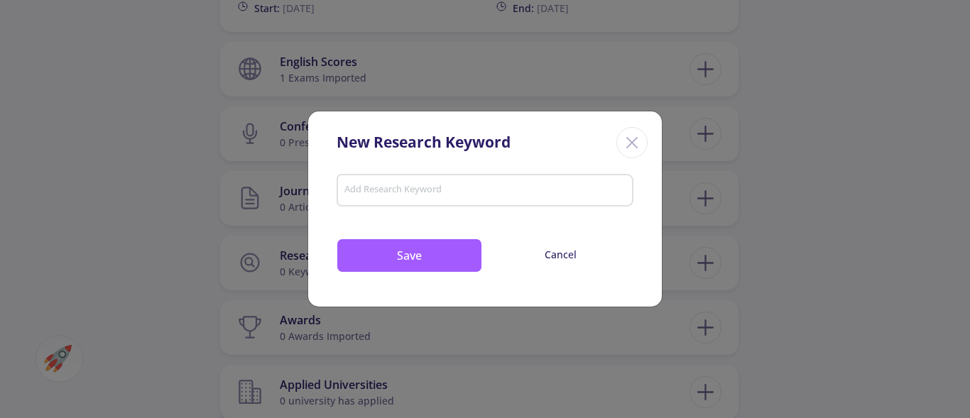
click at [391, 194] on input "Add Research Keyword" at bounding box center [485, 191] width 283 height 13
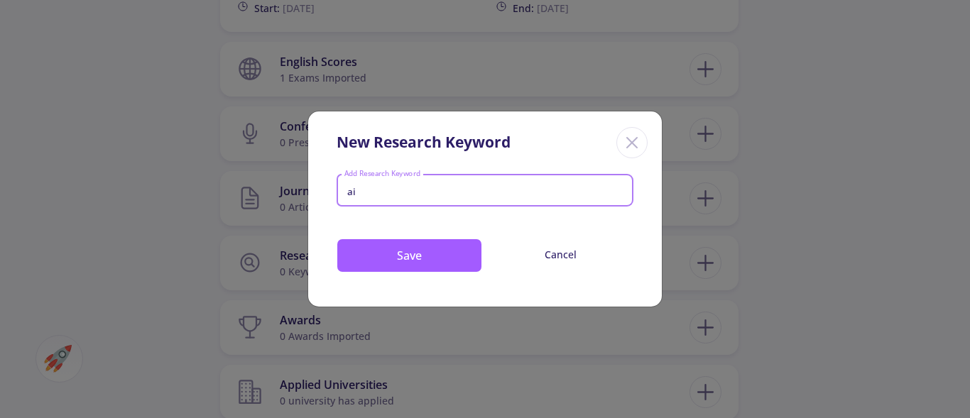
type input "a"
type input "AI"
click at [435, 258] on button "Save" at bounding box center [409, 256] width 146 height 34
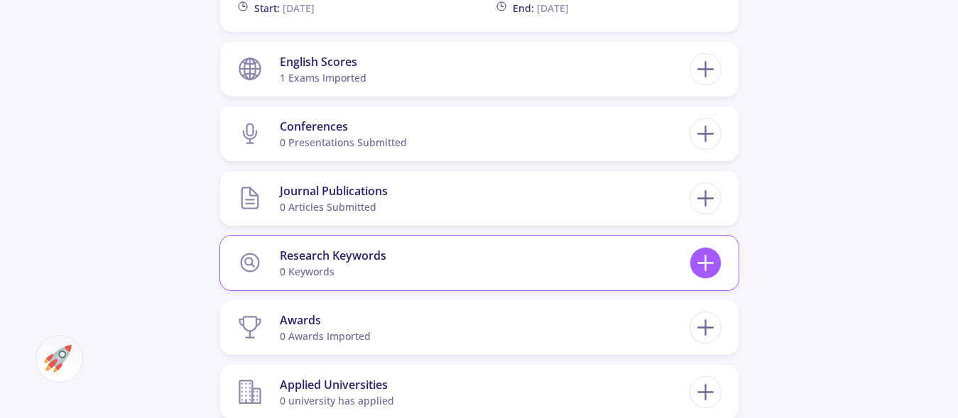
click at [708, 265] on icon at bounding box center [705, 263] width 26 height 26
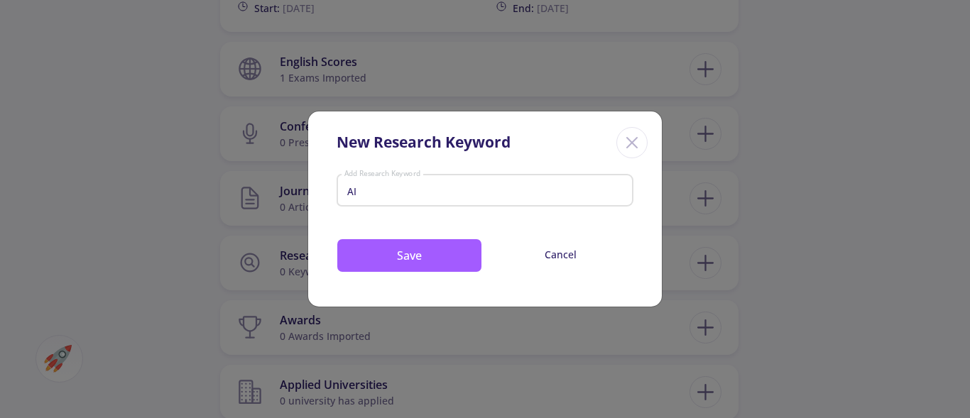
click at [423, 182] on div "AI" at bounding box center [485, 191] width 289 height 18
drag, startPoint x: 400, startPoint y: 194, endPoint x: 188, endPoint y: 162, distance: 214.6
click at [344, 185] on input "AI" at bounding box center [485, 191] width 283 height 13
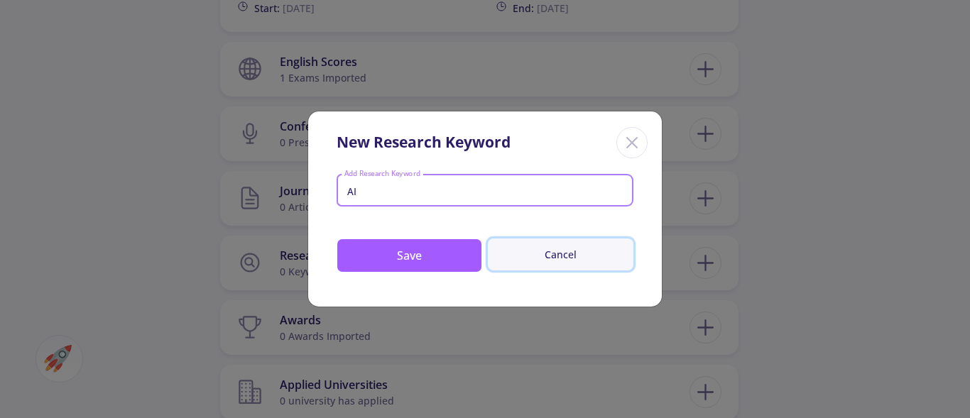
click at [563, 253] on button "Cancel" at bounding box center [561, 255] width 146 height 32
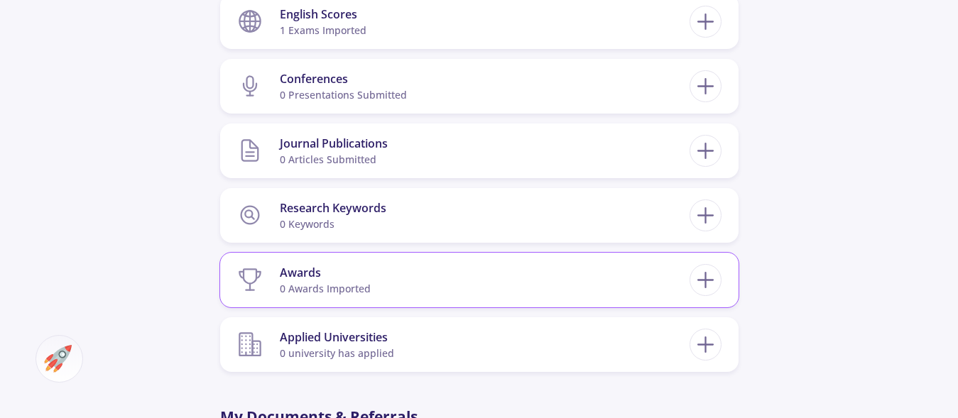
scroll to position [1726, 0]
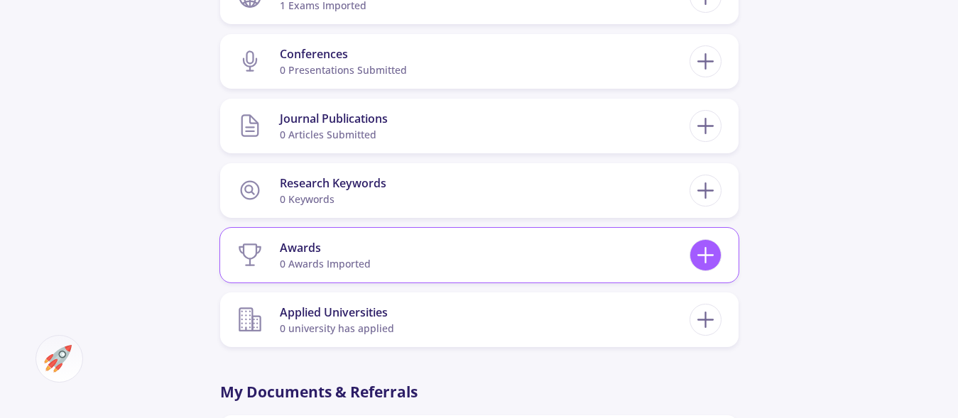
click at [720, 257] on div at bounding box center [705, 255] width 32 height 32
click at [705, 261] on line at bounding box center [705, 255] width 0 height 15
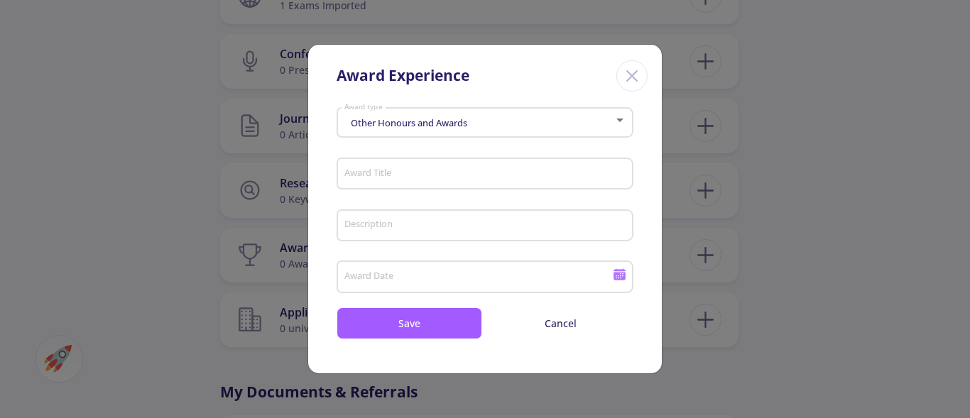
click at [518, 118] on div "Other Honours and Awards Award type" at bounding box center [485, 119] width 283 height 35
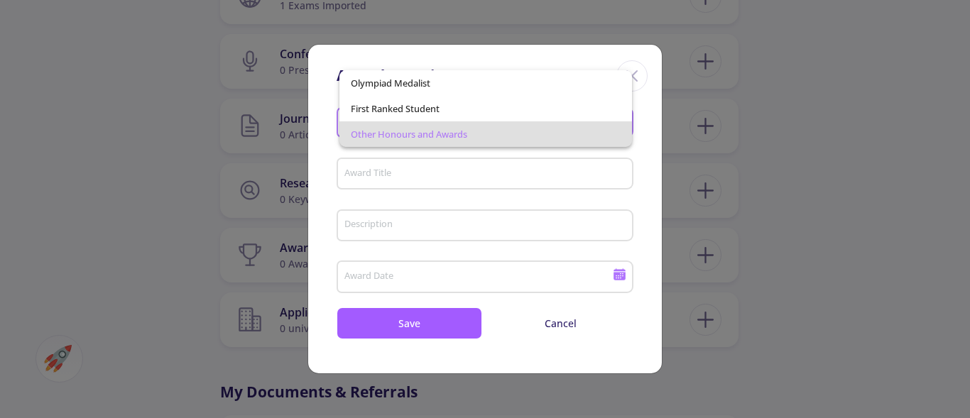
click at [646, 198] on div at bounding box center [485, 209] width 970 height 418
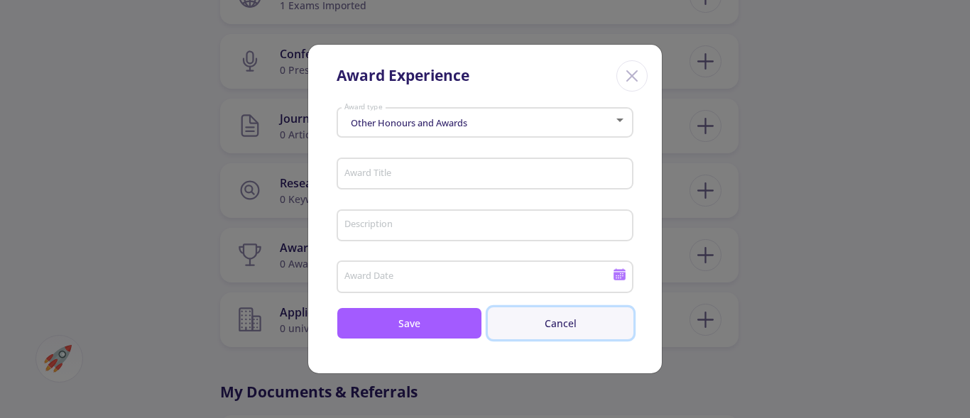
click at [550, 324] on button "Cancel" at bounding box center [561, 323] width 146 height 32
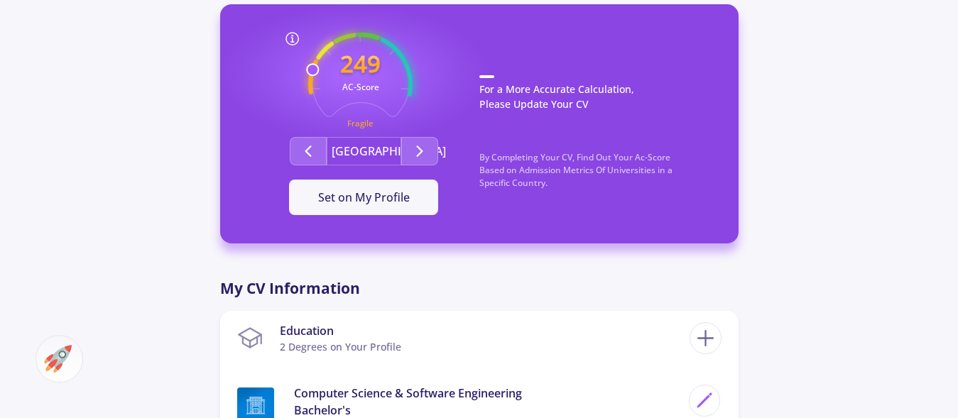
scroll to position [423, 0]
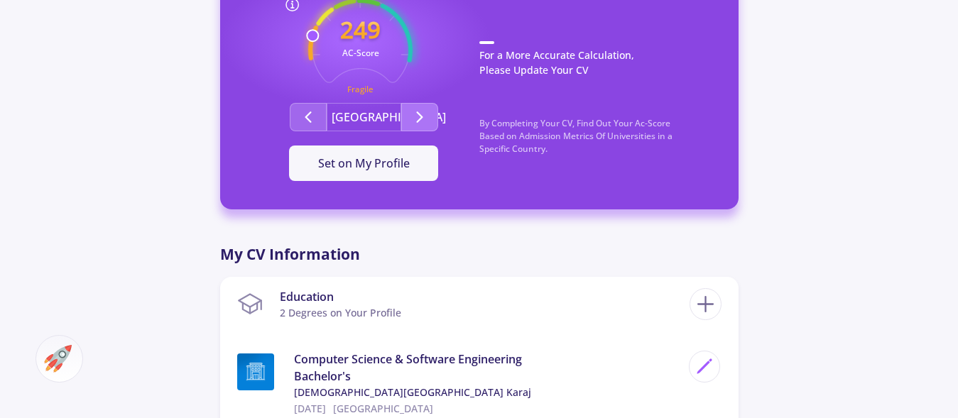
click at [425, 119] on icon "Second group" at bounding box center [419, 117] width 17 height 17
click at [322, 118] on button "Second group" at bounding box center [308, 117] width 37 height 28
click at [318, 117] on button "Second group" at bounding box center [308, 117] width 37 height 28
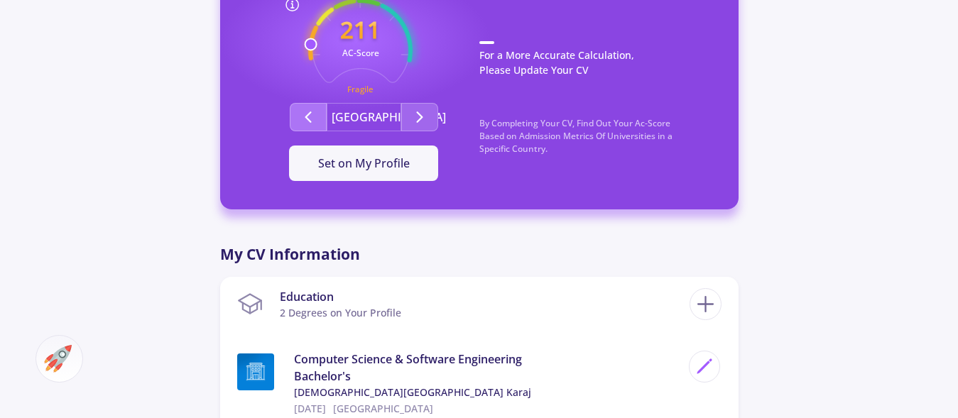
click at [318, 117] on button "Second group" at bounding box center [308, 117] width 37 height 28
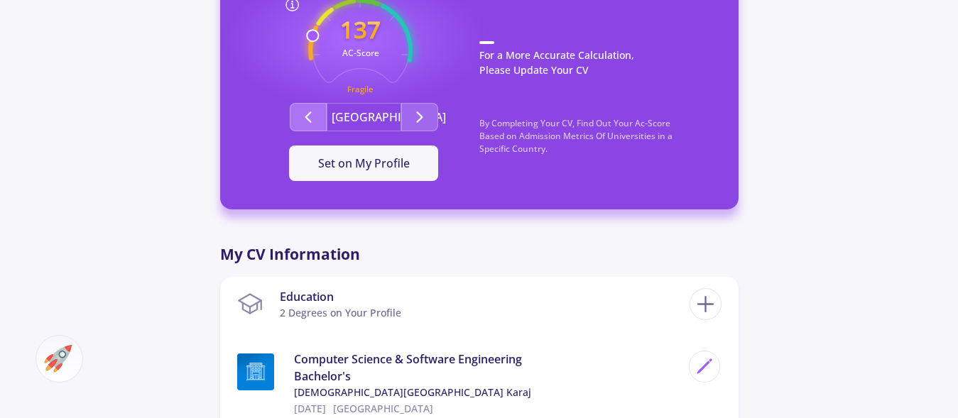
click at [318, 117] on button "Second group" at bounding box center [308, 117] width 37 height 28
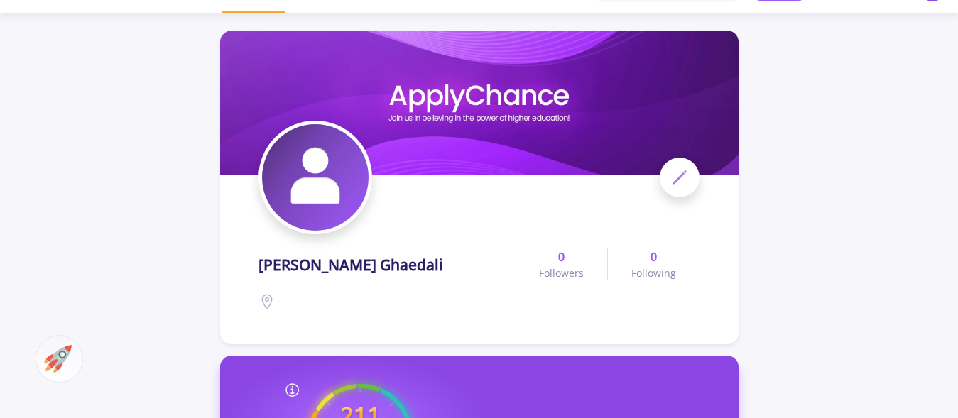
scroll to position [0, 0]
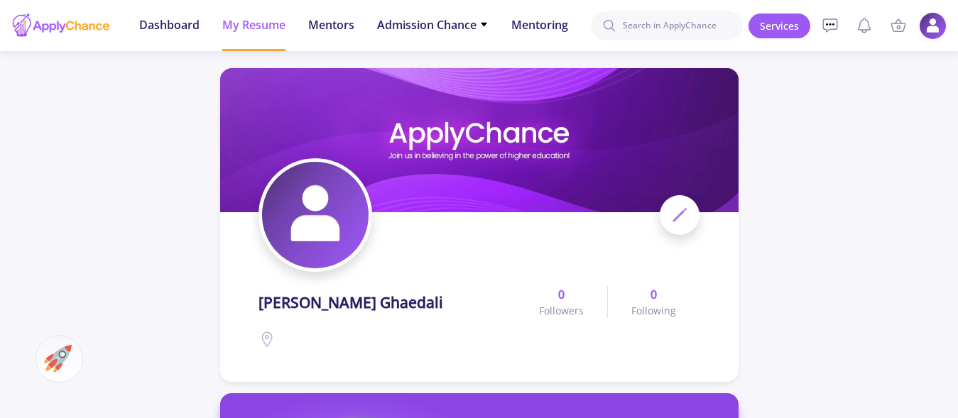
click at [939, 35] on img at bounding box center [933, 26] width 28 height 28
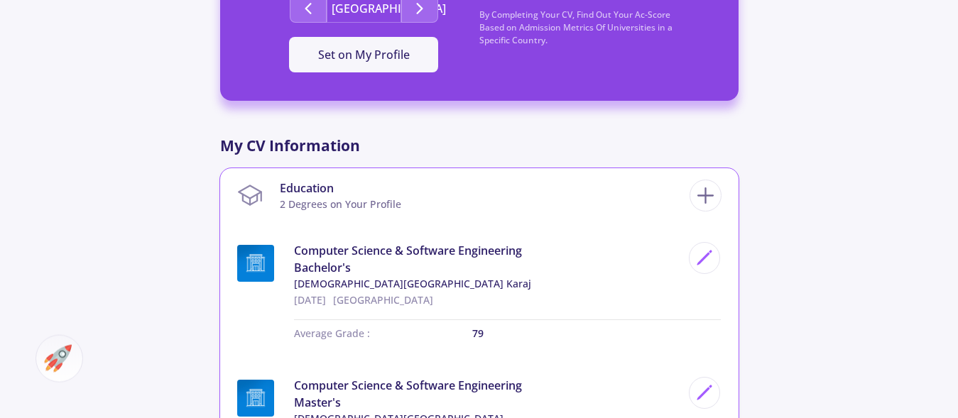
scroll to position [434, 0]
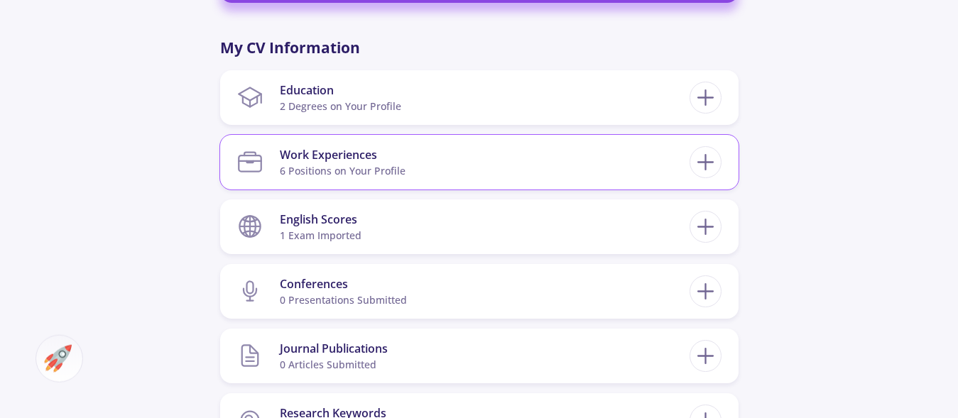
scroll to position [652, 0]
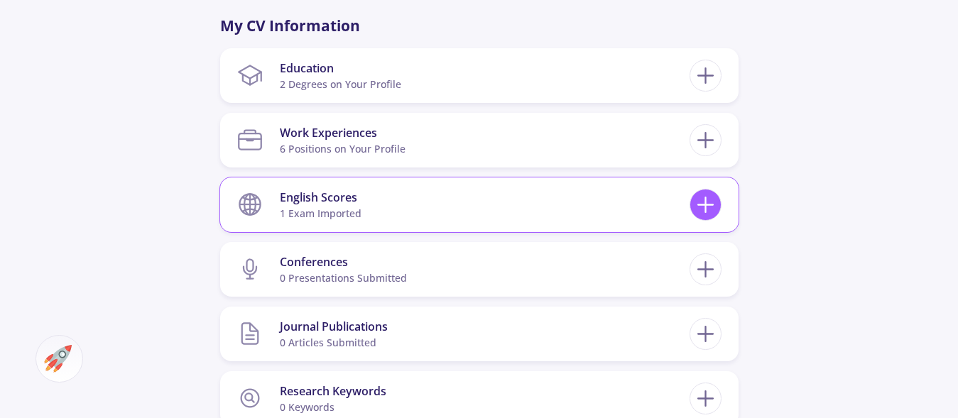
click at [694, 202] on icon at bounding box center [705, 205] width 26 height 26
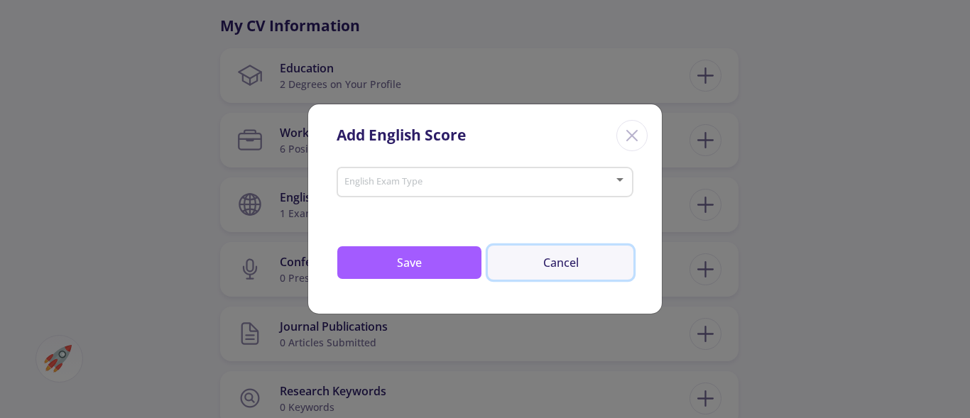
click at [575, 261] on button "Cancel" at bounding box center [561, 263] width 146 height 34
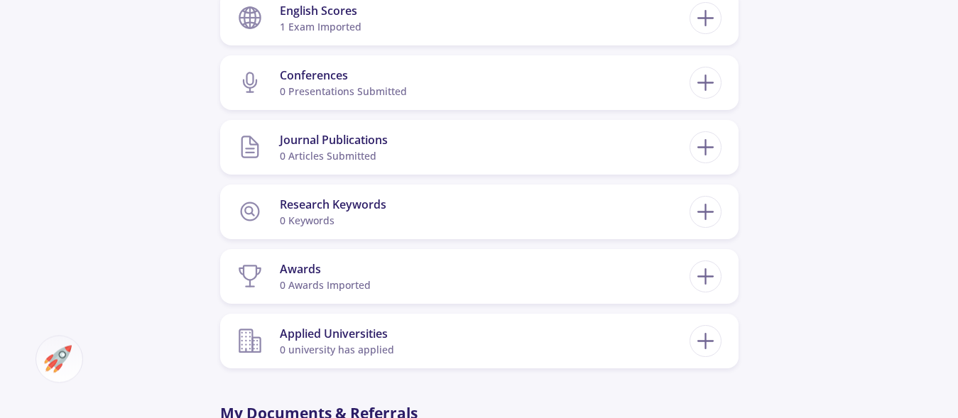
scroll to position [869, 0]
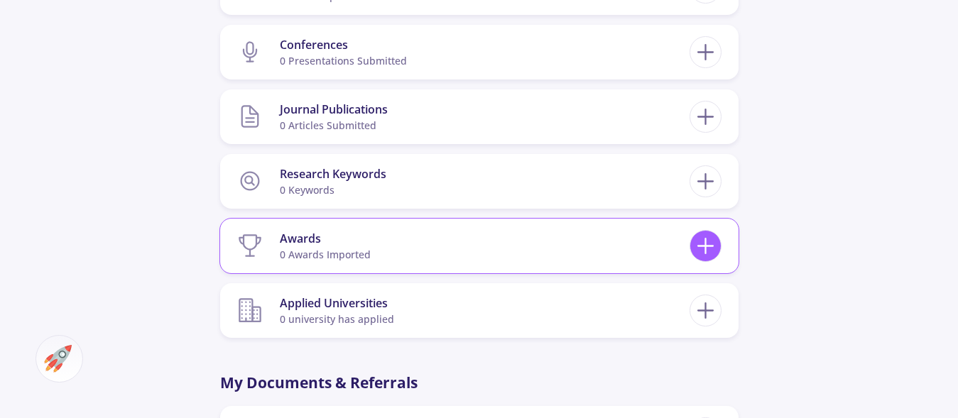
click at [708, 258] on icon at bounding box center [705, 246] width 26 height 26
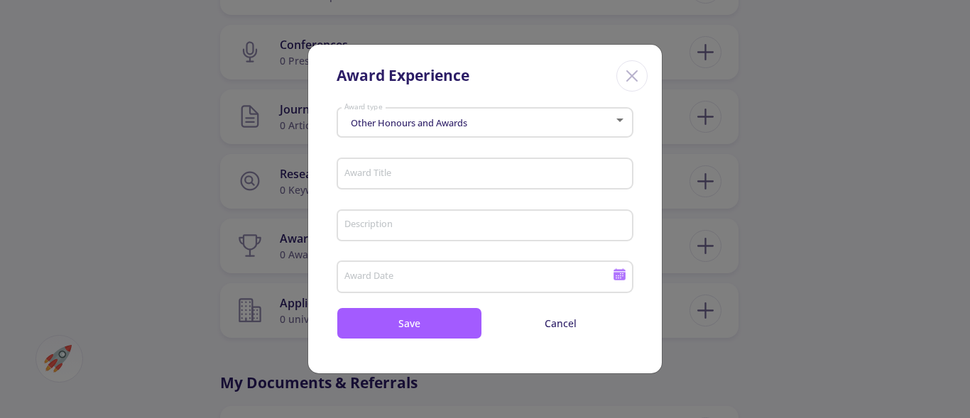
click at [443, 123] on span "Other Honours and Awards" at bounding box center [407, 122] width 120 height 13
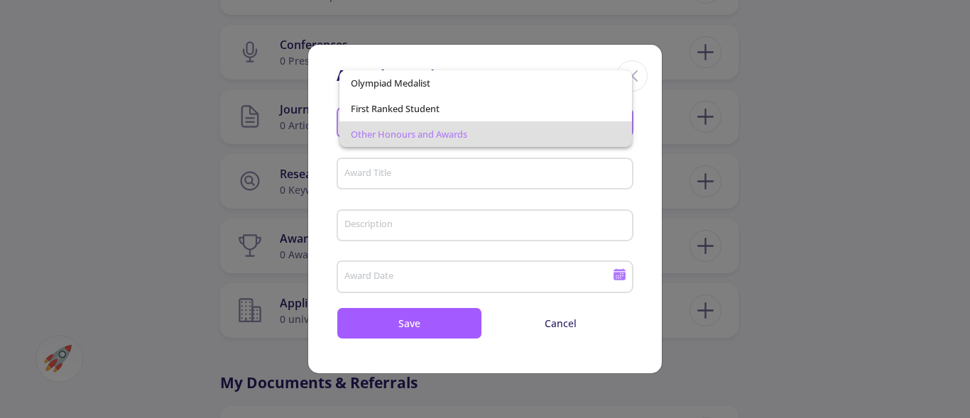
click at [444, 183] on div at bounding box center [485, 209] width 970 height 418
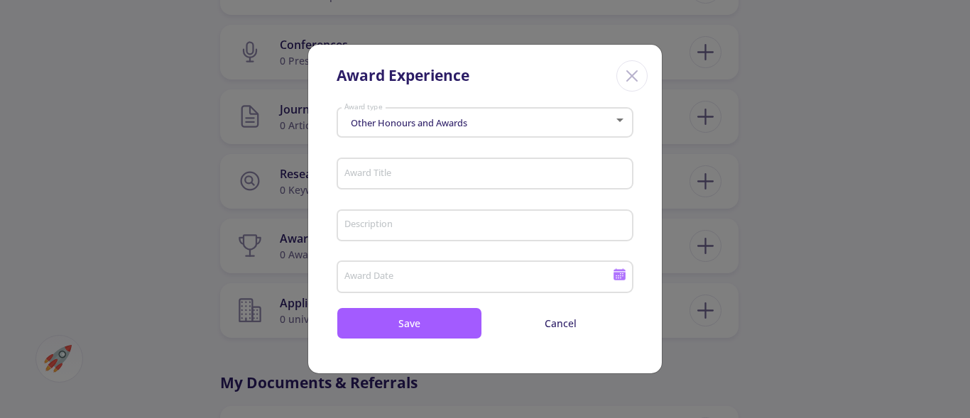
click at [623, 77] on icon "Close" at bounding box center [631, 76] width 23 height 23
